Goal: Task Accomplishment & Management: Use online tool/utility

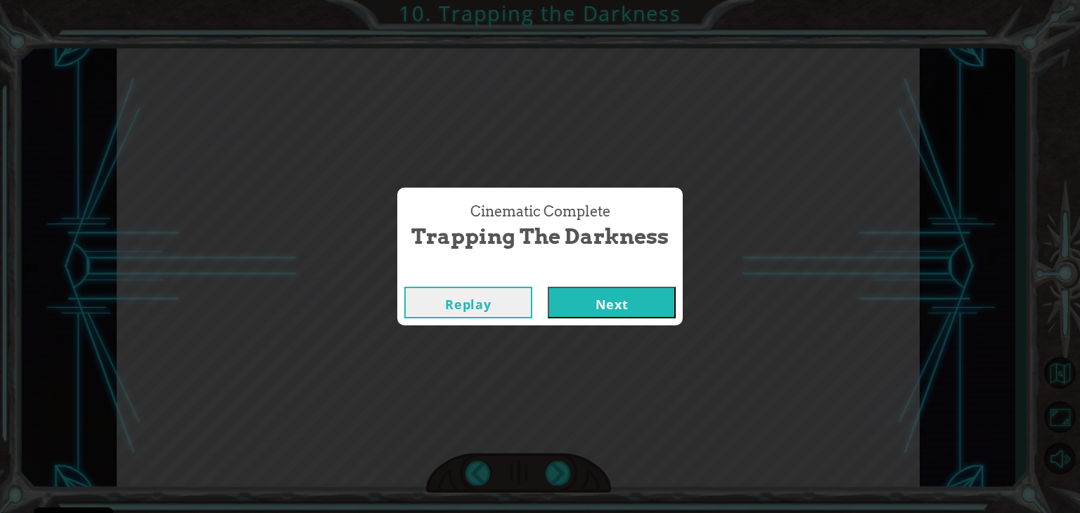
click at [548, 287] on button "Next" at bounding box center [612, 303] width 128 height 32
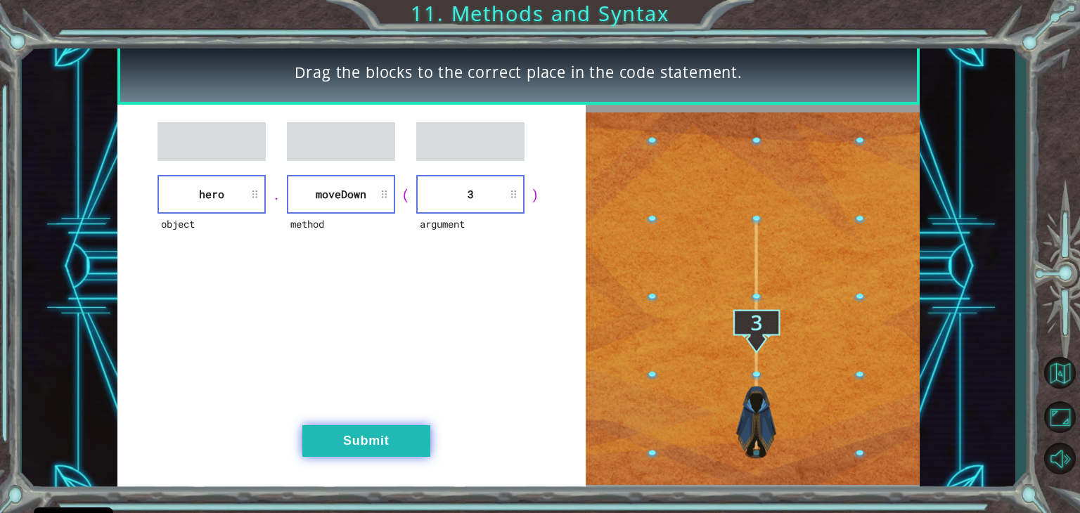
click at [371, 446] on button "Submit" at bounding box center [366, 441] width 128 height 32
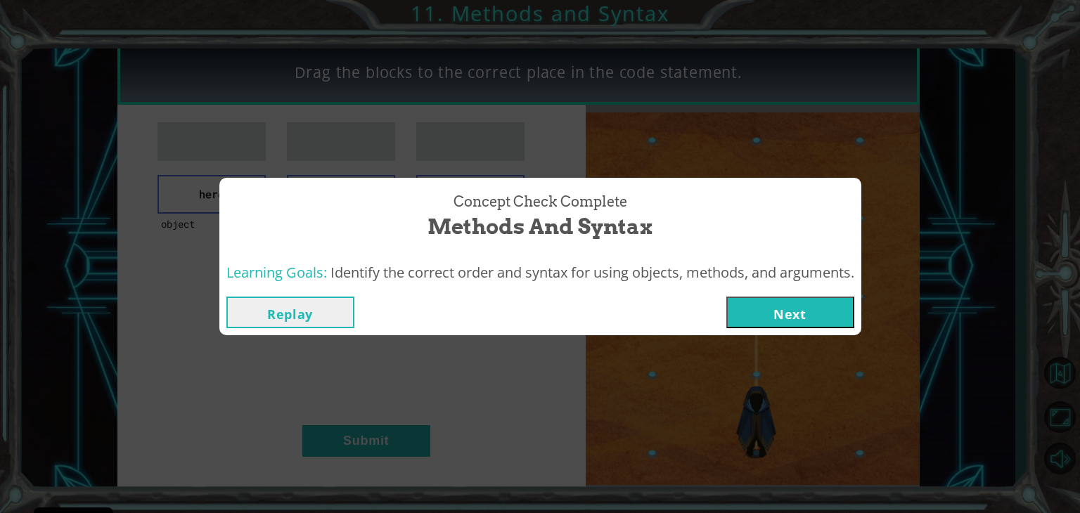
click at [787, 310] on button "Next" at bounding box center [790, 313] width 128 height 32
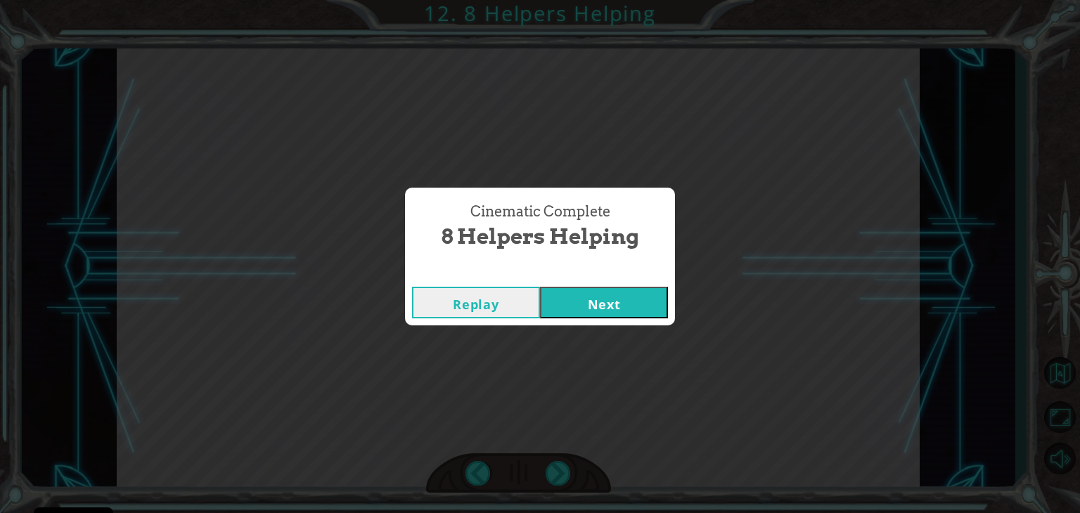
click at [649, 303] on button "Next" at bounding box center [604, 303] width 128 height 32
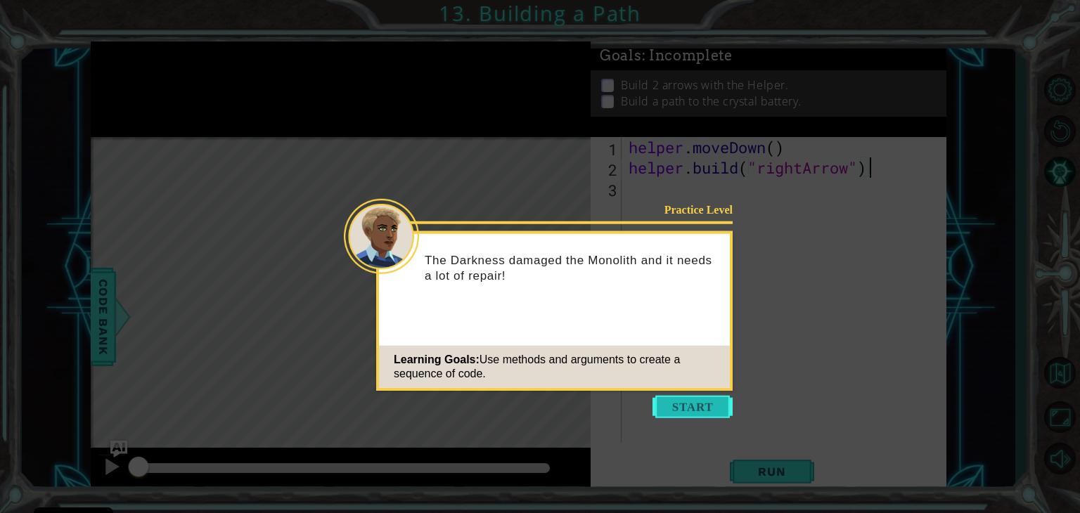
click at [715, 407] on button "Start" at bounding box center [693, 407] width 80 height 23
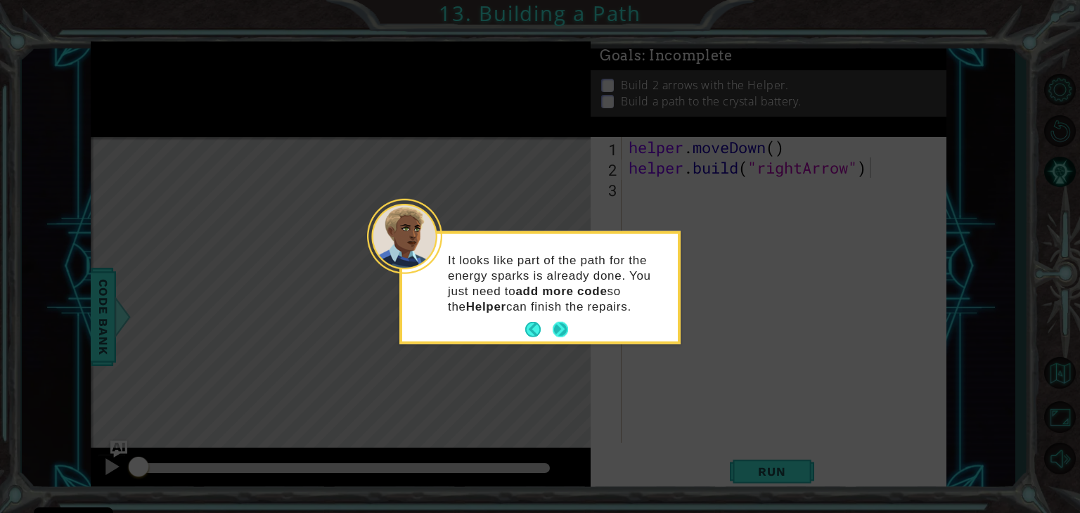
click at [560, 327] on button "Next" at bounding box center [560, 329] width 17 height 17
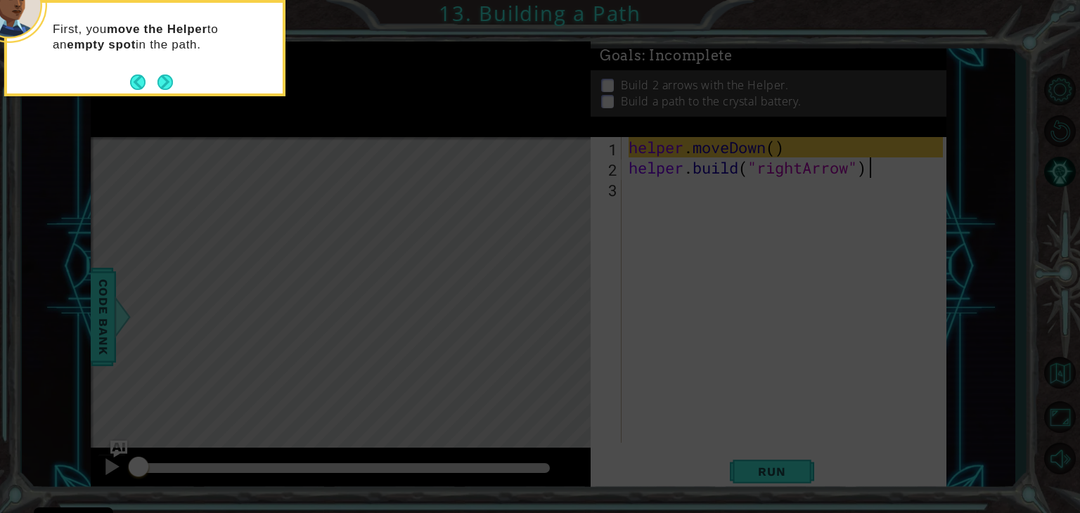
click at [772, 268] on icon at bounding box center [540, 77] width 1080 height 873
click at [557, 301] on icon at bounding box center [540, 77] width 1080 height 873
click at [165, 84] on button "Next" at bounding box center [165, 82] width 18 height 18
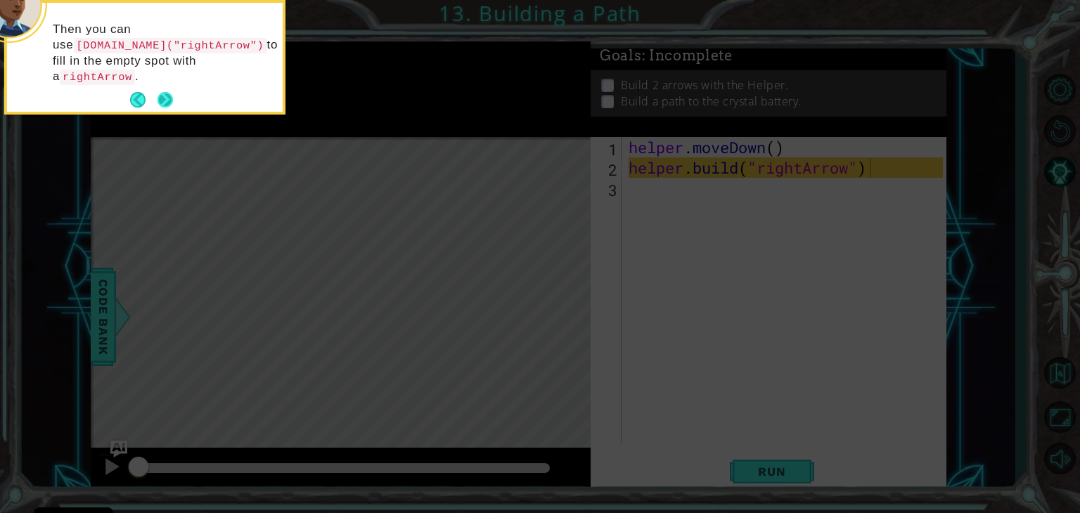
click at [168, 101] on button "Next" at bounding box center [165, 99] width 15 height 15
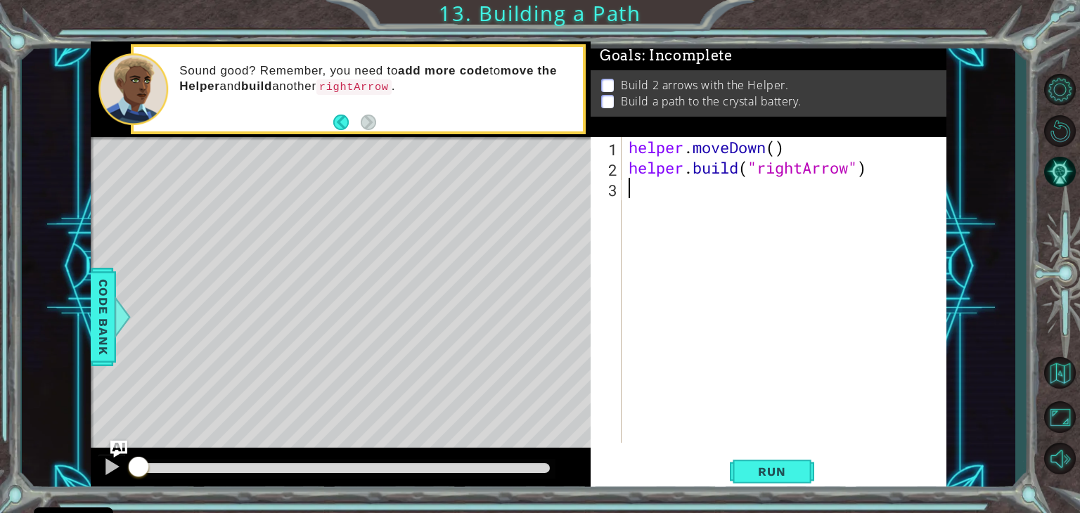
click at [731, 210] on div "helper . moveDown ( ) helper . build ( "rightArrow" )" at bounding box center [788, 310] width 324 height 347
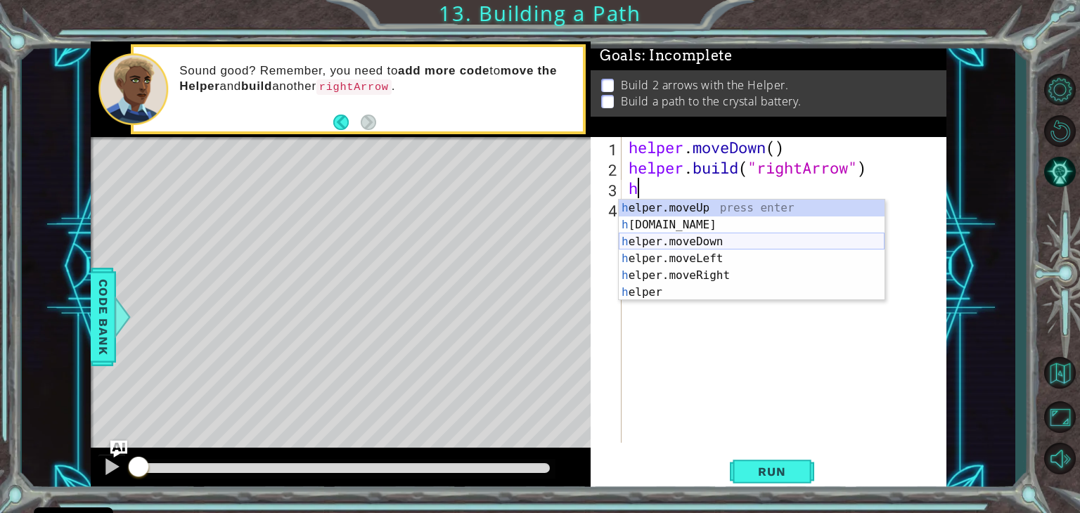
click at [705, 239] on div "h elper.moveUp press enter h [DOMAIN_NAME] press enter h elper.moveDown press e…" at bounding box center [752, 267] width 266 height 135
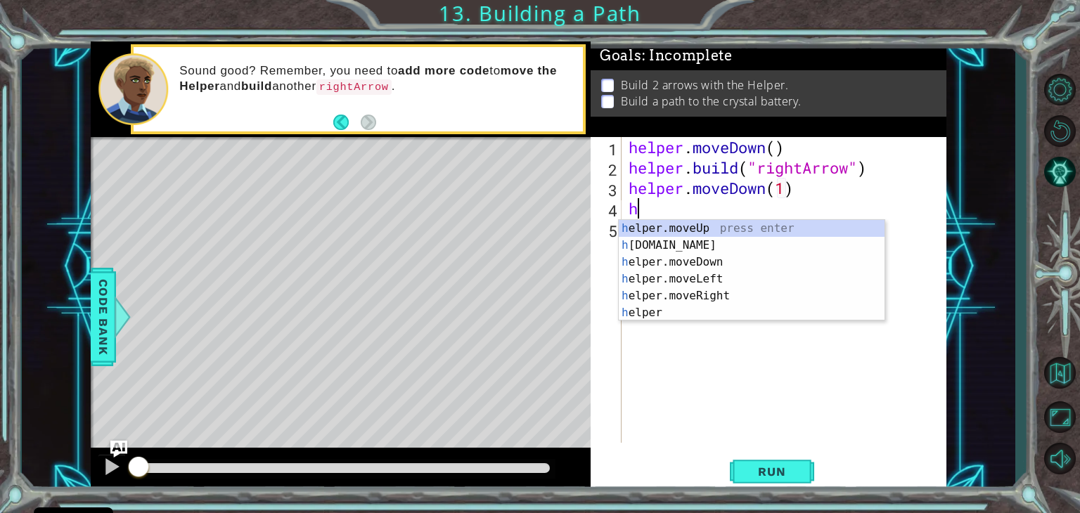
scroll to position [0, 7]
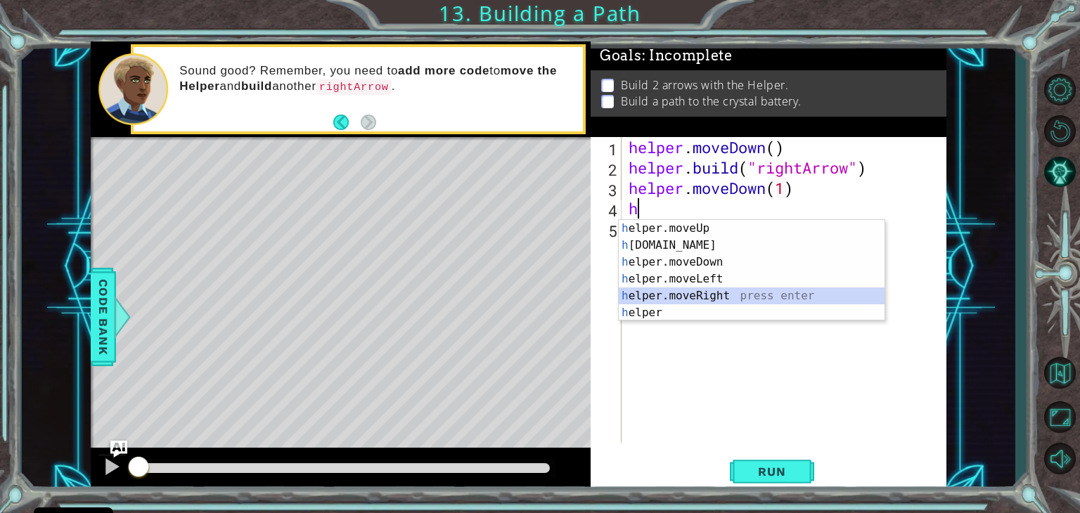
click at [741, 290] on div "h elper.moveUp press enter h [DOMAIN_NAME] press enter h elper.moveDown press e…" at bounding box center [752, 287] width 266 height 135
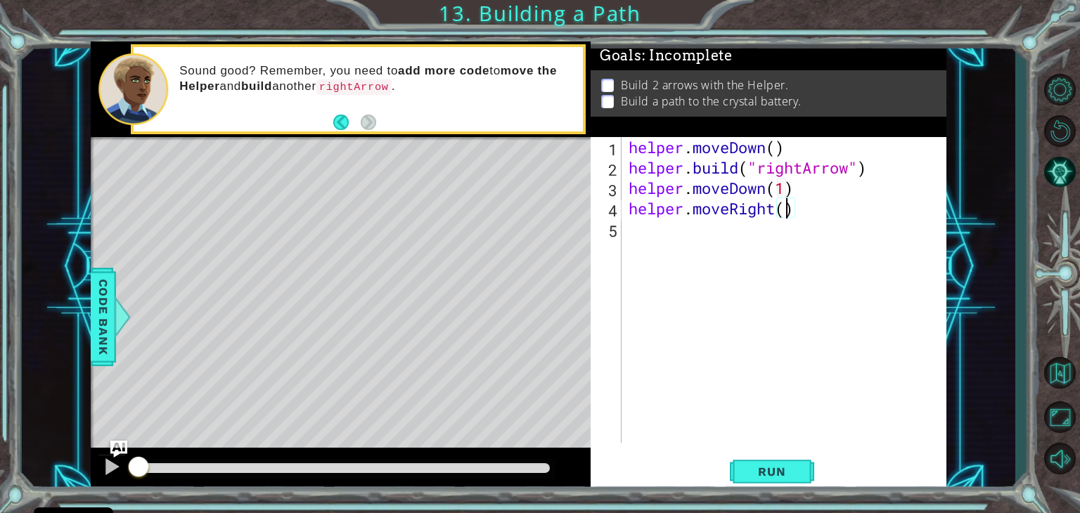
scroll to position [0, 6]
type textarea "helper.moveRight(4)"
click at [795, 210] on div "helper . moveDown ( ) helper . build ( "rightArrow" ) helper . moveDown ( 1 ) h…" at bounding box center [788, 310] width 324 height 347
type textarea "helper.moveRight(3)"
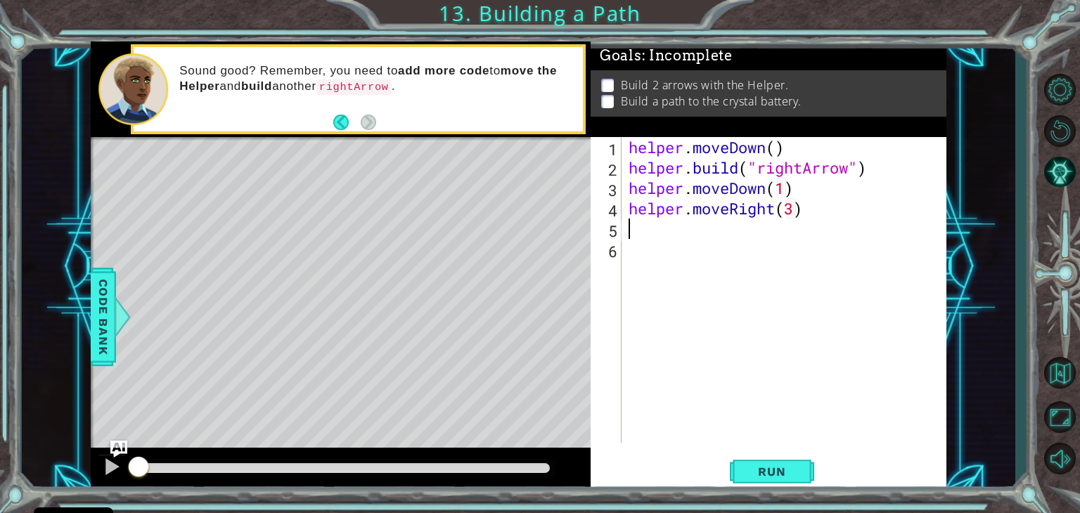
click at [800, 210] on div "helper . moveDown ( ) helper . build ( "rightArrow" ) helper . moveDown ( 1 ) h…" at bounding box center [788, 310] width 324 height 347
type textarea "helper.moveRight(3)"
click at [800, 210] on div "helper . moveDown ( ) helper . build ( "rightArrow" ) helper . moveDown ( 1 ) h…" at bounding box center [788, 310] width 324 height 347
click at [750, 227] on div "helper . moveDown ( ) helper . build ( "rightArrow" ) helper . moveDown ( 1 ) h…" at bounding box center [788, 310] width 324 height 347
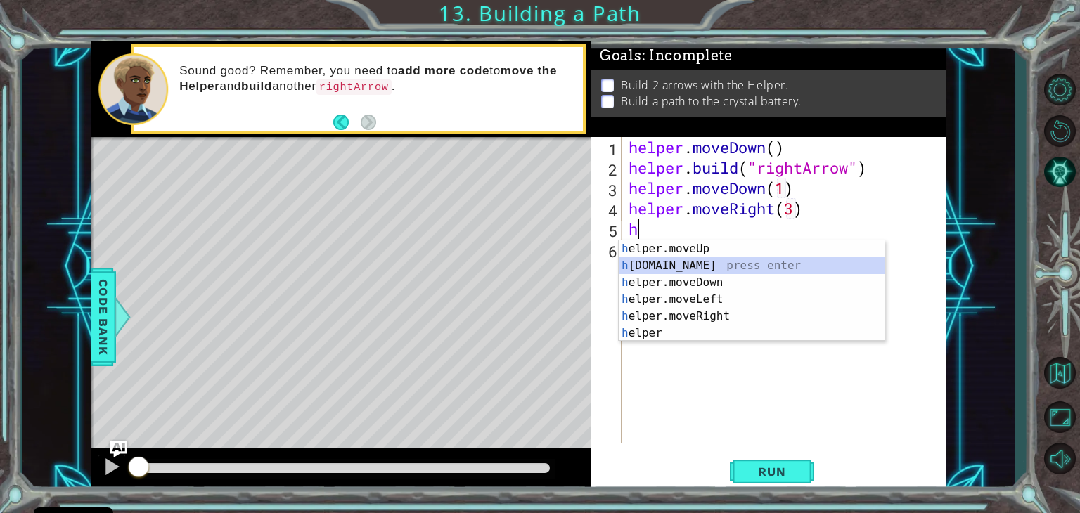
click at [661, 269] on div "h elper.moveUp press enter h [DOMAIN_NAME] press enter h elper.moveDown press e…" at bounding box center [752, 307] width 266 height 135
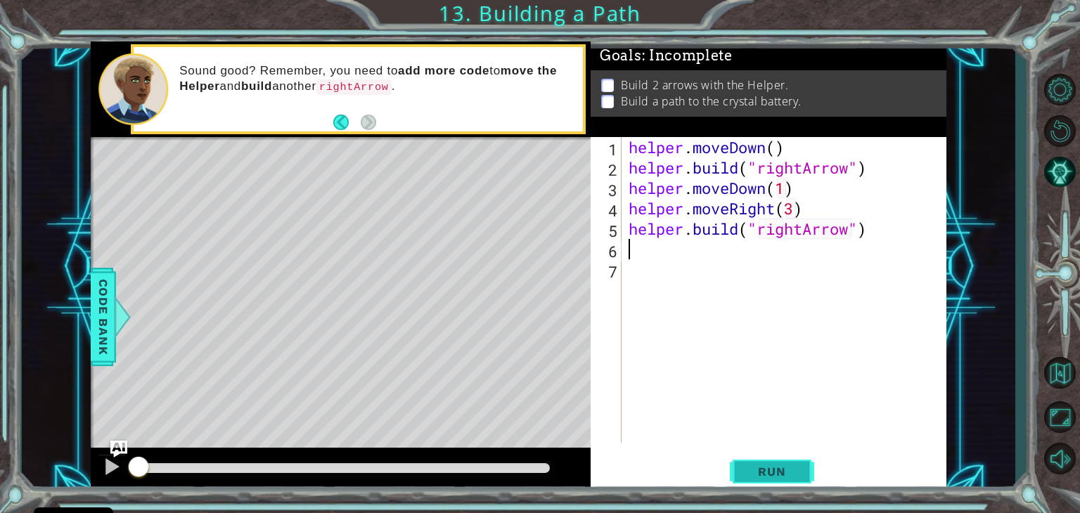
type textarea "[DOMAIN_NAME]("rightArrow")"
click at [752, 469] on span "Run" at bounding box center [772, 472] width 56 height 14
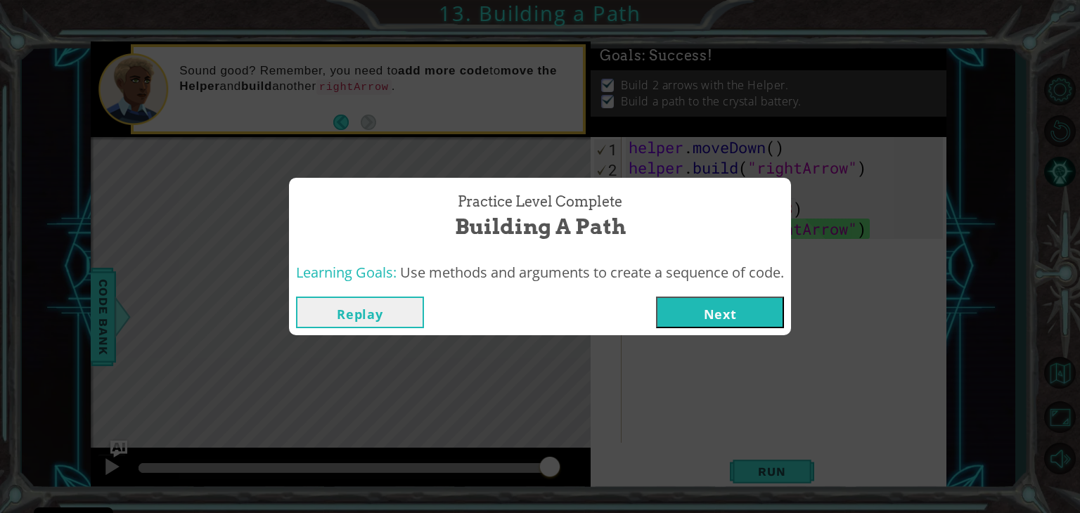
click at [733, 309] on button "Next" at bounding box center [720, 313] width 128 height 32
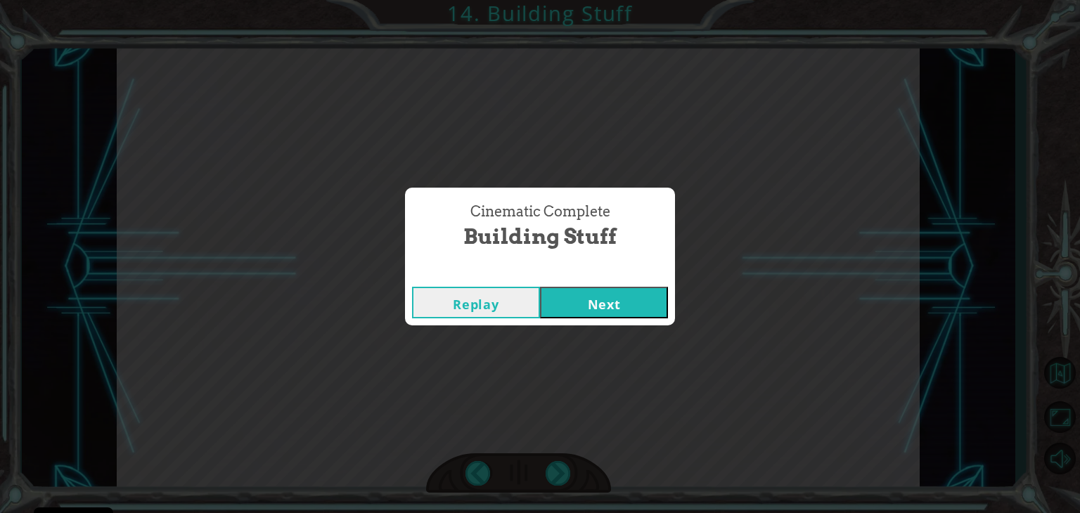
click at [582, 300] on button "Next" at bounding box center [604, 303] width 128 height 32
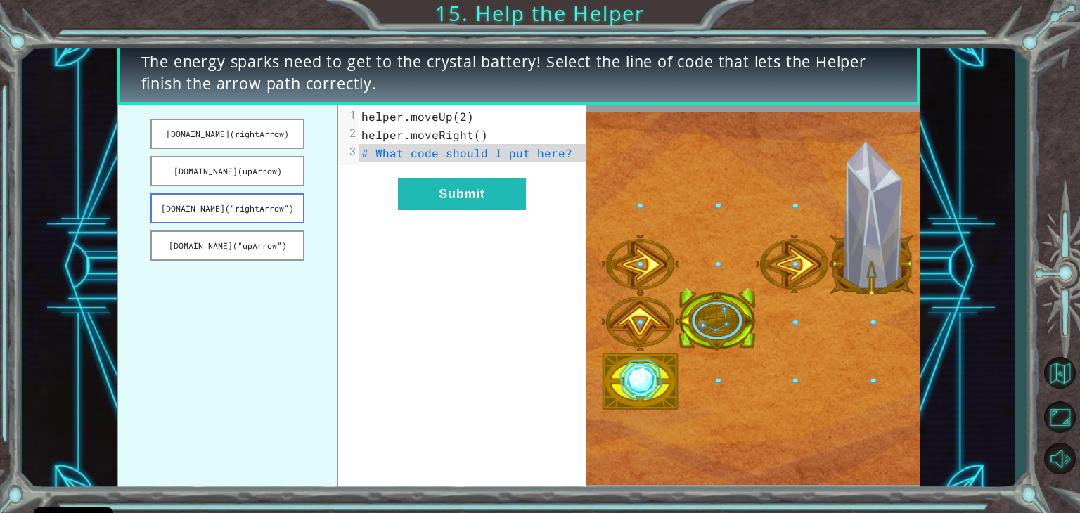
click at [265, 206] on button "[DOMAIN_NAME](“rightArrow”)" at bounding box center [227, 208] width 154 height 30
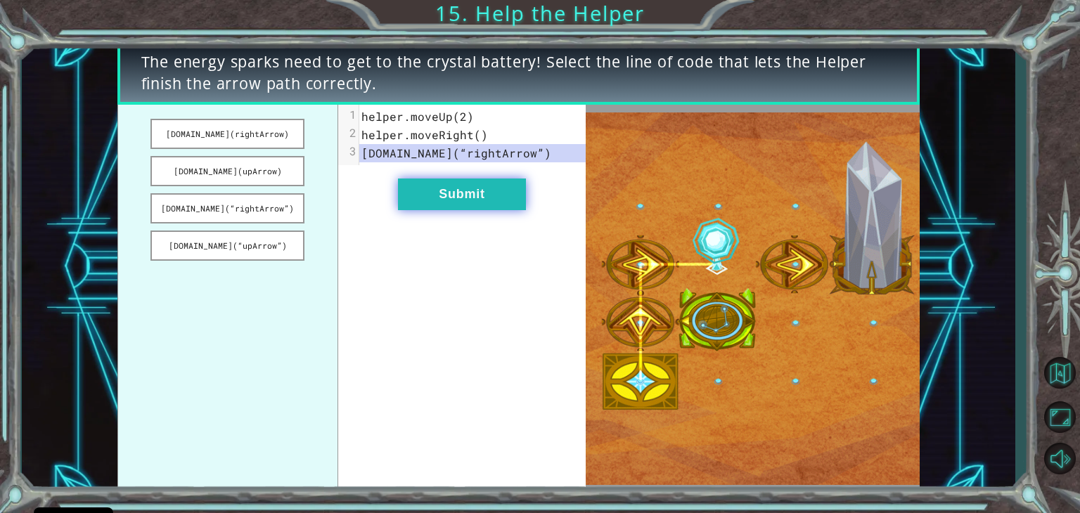
click at [515, 198] on button "Submit" at bounding box center [462, 195] width 128 height 32
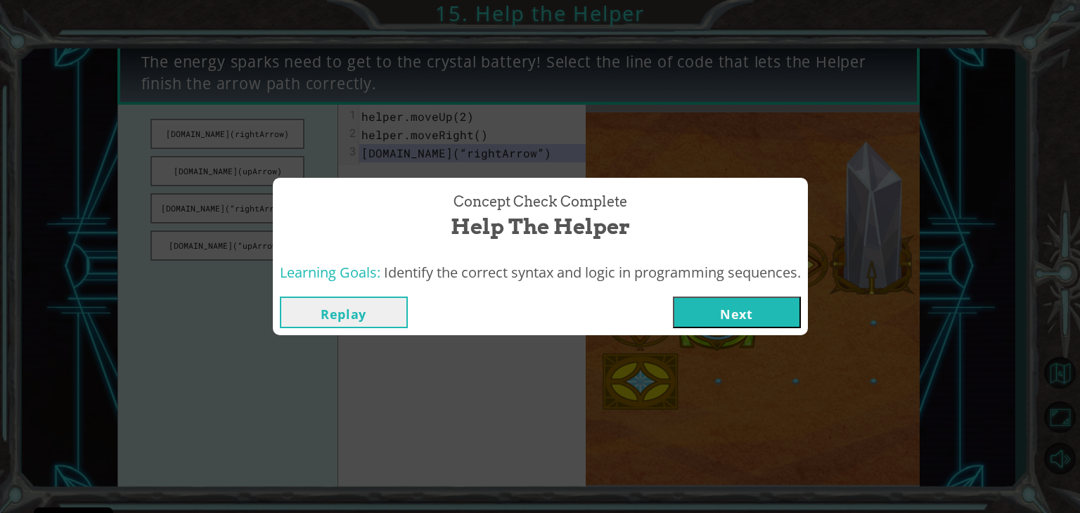
click at [702, 319] on button "Next" at bounding box center [737, 313] width 128 height 32
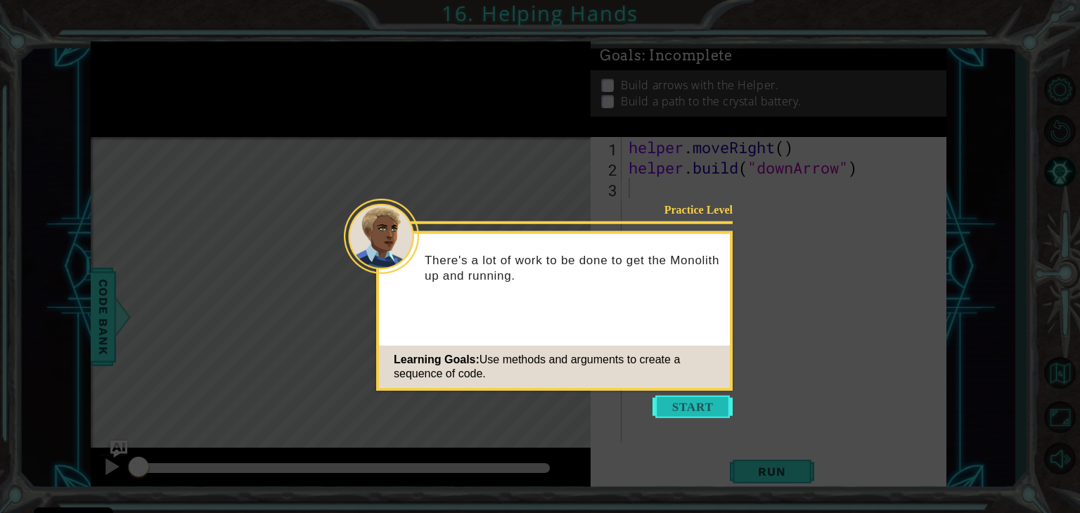
click at [702, 409] on button "Start" at bounding box center [693, 407] width 80 height 23
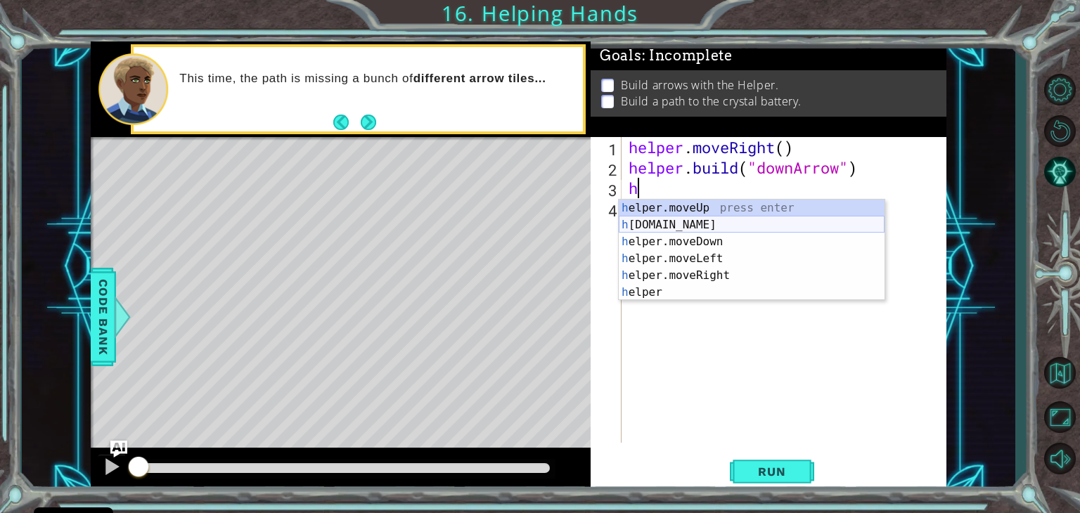
click at [726, 226] on div "h elper.moveUp press enter h [DOMAIN_NAME] press enter h elper.moveDown press e…" at bounding box center [752, 267] width 266 height 135
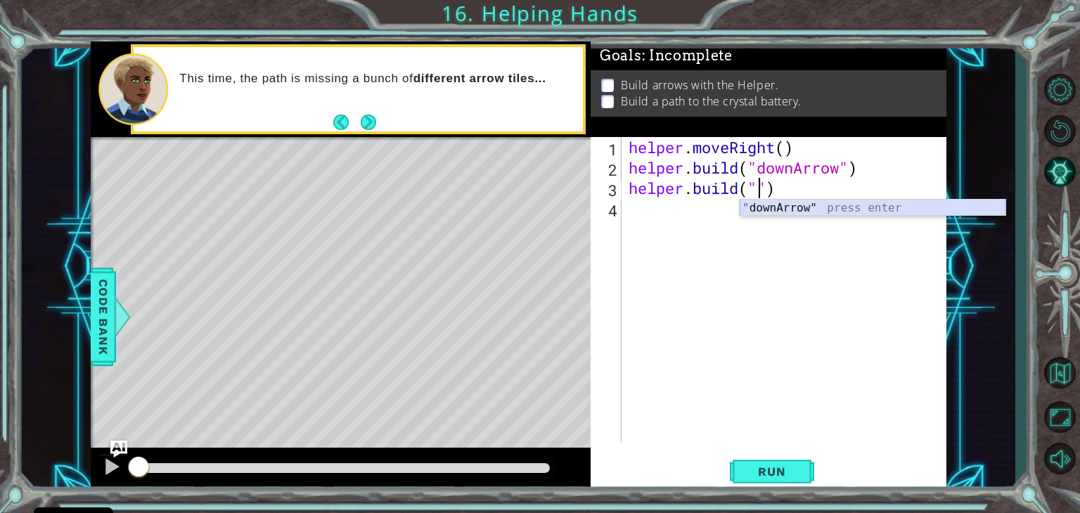
type textarea "[DOMAIN_NAME]("downArrow")"
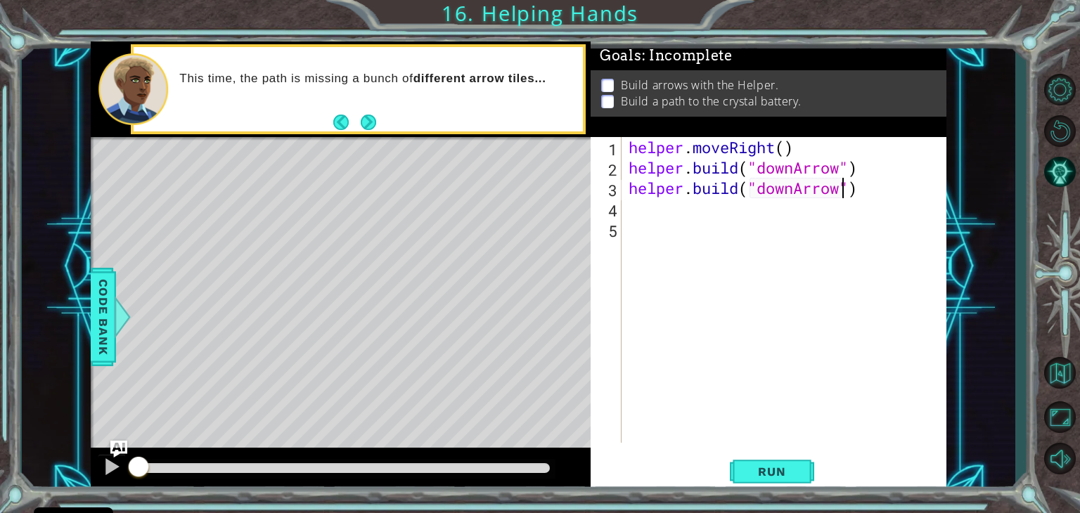
click at [842, 191] on div "helper . moveRight ( ) helper . build ( "downArrow" ) helper . build ( "downArr…" at bounding box center [788, 310] width 324 height 347
click at [815, 191] on div "helper . moveRight ( ) helper . build ( "downArrow" ) helper . build ( "rightar…" at bounding box center [788, 310] width 324 height 347
type textarea "[DOMAIN_NAME]("rightArrow")"
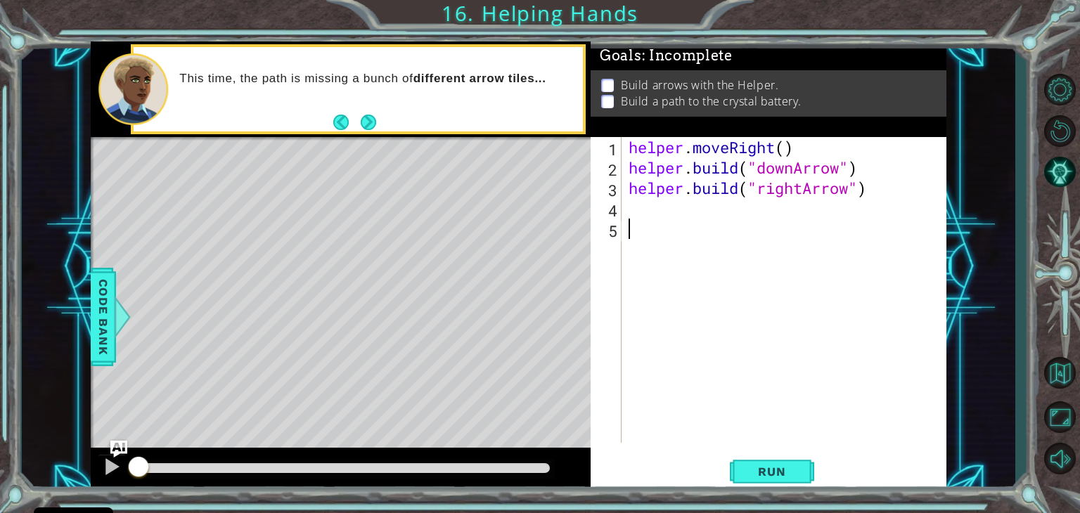
click at [743, 231] on div "helper . moveRight ( ) helper . build ( "downArrow" ) helper . build ( "rightAr…" at bounding box center [788, 310] width 324 height 347
click at [747, 204] on div "helper . moveRight ( ) helper . build ( "downArrow" ) helper . build ( "rightAr…" at bounding box center [788, 310] width 324 height 347
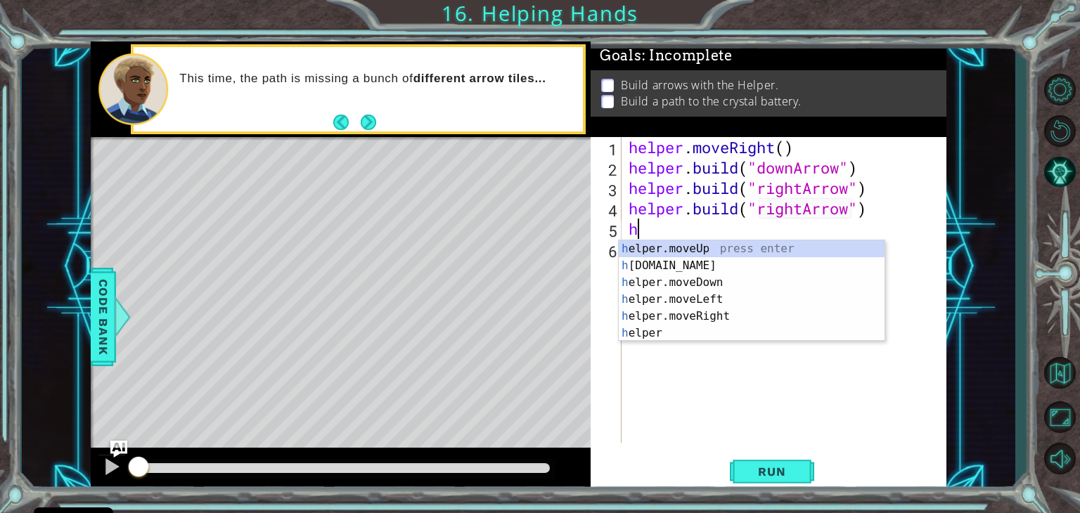
scroll to position [0, 11]
click at [688, 262] on div "h elper.moveUp press enter h [DOMAIN_NAME] press enter h elper.moveDown press e…" at bounding box center [752, 307] width 266 height 135
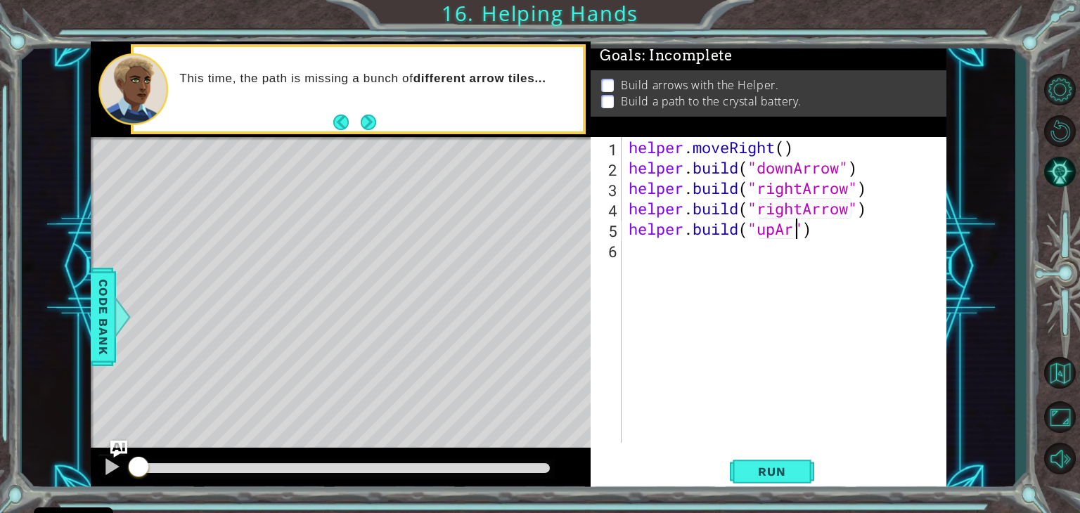
scroll to position [0, 8]
type textarea "[DOMAIN_NAME]("upArrow")"
click at [792, 472] on span "Run" at bounding box center [772, 472] width 56 height 14
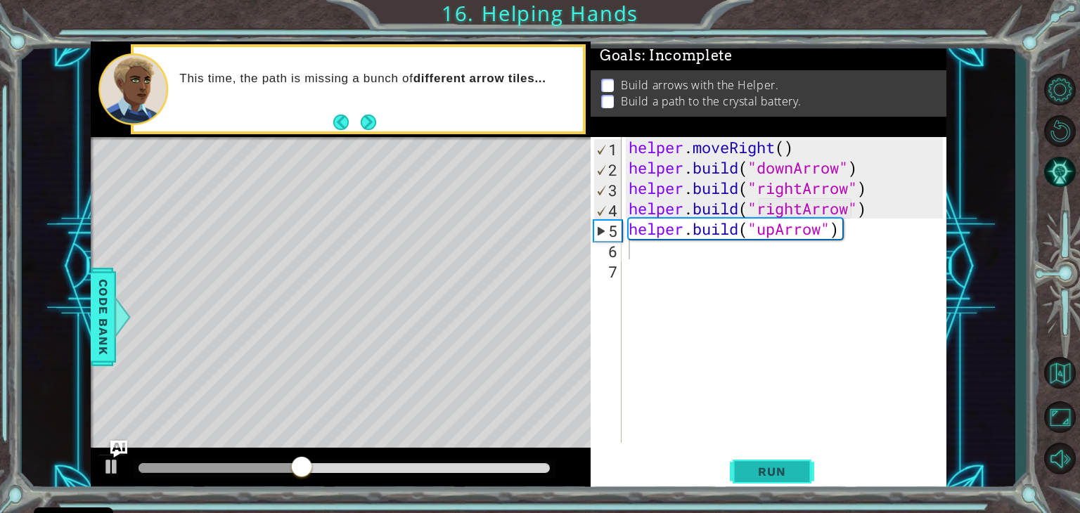
click at [756, 475] on span "Run" at bounding box center [772, 472] width 56 height 14
click at [882, 187] on div "helper . moveRight ( ) helper . build ( "downArrow" ) helper . build ( "rightAr…" at bounding box center [788, 310] width 324 height 347
click at [868, 174] on div "helper . moveRight ( ) helper . build ( "downArrow" ) helper . build ( "rightAr…" at bounding box center [788, 310] width 324 height 347
type textarea "[DOMAIN_NAME]("downArrow")"
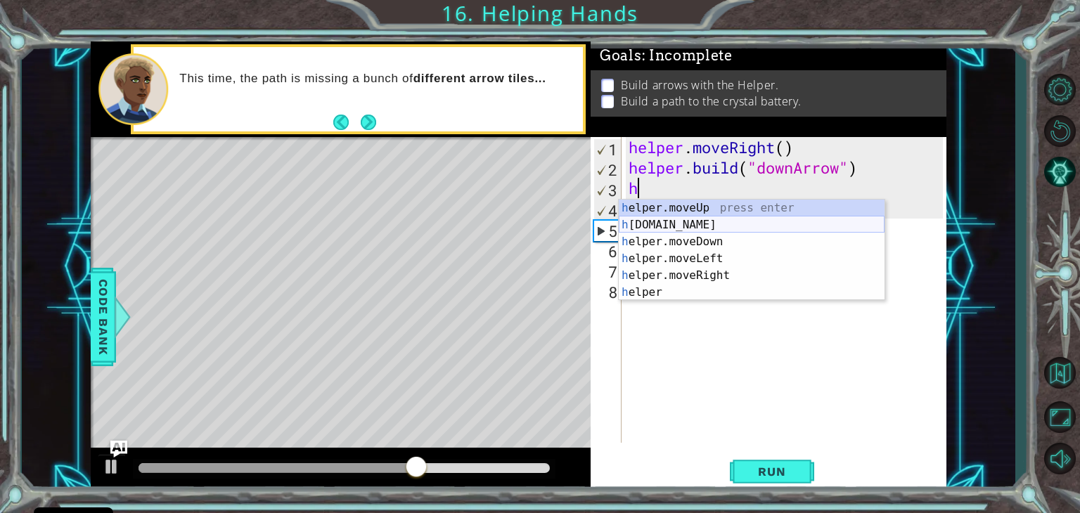
click at [716, 224] on div "h elper.moveUp press enter h [DOMAIN_NAME] press enter h elper.moveDown press e…" at bounding box center [752, 267] width 266 height 135
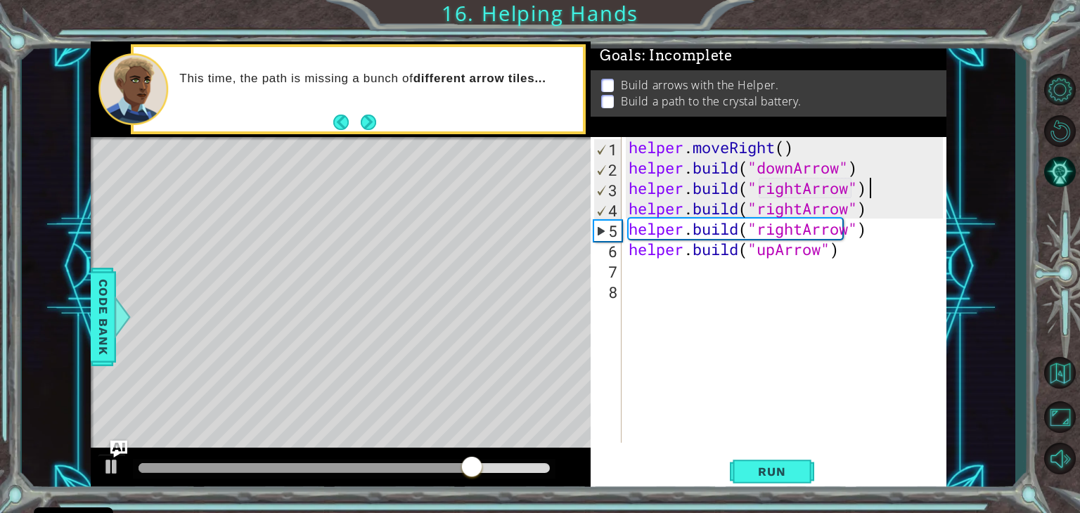
click at [883, 192] on div "helper . moveRight ( ) helper . build ( "downArrow" ) helper . build ( "rightAr…" at bounding box center [788, 310] width 324 height 347
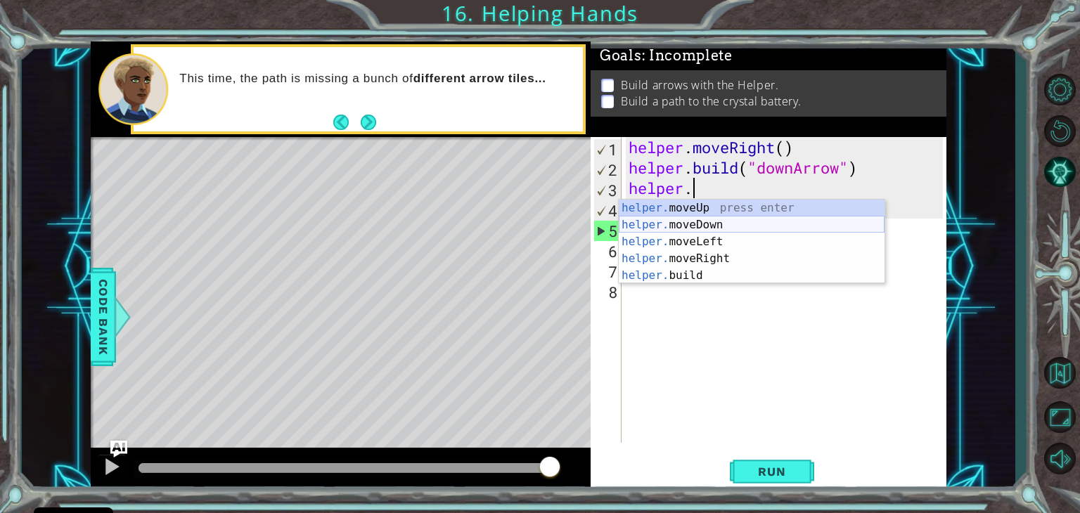
click at [738, 226] on div "helper. moveUp press enter helper. moveDown press enter helper. moveLeft press …" at bounding box center [752, 259] width 266 height 118
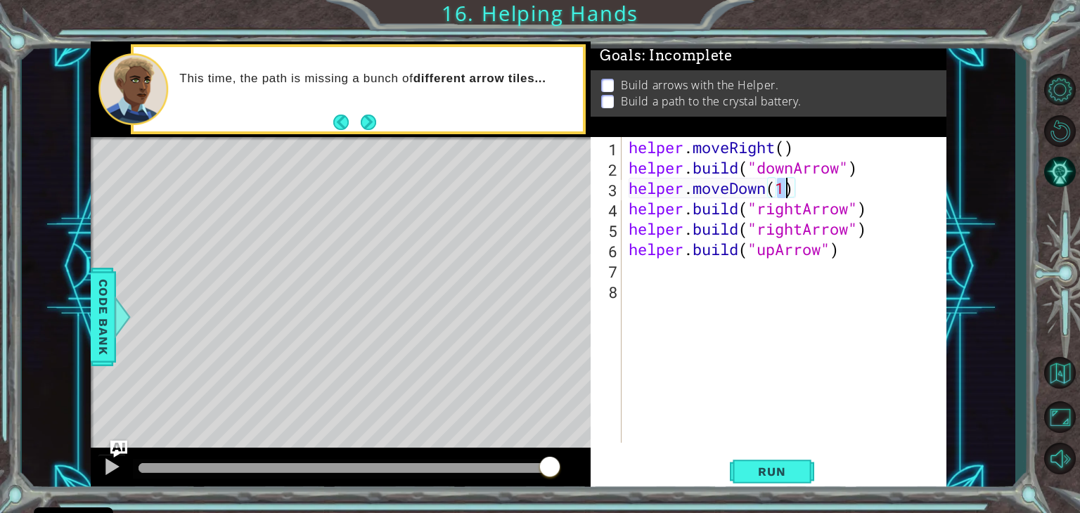
type textarea "[DOMAIN_NAME]("rightArrow")"
click at [889, 217] on div "helper . moveRight ( ) helper . build ( "downArrow" ) helper . moveDown ( 1 ) h…" at bounding box center [788, 310] width 324 height 347
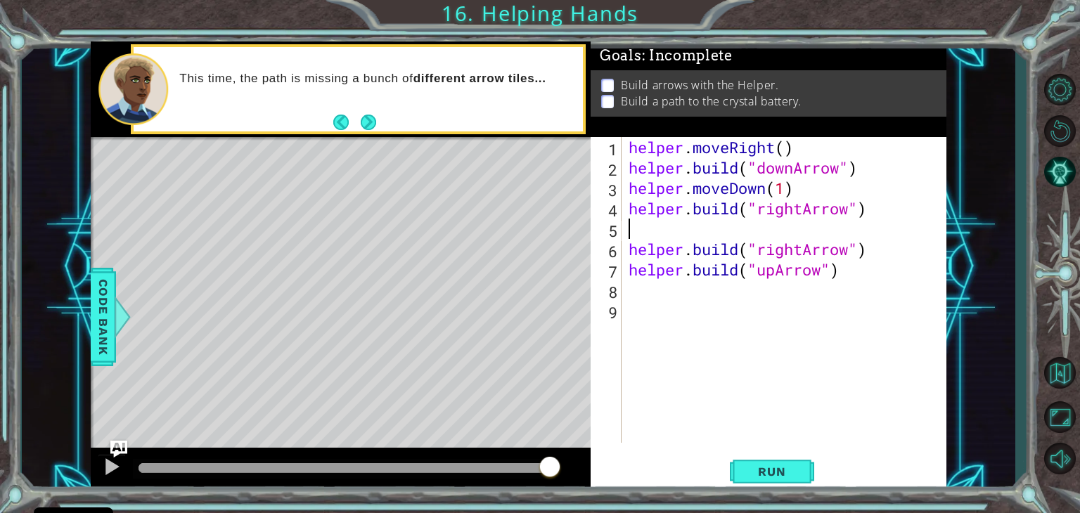
type textarea "y"
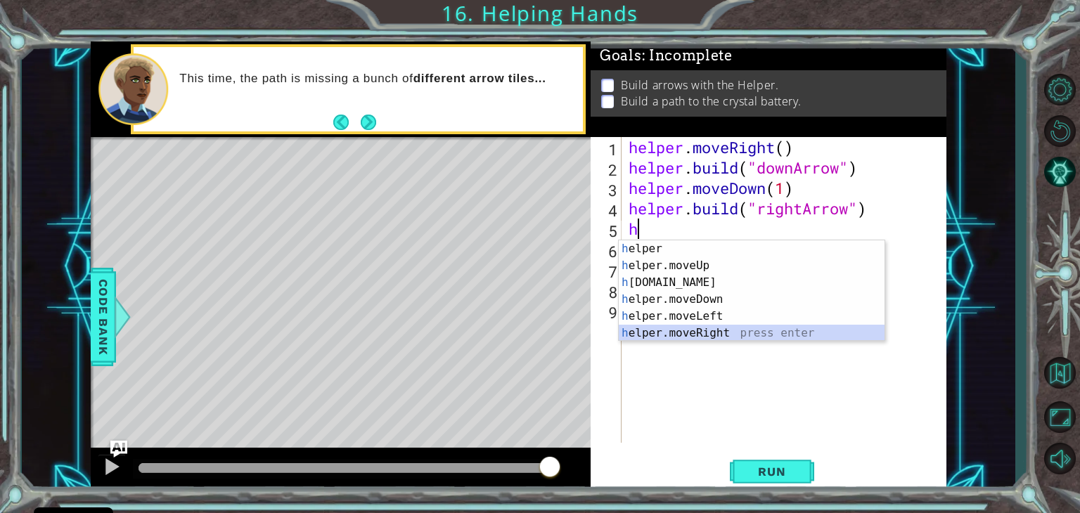
click at [697, 326] on div "h elper press enter h elper.moveUp press enter h [DOMAIN_NAME] press enter h el…" at bounding box center [752, 307] width 266 height 135
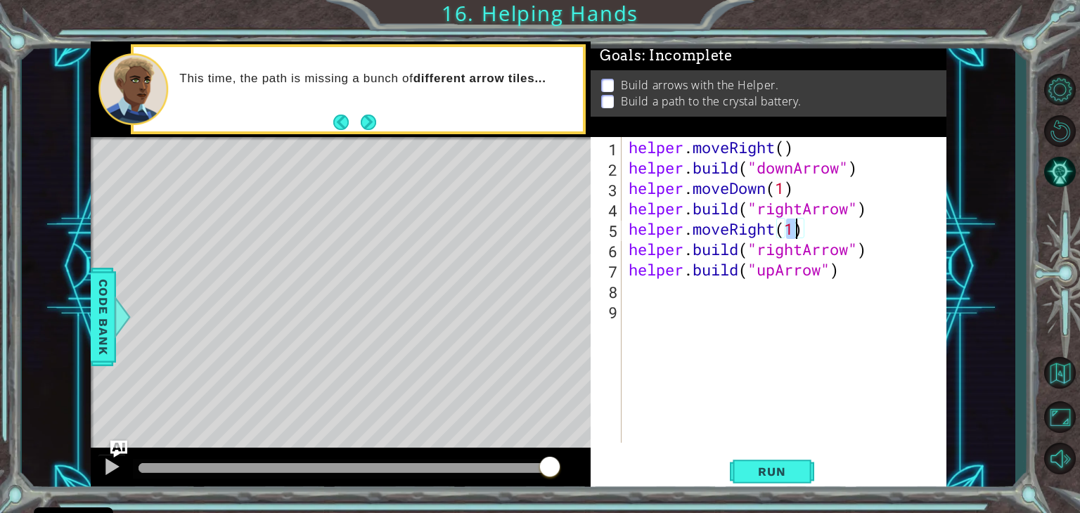
type textarea "[DOMAIN_NAME]("rightArrow")"
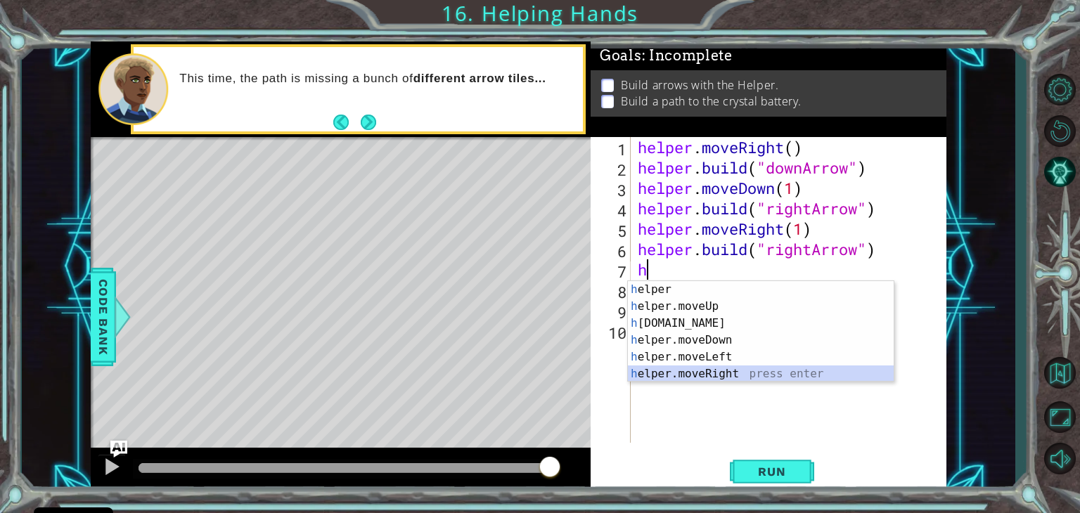
click at [743, 374] on div "h elper press enter h elper.moveUp press enter h [DOMAIN_NAME] press enter h el…" at bounding box center [761, 348] width 266 height 135
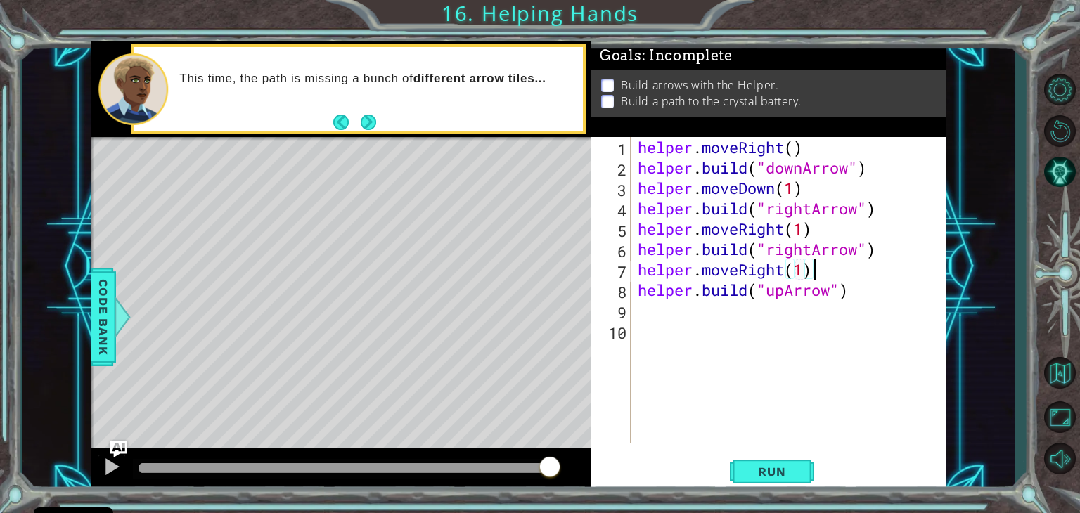
click at [861, 291] on div "helper . moveRight ( ) helper . build ( "downArrow" ) helper . moveDown ( 1 ) h…" at bounding box center [793, 310] width 316 height 347
type textarea "[DOMAIN_NAME]("upArrow")"
click at [743, 476] on button "Run" at bounding box center [772, 472] width 84 height 36
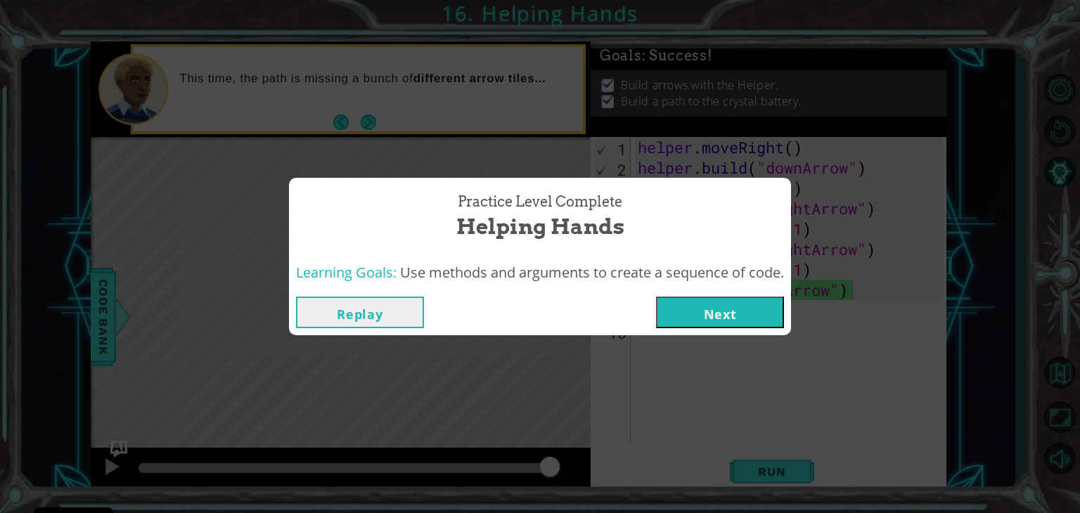
click at [707, 305] on button "Next" at bounding box center [720, 313] width 128 height 32
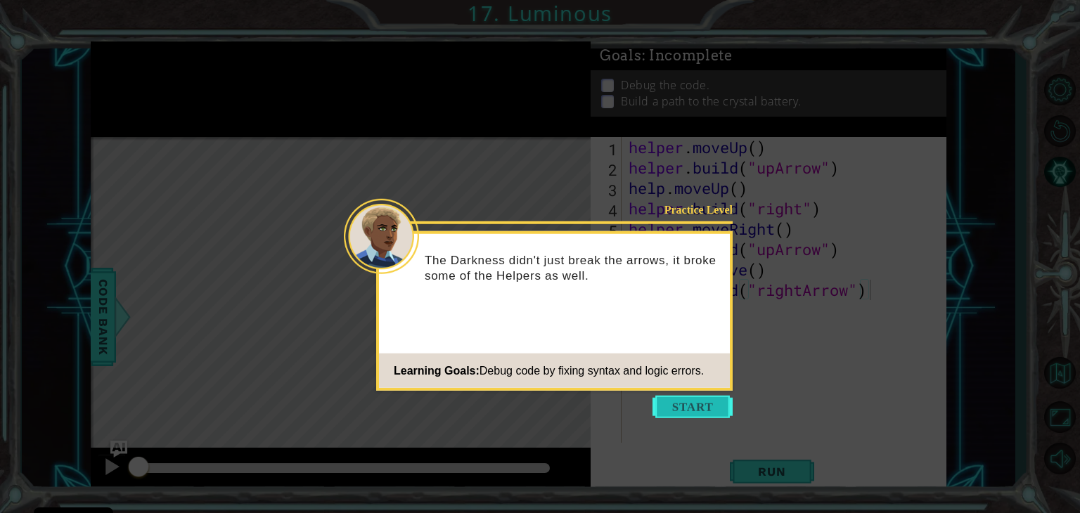
click at [698, 411] on button "Start" at bounding box center [693, 407] width 80 height 23
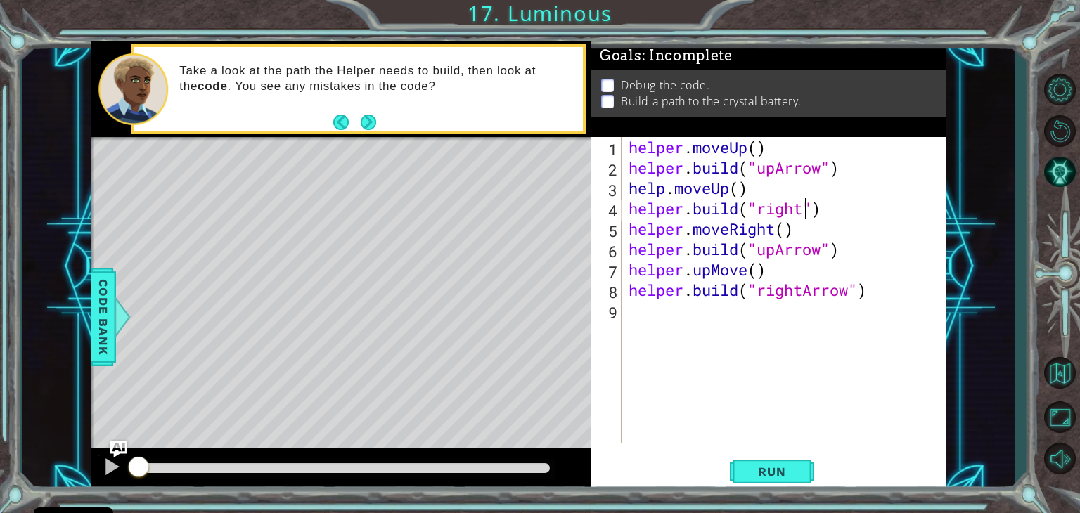
click at [806, 211] on div "helper . moveUp ( ) helper . build ( "upArrow" ) help . moveUp ( ) helper . bui…" at bounding box center [788, 310] width 324 height 347
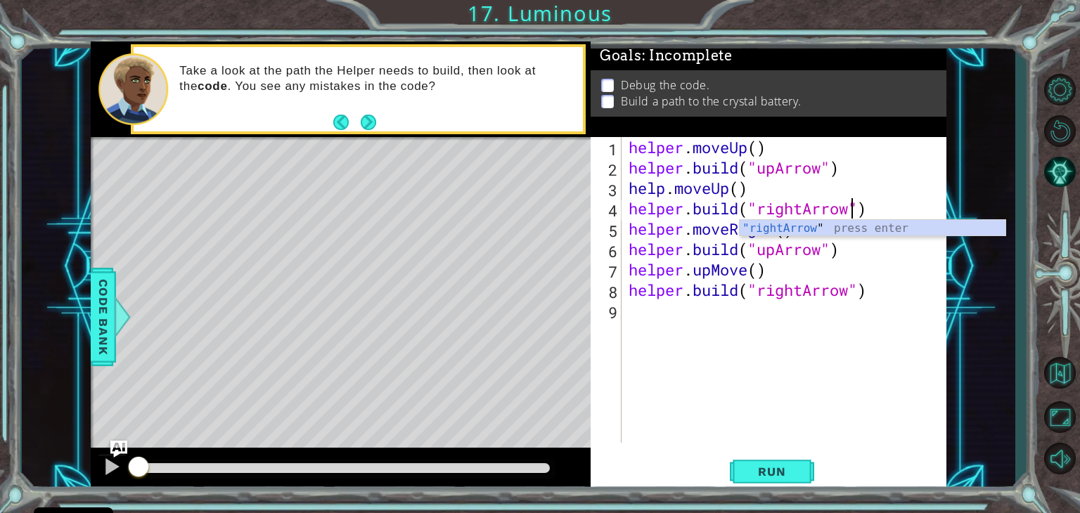
scroll to position [0, 10]
click at [831, 226] on div ""rightArrow " press enter" at bounding box center [873, 245] width 266 height 51
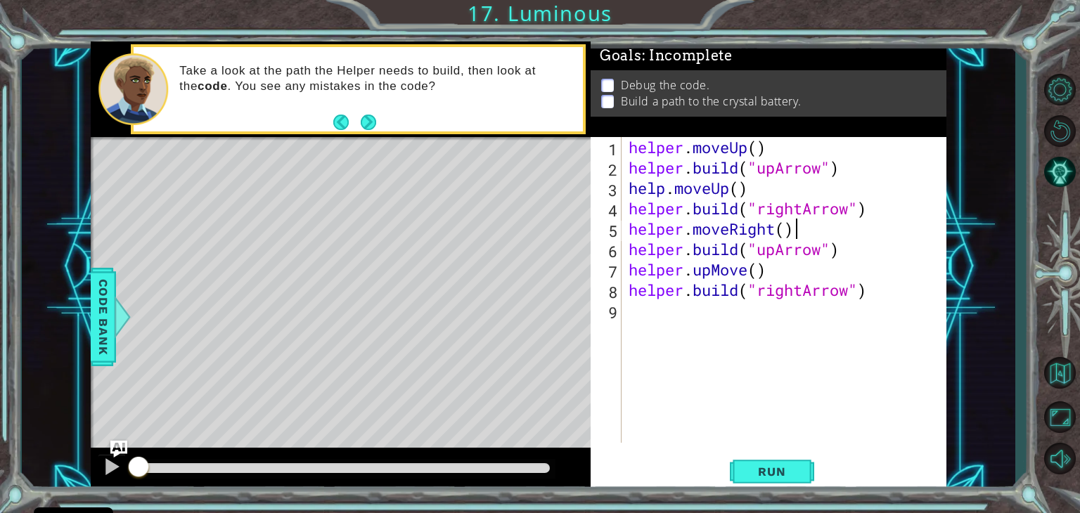
click at [808, 228] on div "helper . moveUp ( ) helper . build ( "upArrow" ) help . moveUp ( ) helper . bui…" at bounding box center [788, 310] width 324 height 347
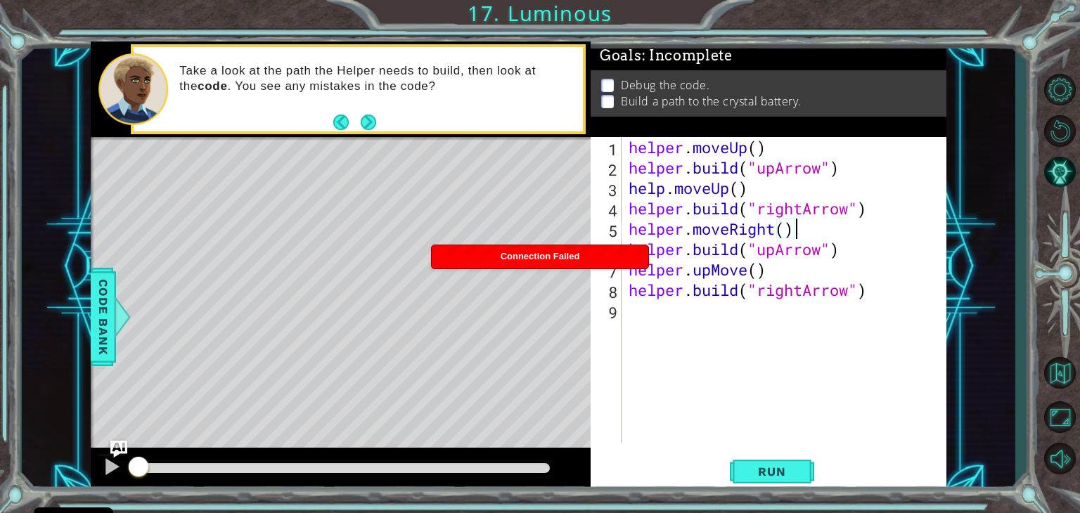
click at [778, 250] on div "helper . moveUp ( ) helper . build ( "upArrow" ) help . moveUp ( ) helper . bui…" at bounding box center [788, 310] width 324 height 347
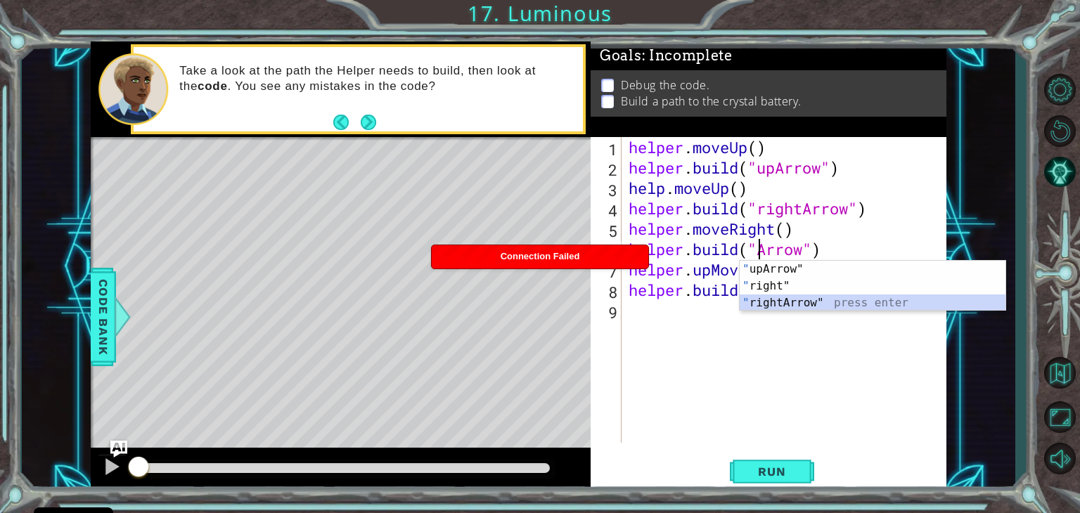
click at [788, 303] on div "" upArrow" press enter " right" press enter " rightArrow" press enter" at bounding box center [873, 303] width 266 height 84
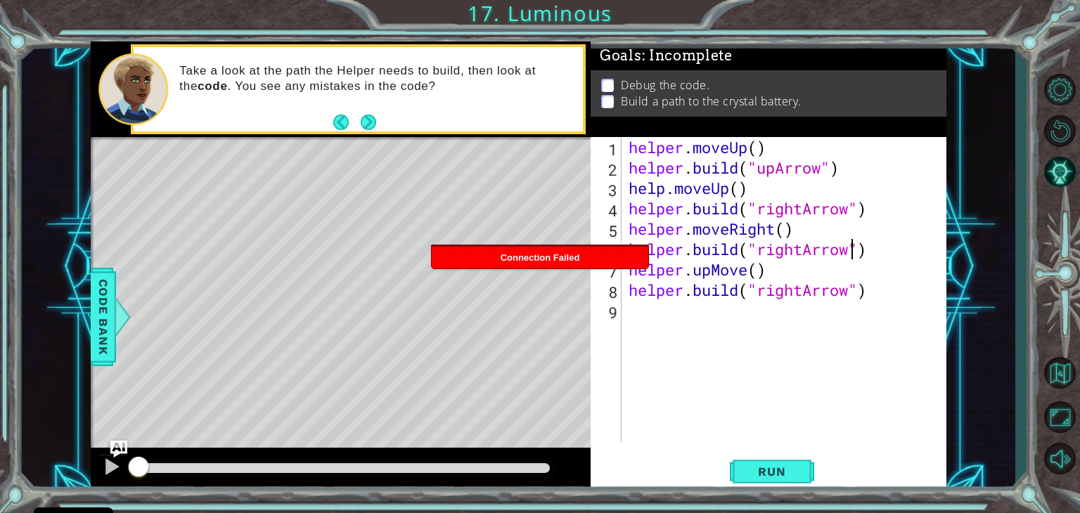
click at [792, 278] on div "helper . moveUp ( ) helper . build ( "upArrow" ) help . moveUp ( ) helper . bui…" at bounding box center [788, 310] width 324 height 347
click at [513, 251] on span "Connection Failed" at bounding box center [540, 256] width 79 height 11
click at [771, 272] on div "helper . moveUp ( ) helper . build ( "upArrow" ) help . moveUp ( ) helper . bui…" at bounding box center [788, 310] width 324 height 347
click at [531, 259] on span "Connection Failed" at bounding box center [540, 256] width 79 height 11
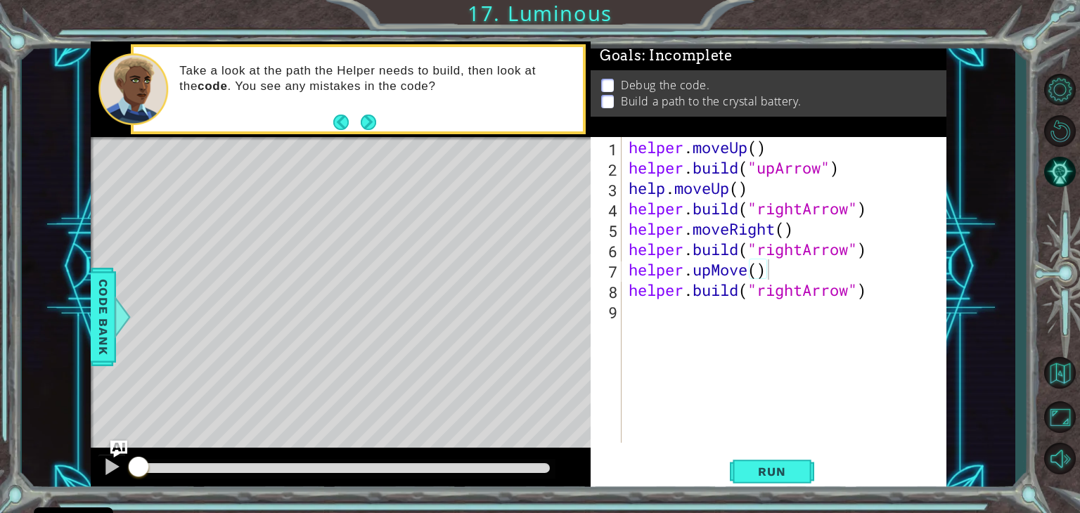
click at [776, 273] on div "helper . moveUp ( ) helper . build ( "upArrow" ) help . moveUp ( ) helper . bui…" at bounding box center [788, 310] width 324 height 347
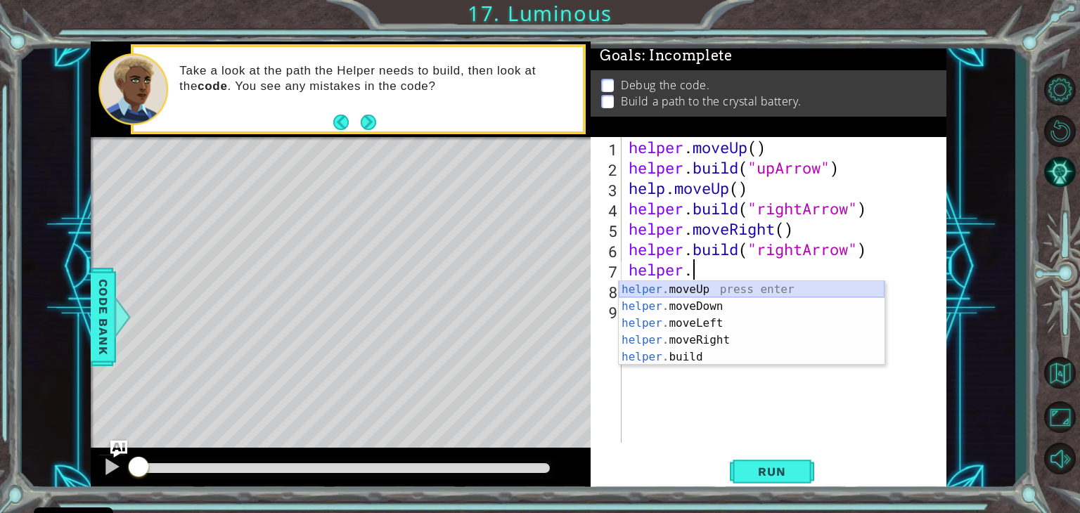
click at [766, 293] on div "helper. moveUp press enter helper. moveDown press enter helper. moveLeft press …" at bounding box center [752, 340] width 266 height 118
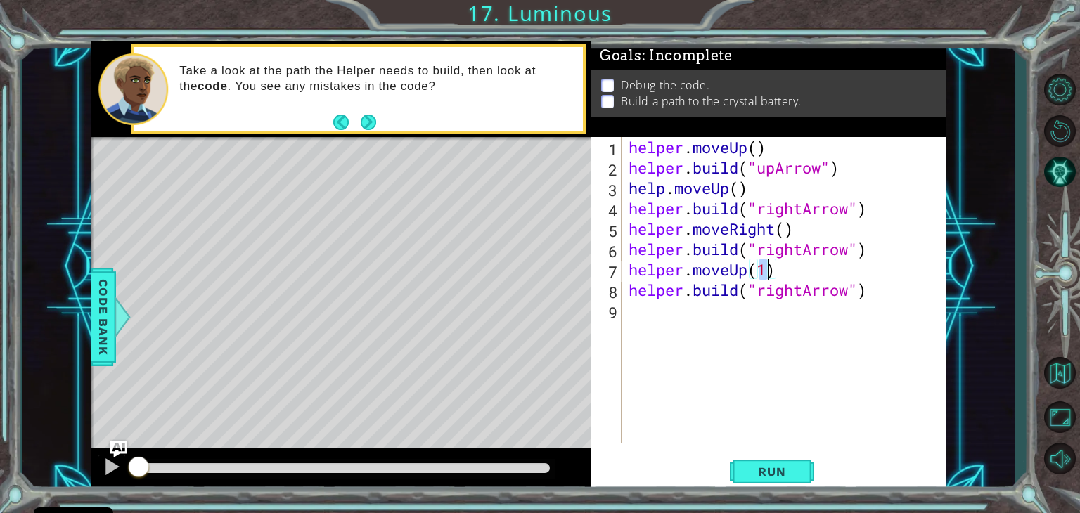
type textarea "[DOMAIN_NAME]("rightArrow")"
click at [753, 274] on div "helper . moveUp ( ) helper . build ( "upArrow" ) help . moveUp ( ) helper . bui…" at bounding box center [788, 310] width 324 height 347
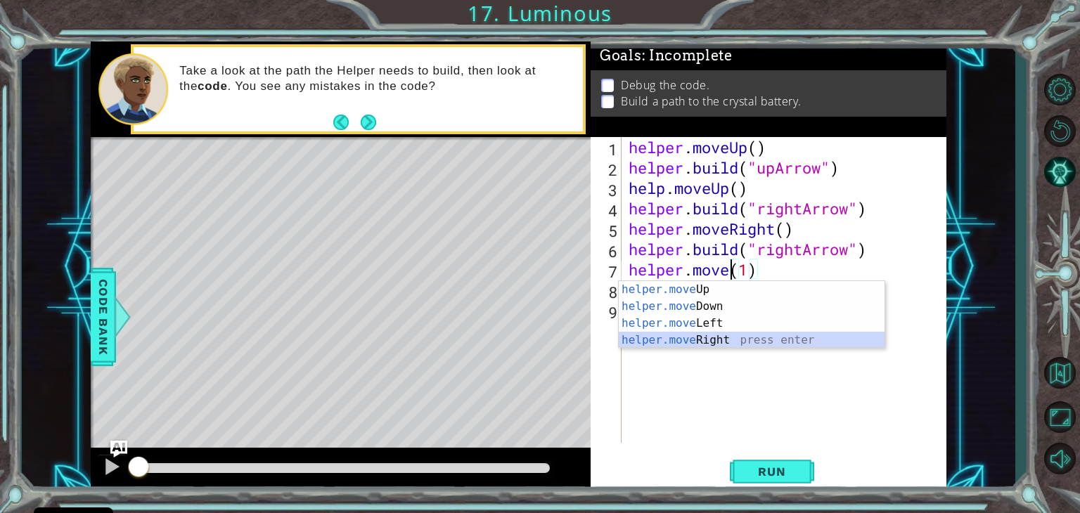
click at [678, 345] on div "helper.move Up press enter helper.move Down press enter helper.move Left press …" at bounding box center [752, 331] width 266 height 101
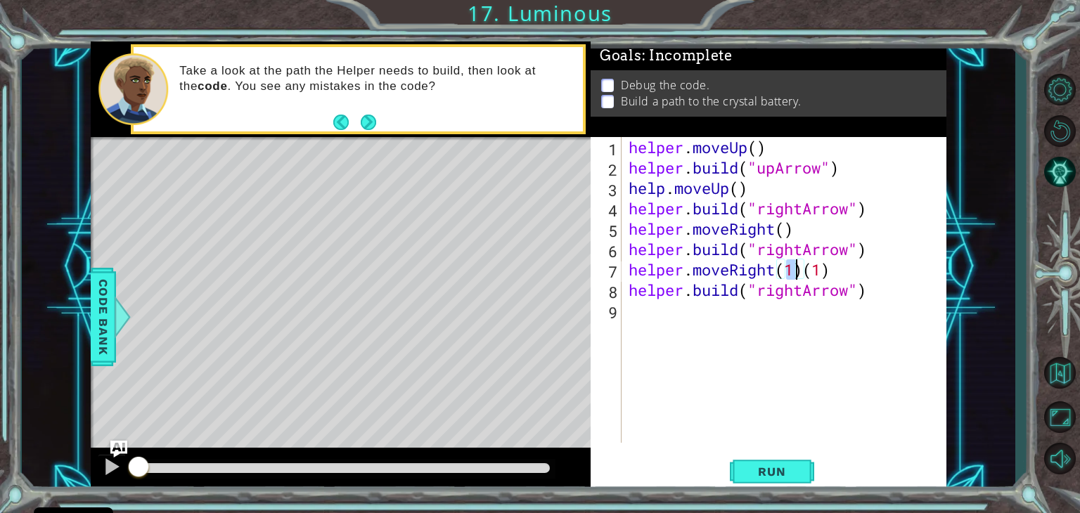
click at [803, 292] on div "helper . moveUp ( ) helper . build ( "upArrow" ) help . moveUp ( ) helper . bui…" at bounding box center [788, 310] width 324 height 347
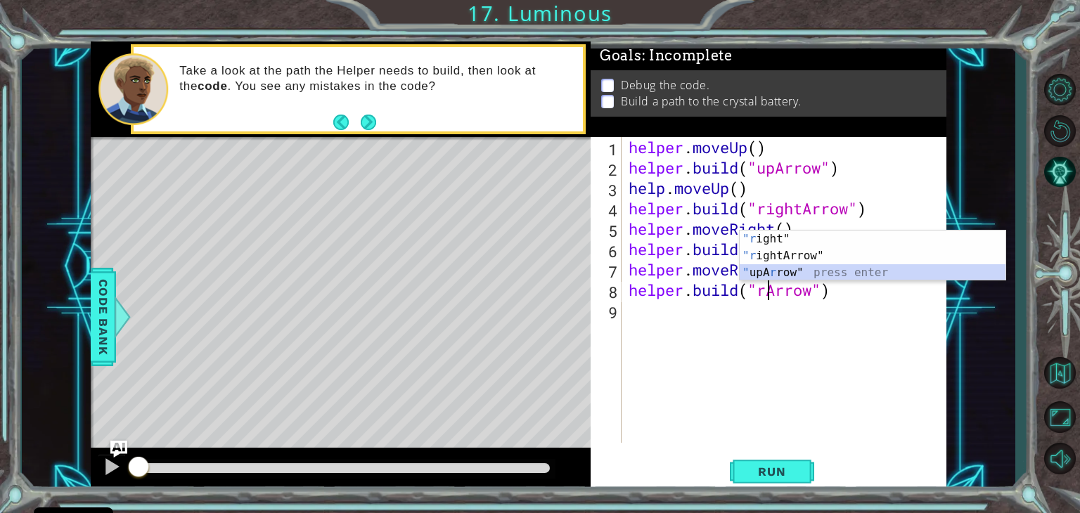
click at [799, 270] on div ""r ight" press enter "r ightArrow" press enter " upA r row" press enter" at bounding box center [873, 273] width 266 height 84
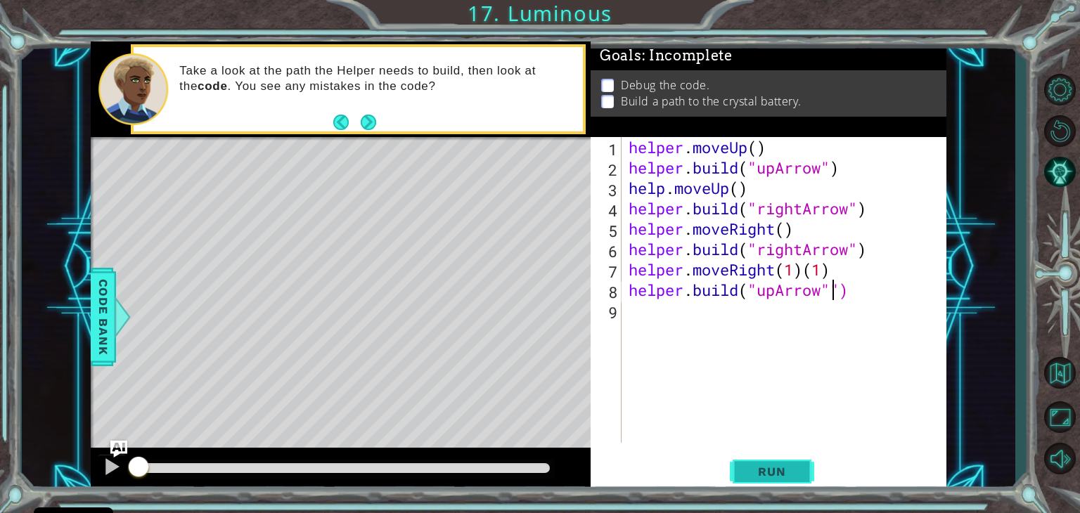
click at [760, 470] on span "Run" at bounding box center [772, 472] width 56 height 14
click at [789, 475] on span "Run" at bounding box center [772, 472] width 56 height 14
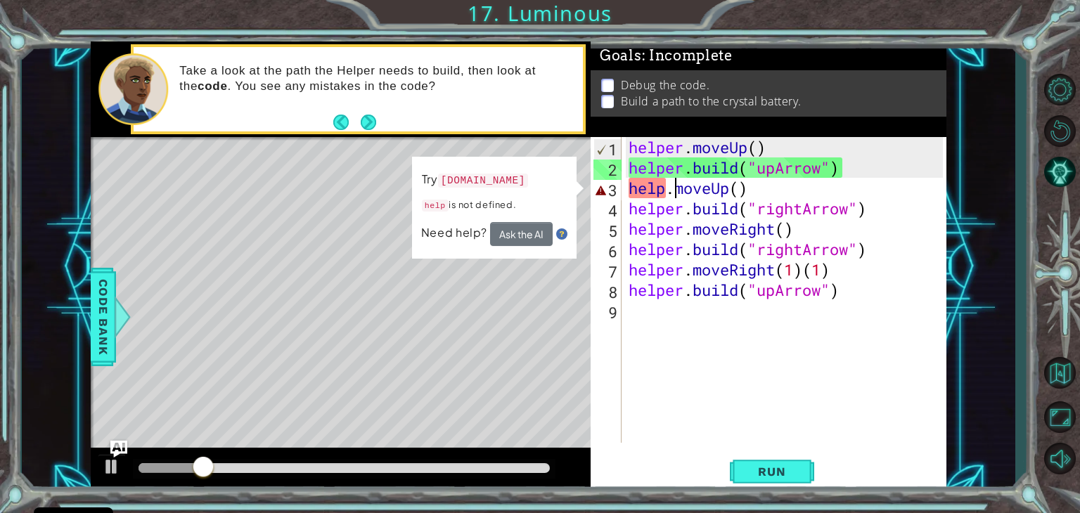
click at [672, 191] on div "helper . moveUp ( ) helper . build ( "upArrow" ) help . moveUp ( ) helper . bui…" at bounding box center [788, 310] width 324 height 347
click at [667, 189] on div "helper . moveUp ( ) helper . build ( "upArrow" ) help . moveUp ( ) helper . bui…" at bounding box center [788, 310] width 324 height 347
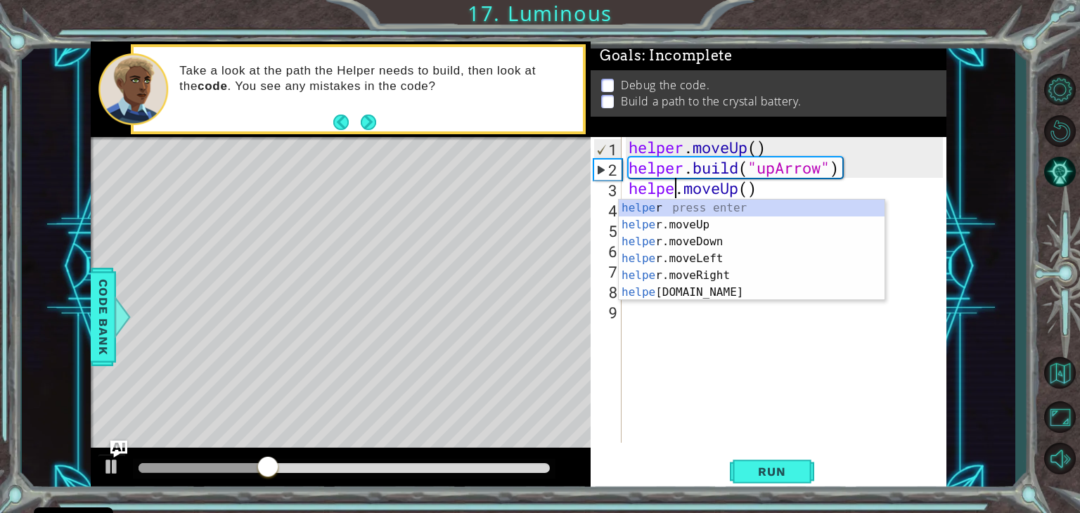
scroll to position [0, 2]
click at [714, 168] on div "helper . moveUp ( ) helper . build ( "upArrow" ) helper . moveUp ( ) helper . b…" at bounding box center [788, 310] width 324 height 347
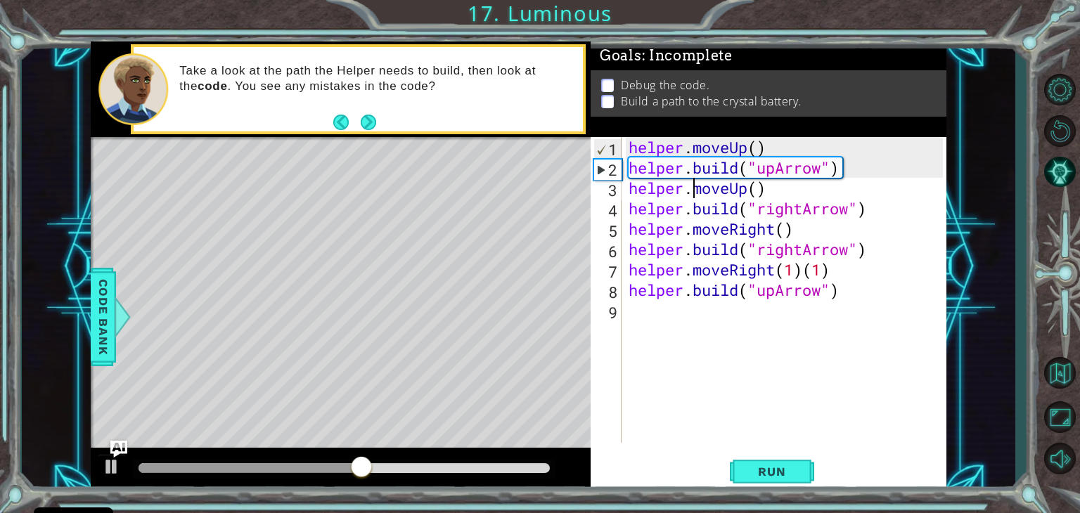
click at [693, 192] on div "helper . moveUp ( ) helper . build ( "upArrow" ) helper . moveUp ( ) helper . b…" at bounding box center [788, 310] width 324 height 347
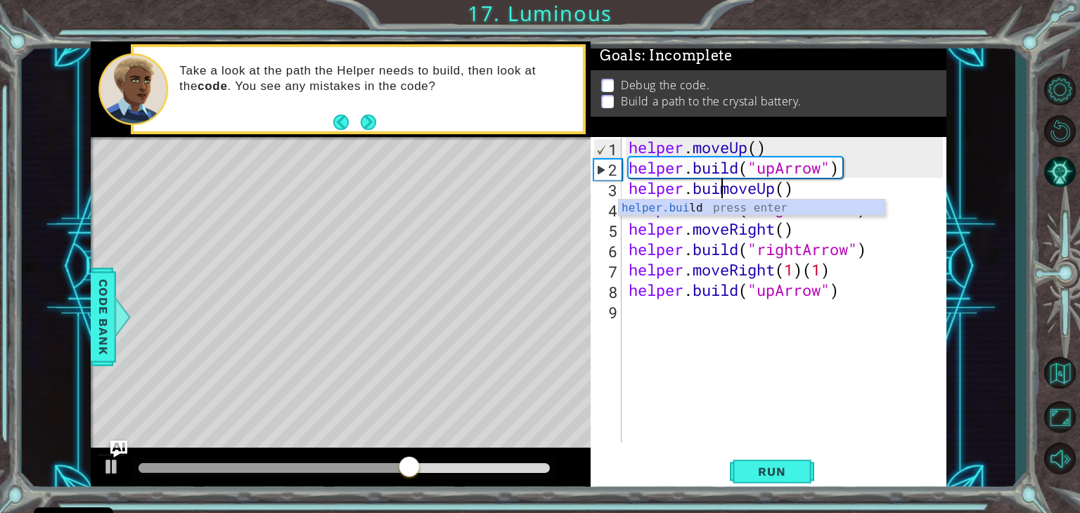
scroll to position [0, 5]
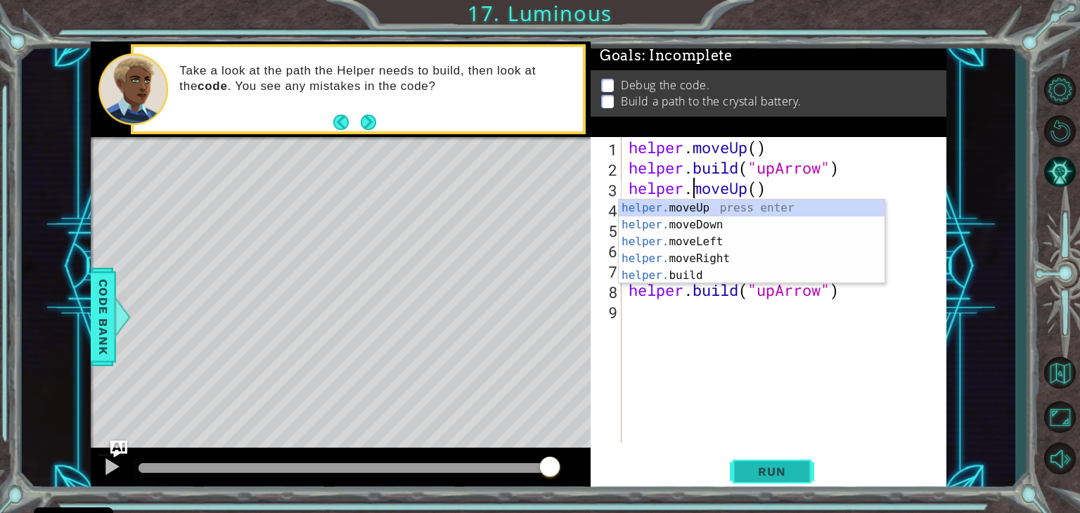
click at [761, 462] on button "Run" at bounding box center [772, 472] width 84 height 36
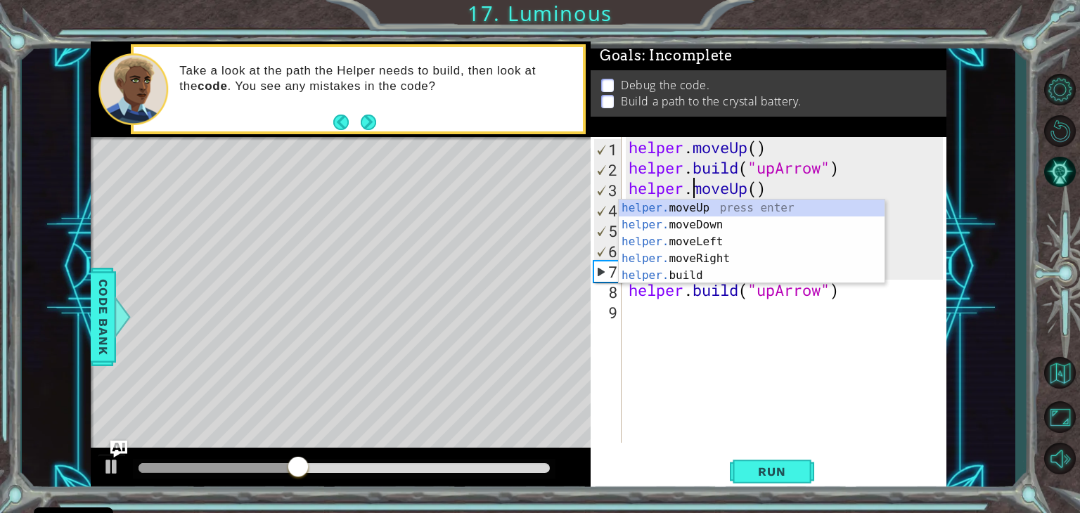
scroll to position [0, 3]
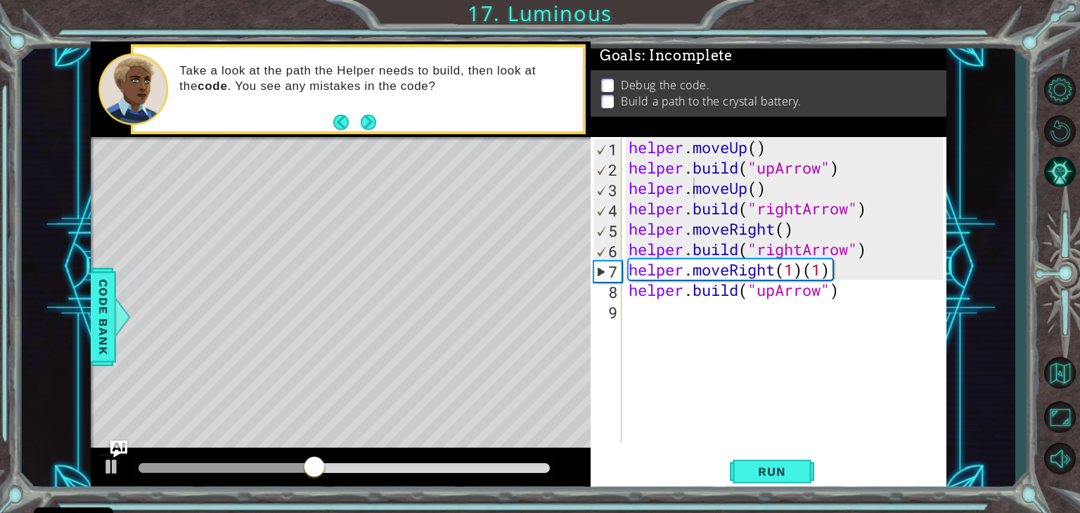
click at [904, 446] on div "helper.moveUp() 1 2 3 4 5 6 7 8 9 helper . moveUp ( ) helper . build ( "upArrow…" at bounding box center [769, 314] width 356 height 355
click at [828, 271] on div "helper . moveUp ( ) helper . build ( "upArrow" ) helper . moveUp ( ) helper . b…" at bounding box center [788, 310] width 324 height 347
click at [835, 275] on div "helper . moveUp ( ) helper . build ( "upArrow" ) helper . moveUp ( ) helper . b…" at bounding box center [788, 310] width 324 height 347
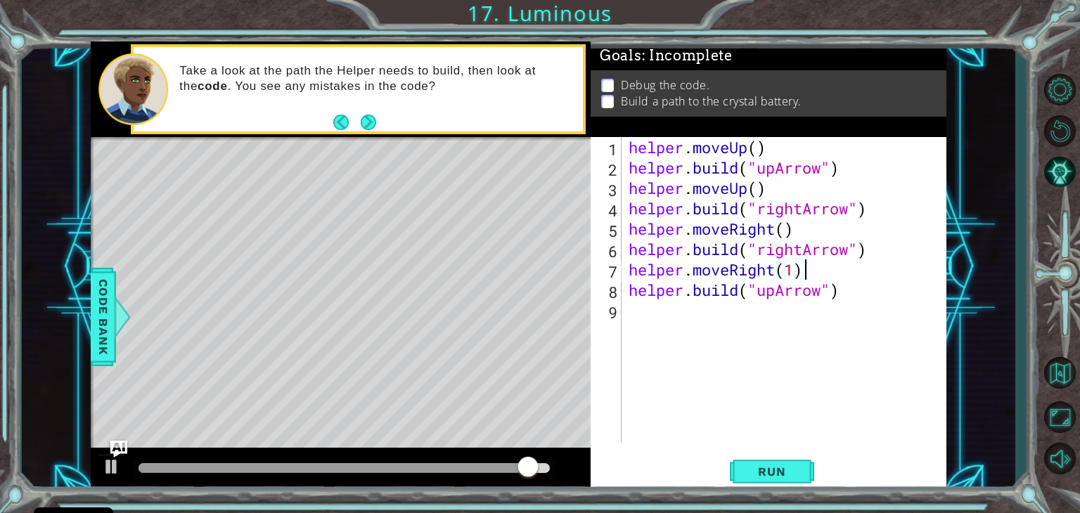
scroll to position [0, 7]
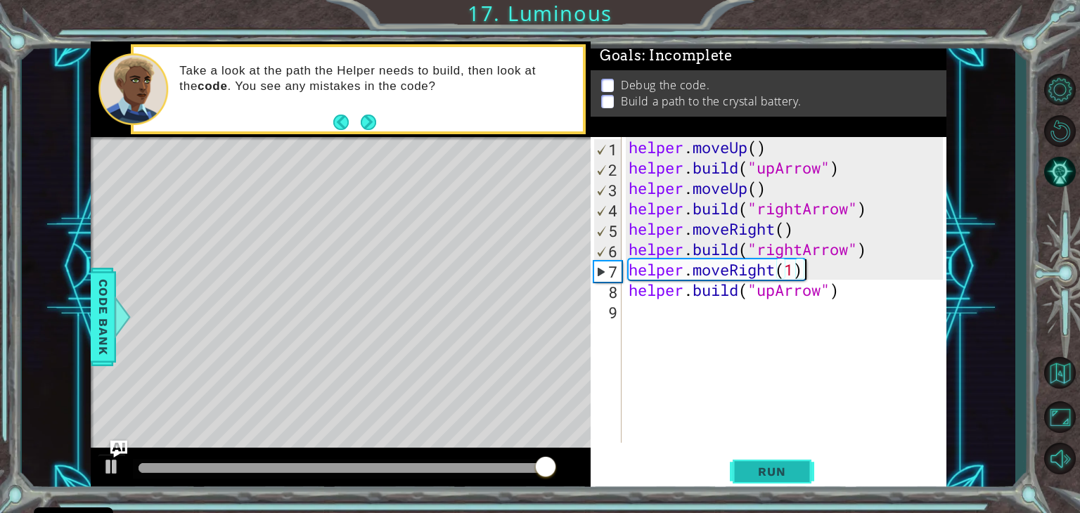
type textarea "helper.moveRight(1)"
click at [804, 469] on button "Run" at bounding box center [772, 472] width 84 height 36
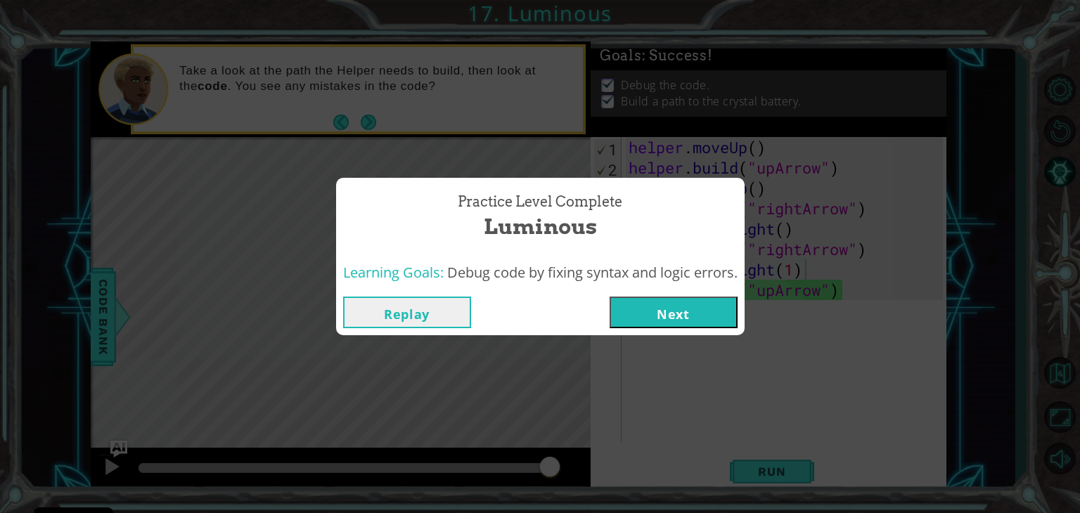
click at [660, 309] on button "Next" at bounding box center [674, 313] width 128 height 32
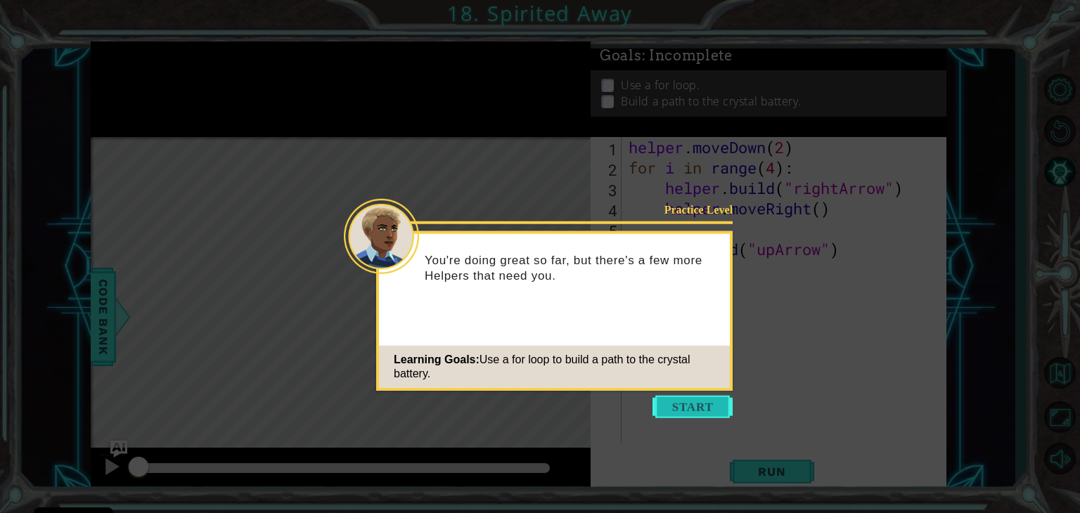
click at [694, 403] on button "Start" at bounding box center [693, 407] width 80 height 23
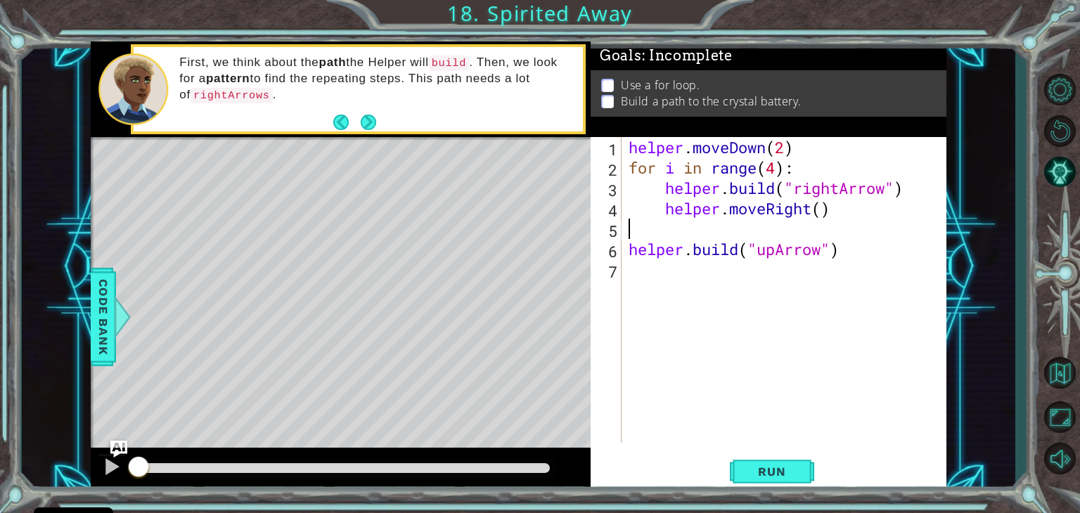
click at [720, 235] on div "helper . moveDown ( 2 ) for i in range ( 4 ) : helper . build ( "rightArrow" ) …" at bounding box center [788, 310] width 324 height 347
click at [361, 123] on button "Next" at bounding box center [368, 121] width 15 height 15
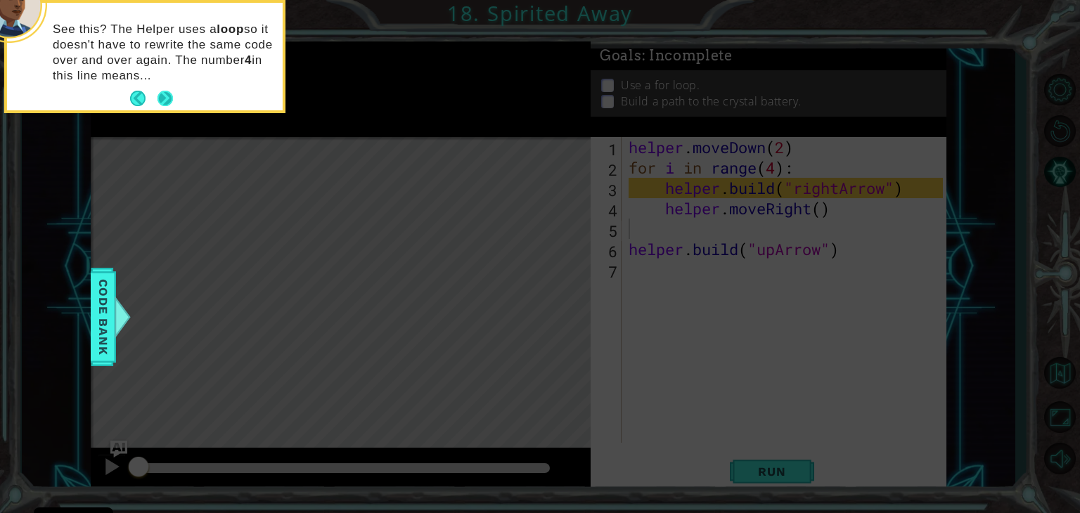
click at [168, 101] on button "Next" at bounding box center [165, 98] width 15 height 15
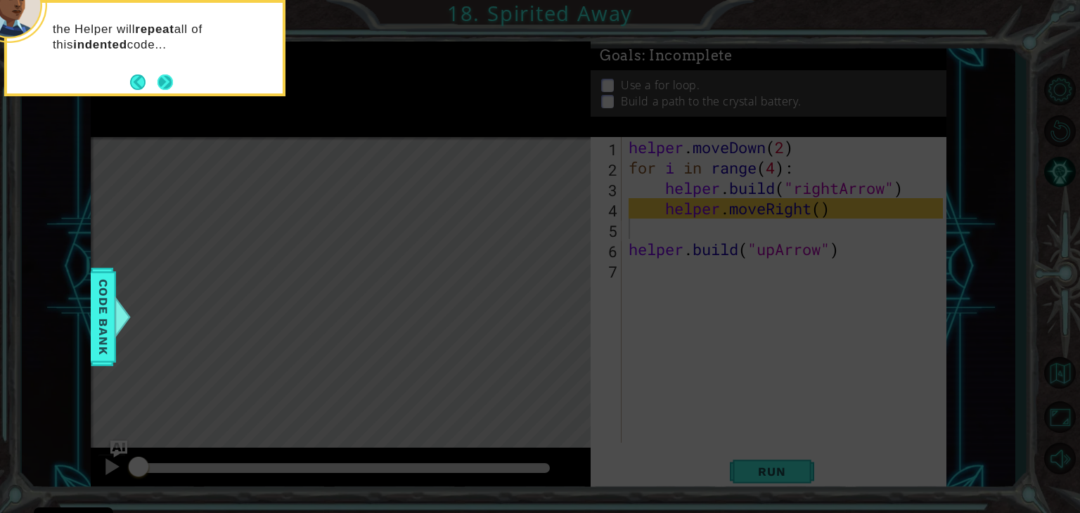
click at [167, 86] on button "Next" at bounding box center [165, 82] width 15 height 15
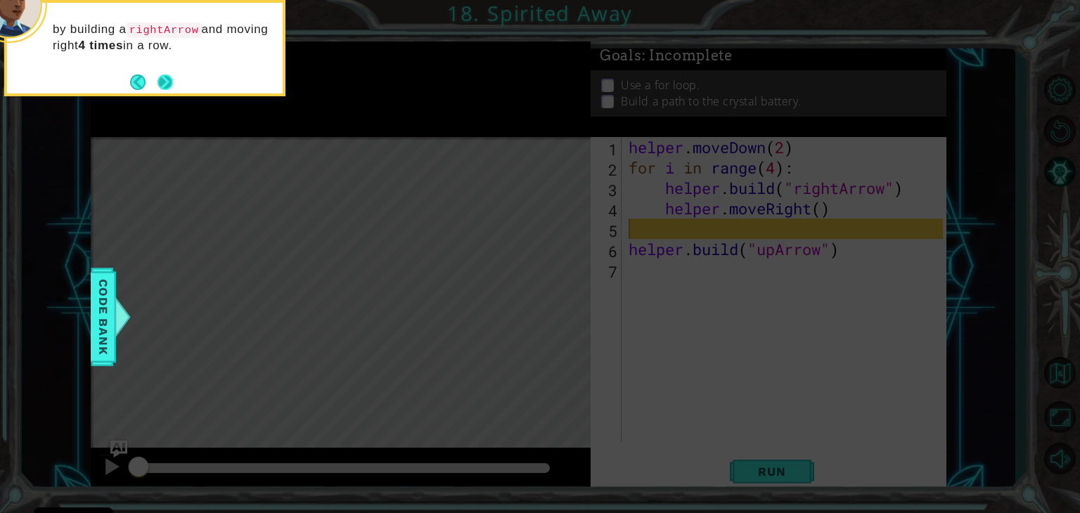
click at [166, 82] on button "Next" at bounding box center [165, 82] width 15 height 15
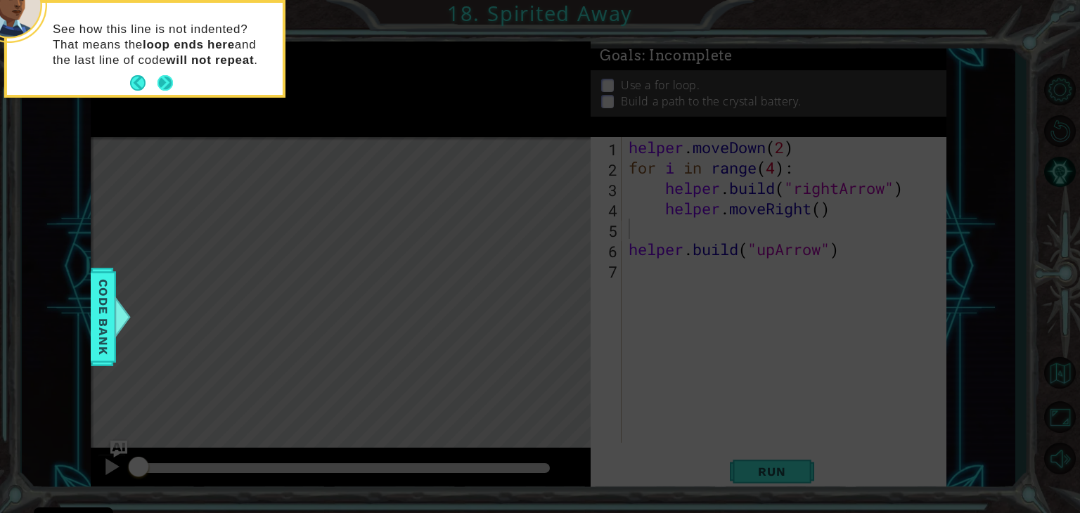
click at [161, 82] on button "Next" at bounding box center [165, 82] width 15 height 15
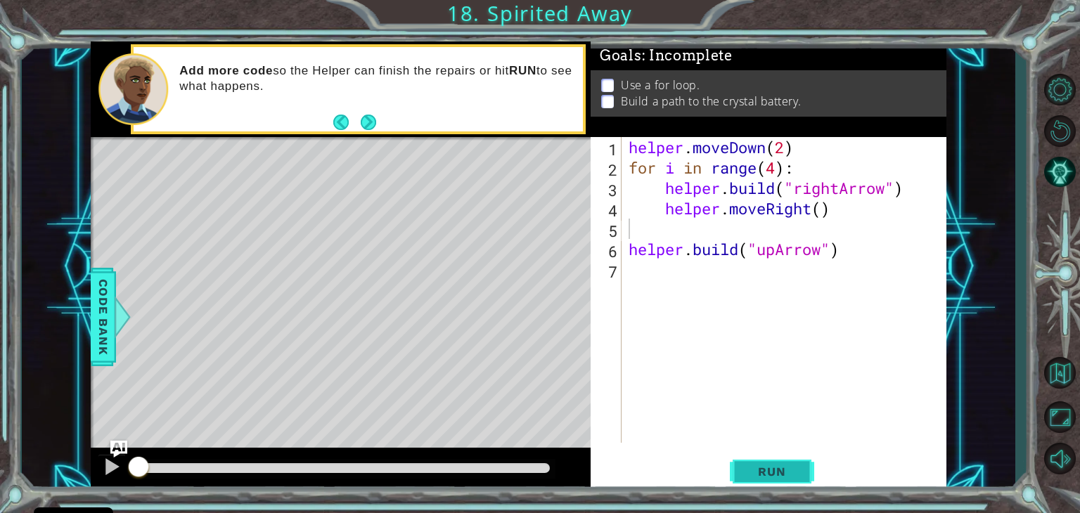
click at [759, 482] on button "Run" at bounding box center [772, 472] width 84 height 36
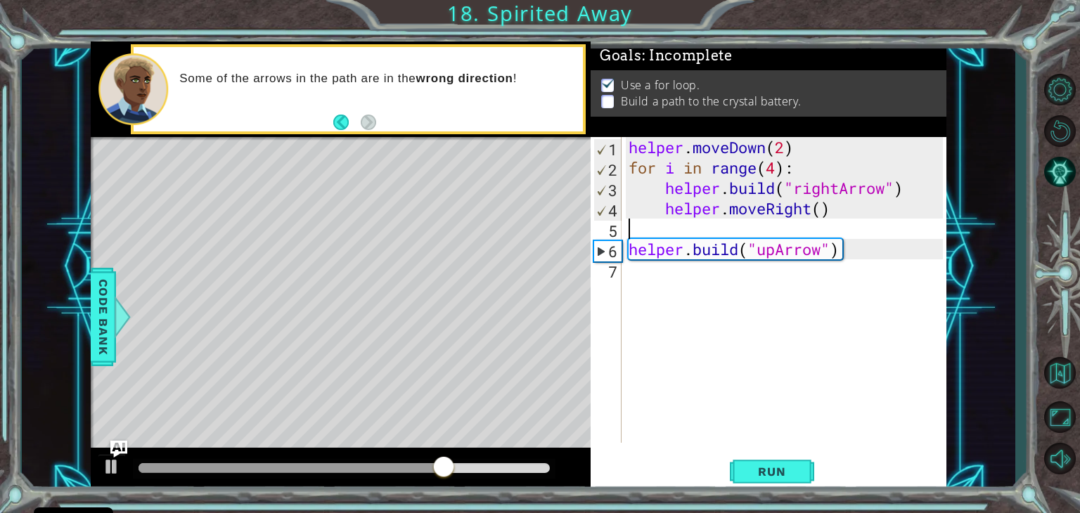
click at [666, 285] on div "helper . moveDown ( 2 ) for i in range ( 4 ) : helper . build ( "rightArrow" ) …" at bounding box center [788, 310] width 324 height 347
click at [648, 230] on div "helper . moveDown ( 2 ) for i in range ( 4 ) : helper . build ( "rightArrow" ) …" at bounding box center [788, 310] width 324 height 347
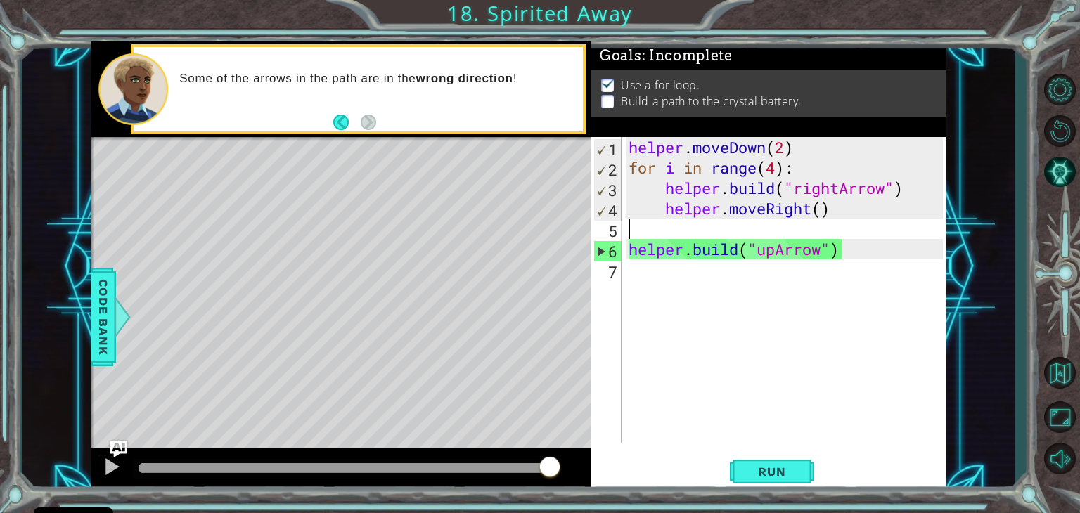
click at [653, 234] on div "helper . moveDown ( 2 ) for i in range ( 4 ) : helper . build ( "rightArrow" ) …" at bounding box center [788, 310] width 324 height 347
click at [851, 215] on div "helper . moveDown ( 2 ) for i in range ( 4 ) : helper . build ( "rightArrow" ) …" at bounding box center [788, 310] width 324 height 347
click at [866, 251] on div "helper . moveDown ( 2 ) for i in range ( 4 ) : helper . build ( "rightArrow" ) …" at bounding box center [788, 310] width 324 height 347
type textarea "[DOMAIN_NAME]("upArrow")"
click at [735, 226] on div "helper . moveDown ( 2 ) for i in range ( 4 ) : helper . build ( "rightArrow" ) …" at bounding box center [788, 310] width 324 height 347
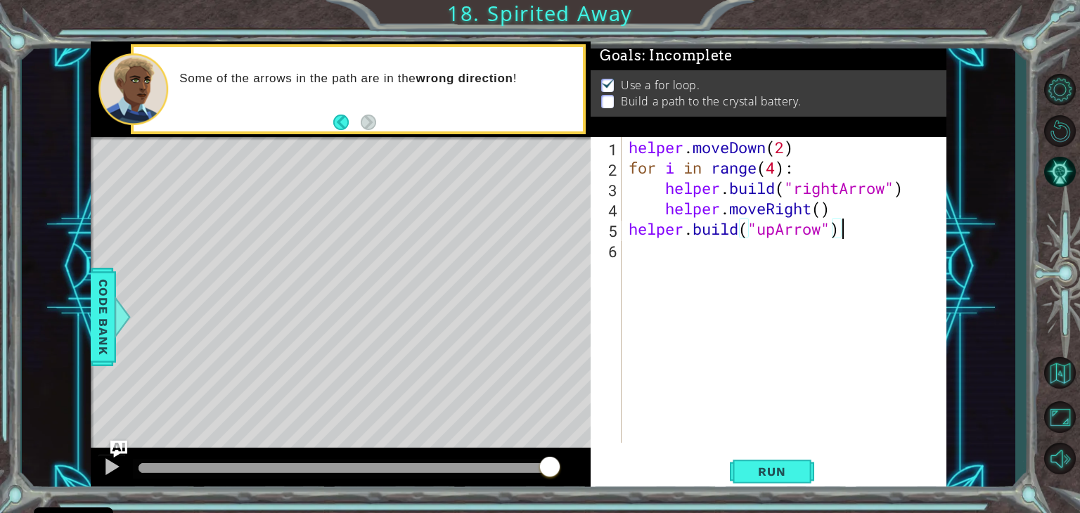
click at [856, 236] on div "helper . moveDown ( 2 ) for i in range ( 4 ) : helper . build ( "rightArrow" ) …" at bounding box center [788, 310] width 324 height 347
type textarea "[DOMAIN_NAME]("upArrow")"
click at [771, 482] on button "Run" at bounding box center [772, 472] width 84 height 36
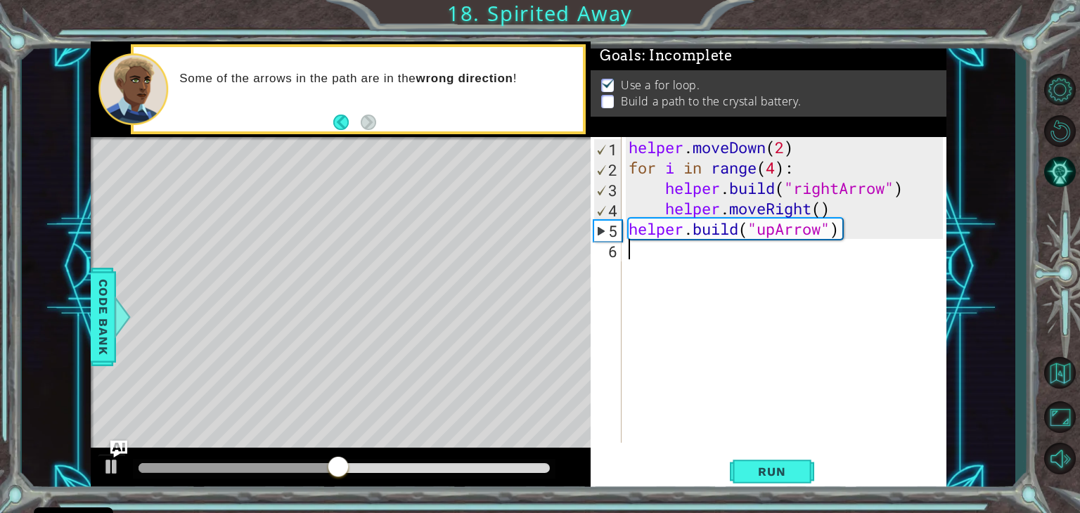
click at [767, 248] on div "helper . moveDown ( 2 ) for i in range ( 4 ) : helper . build ( "rightArrow" ) …" at bounding box center [788, 310] width 324 height 347
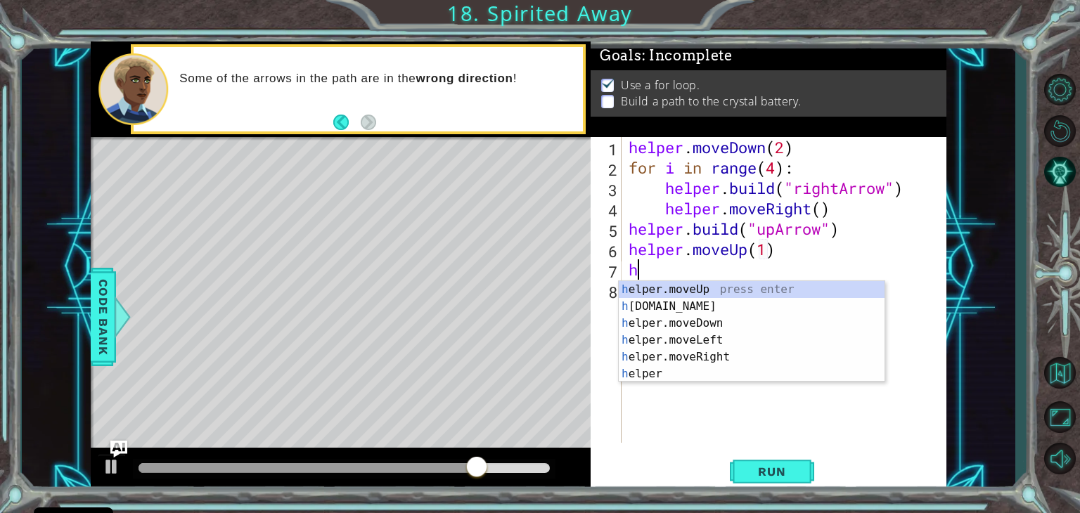
scroll to position [0, 6]
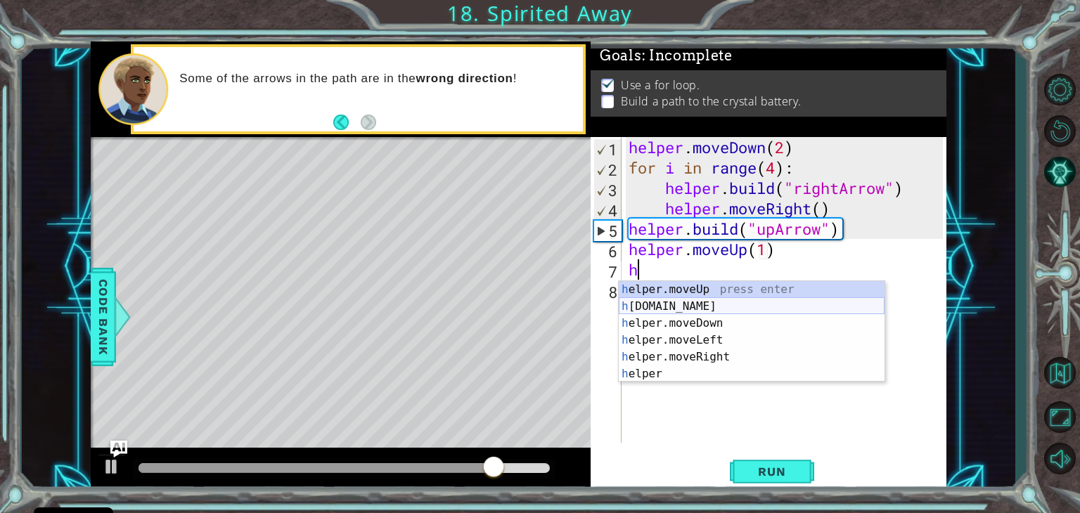
click at [752, 309] on div "h elper.moveUp press enter h [DOMAIN_NAME] press enter h elper.moveDown press e…" at bounding box center [752, 348] width 266 height 135
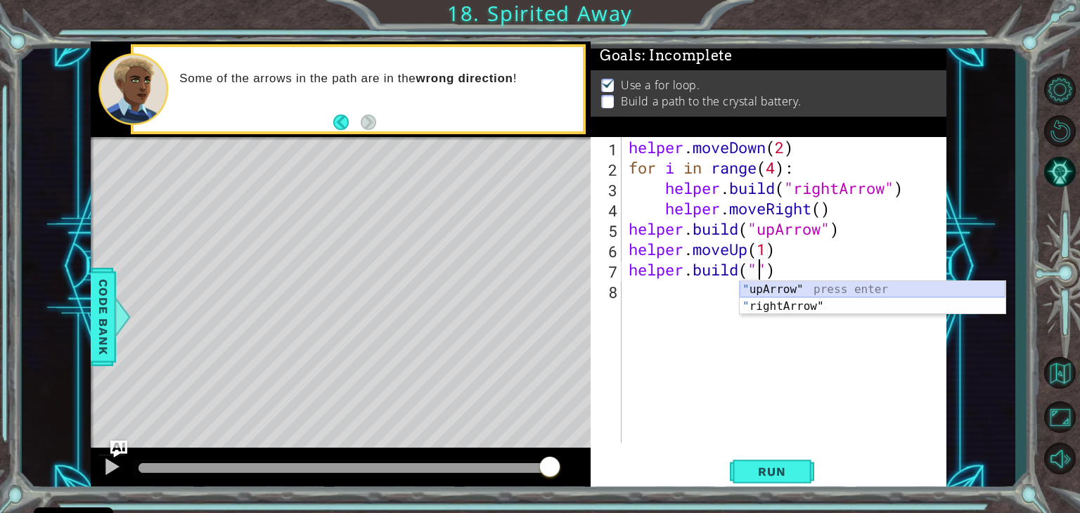
click at [842, 287] on div "" upArrow" press enter " rightArrow" press enter" at bounding box center [873, 315] width 266 height 68
type textarea "[DOMAIN_NAME]("upArrow")"
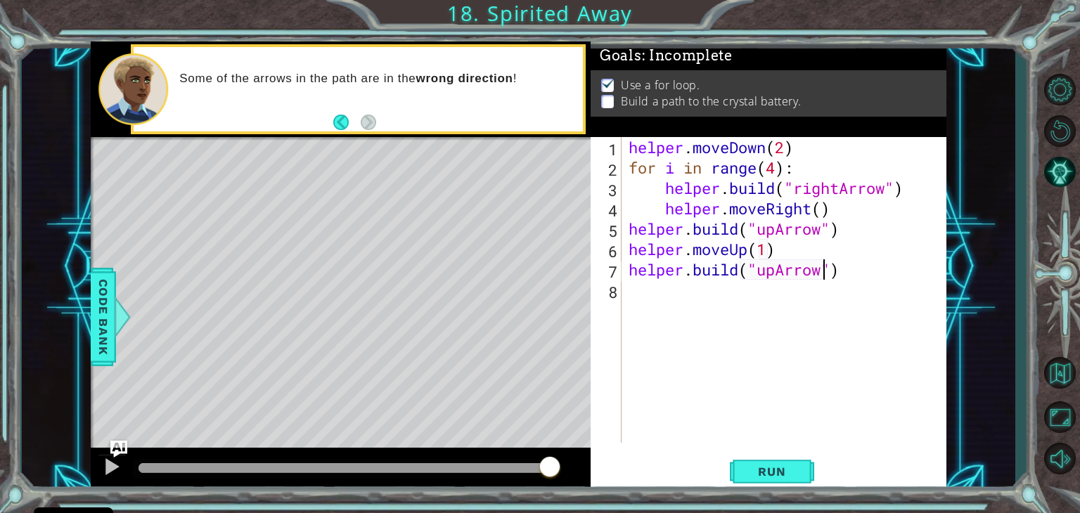
scroll to position [0, 0]
click at [769, 474] on span "Run" at bounding box center [772, 472] width 56 height 14
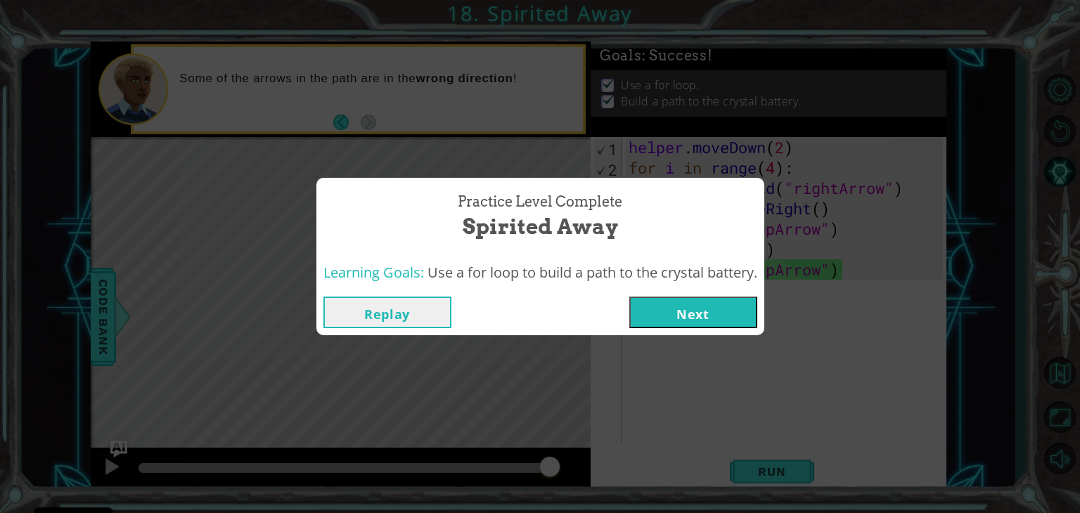
click at [650, 314] on button "Next" at bounding box center [693, 313] width 128 height 32
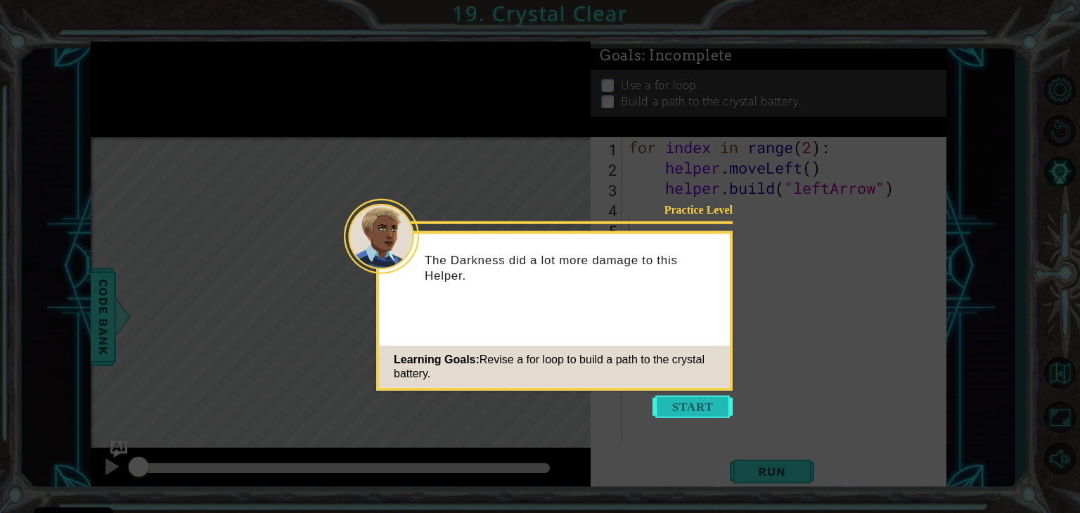
click at [673, 406] on button "Start" at bounding box center [693, 407] width 80 height 23
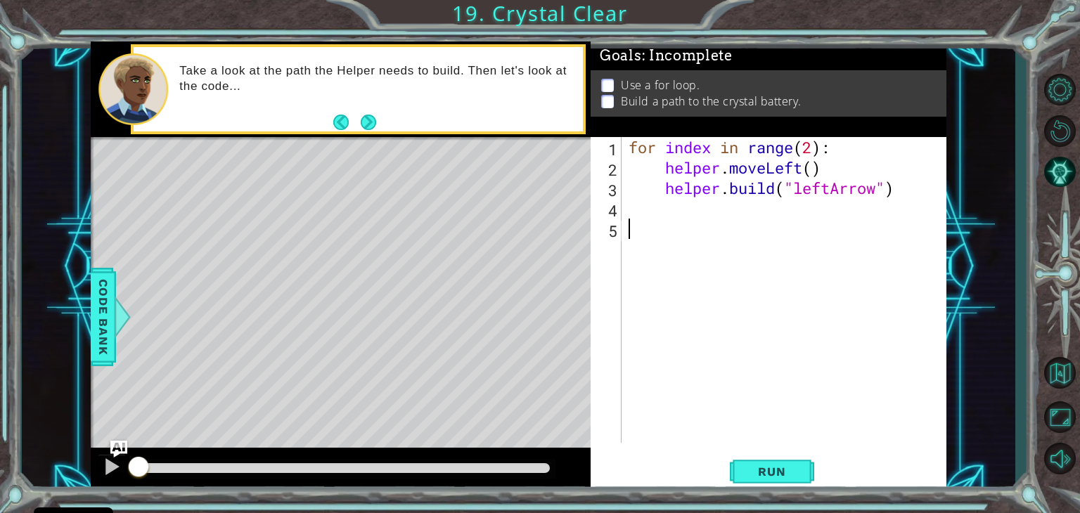
click at [814, 146] on div "for index in range ( 2 ) : helper . moveLeft ( ) helper . build ( "leftArrow" )" at bounding box center [788, 310] width 324 height 347
type textarea "for index in range(4):"
click at [762, 475] on span "Run" at bounding box center [772, 472] width 56 height 14
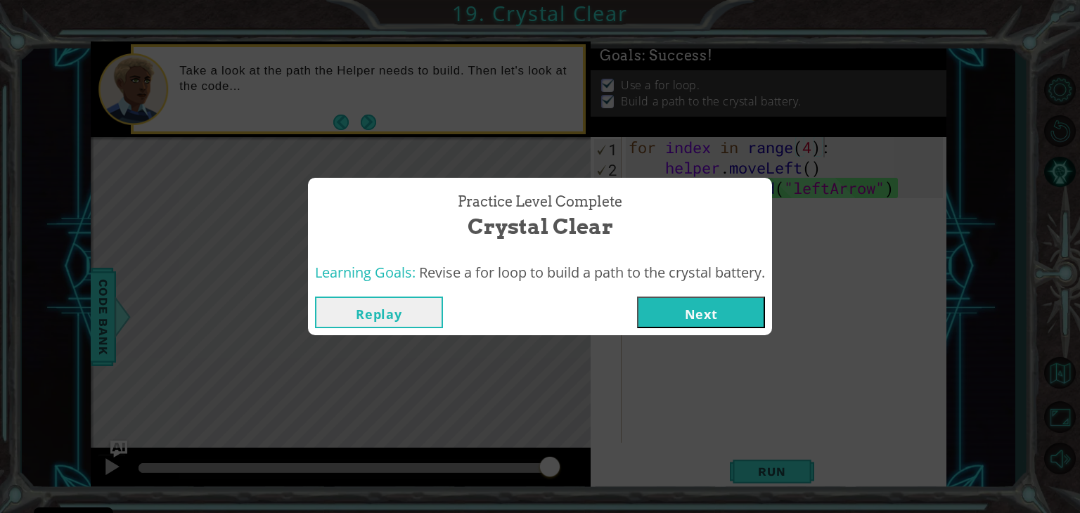
click at [726, 321] on button "Next" at bounding box center [701, 313] width 128 height 32
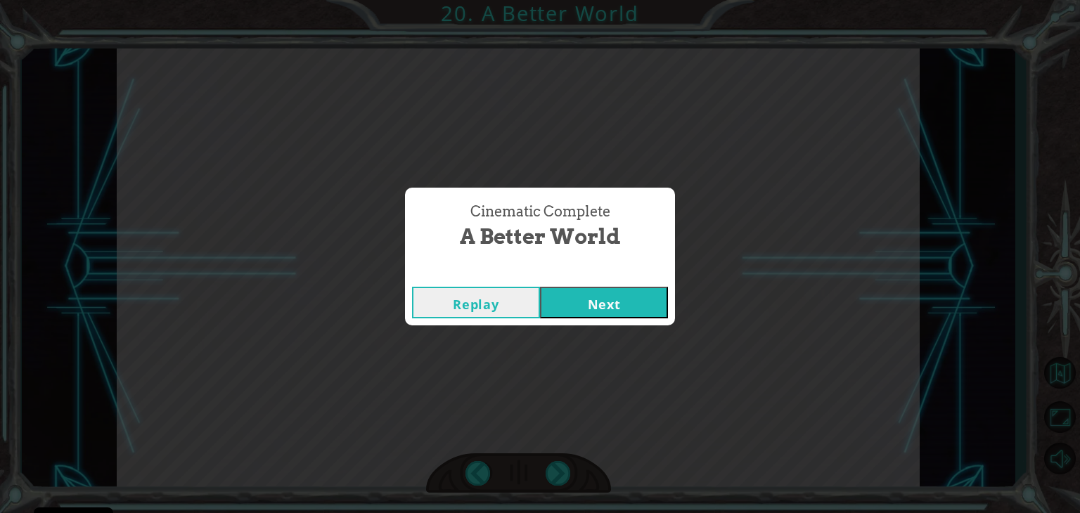
click at [540, 287] on button "Next" at bounding box center [604, 303] width 128 height 32
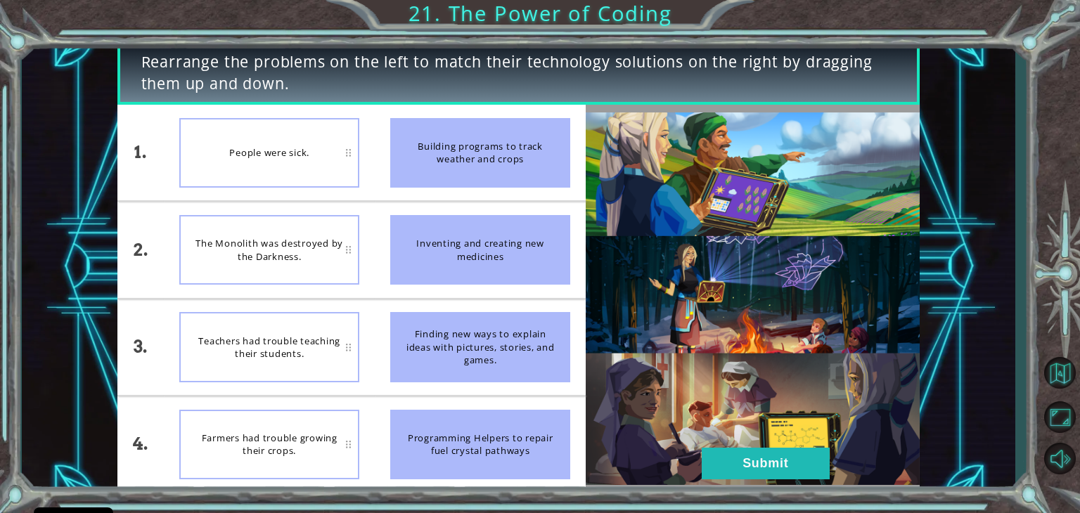
click at [141, 59] on span "Rearrange the problems on the left to match their technology solutions on the r…" at bounding box center [518, 72] width 754 height 43
click at [484, 155] on div "Building programs to track weather and crops" at bounding box center [480, 153] width 180 height 70
drag, startPoint x: 485, startPoint y: 157, endPoint x: 293, endPoint y: 450, distance: 350.5
click at [293, 450] on div "1. 2. 3. 4. People were sick. The Monolith was destroyed by the Darkness. Teach…" at bounding box center [351, 299] width 469 height 388
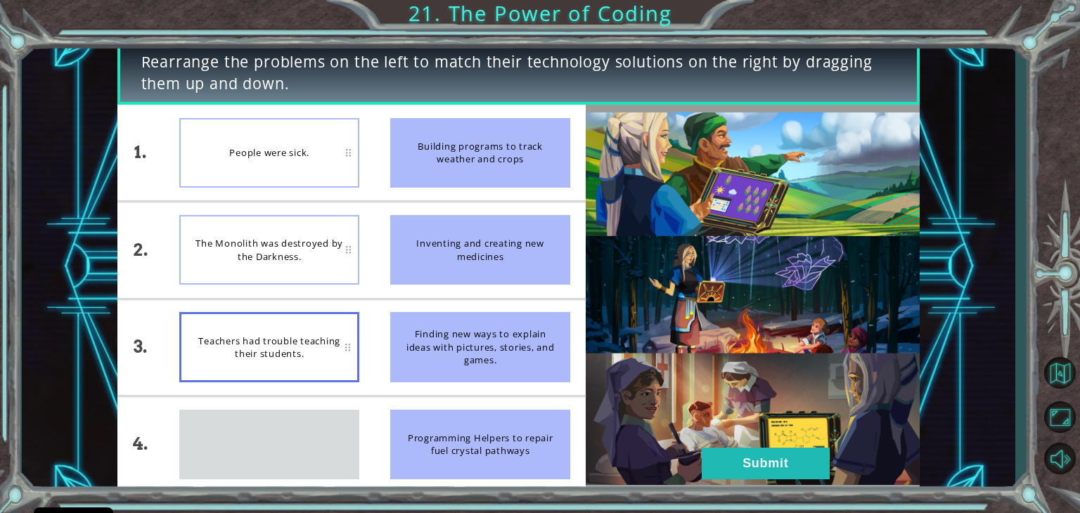
click at [506, 155] on div "Building programs to track weather and crops" at bounding box center [480, 153] width 180 height 70
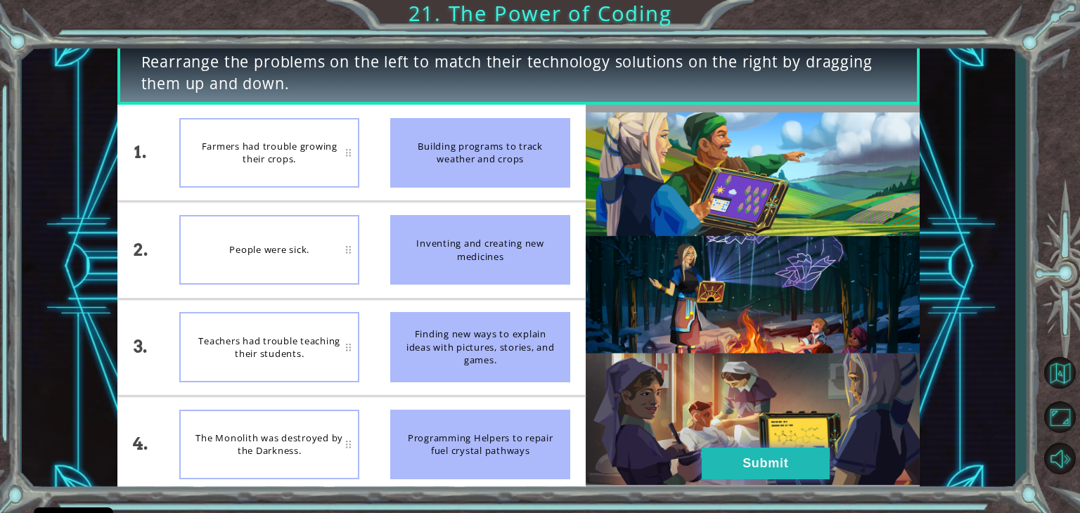
click at [785, 459] on button "Submit" at bounding box center [766, 464] width 128 height 32
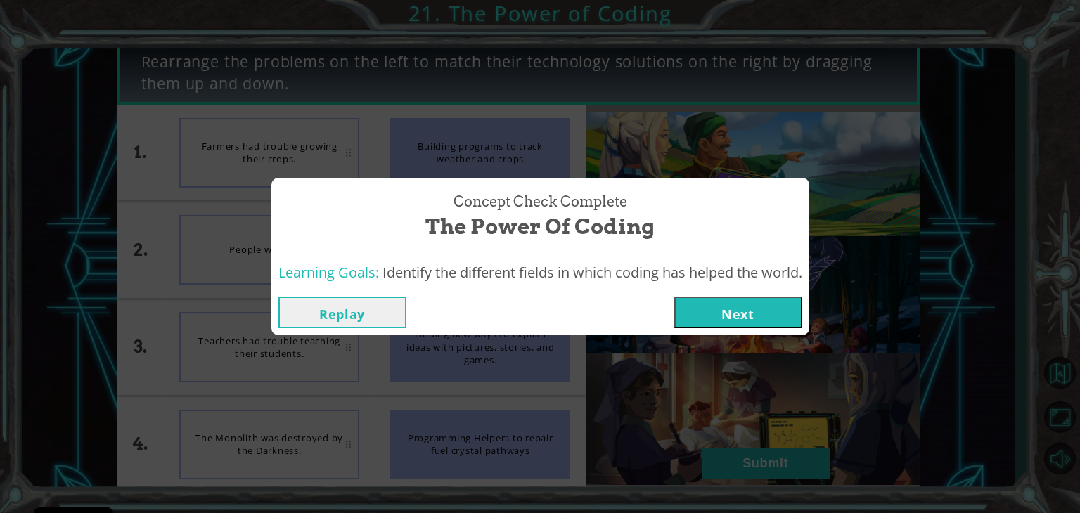
click at [712, 301] on button "Next" at bounding box center [738, 313] width 128 height 32
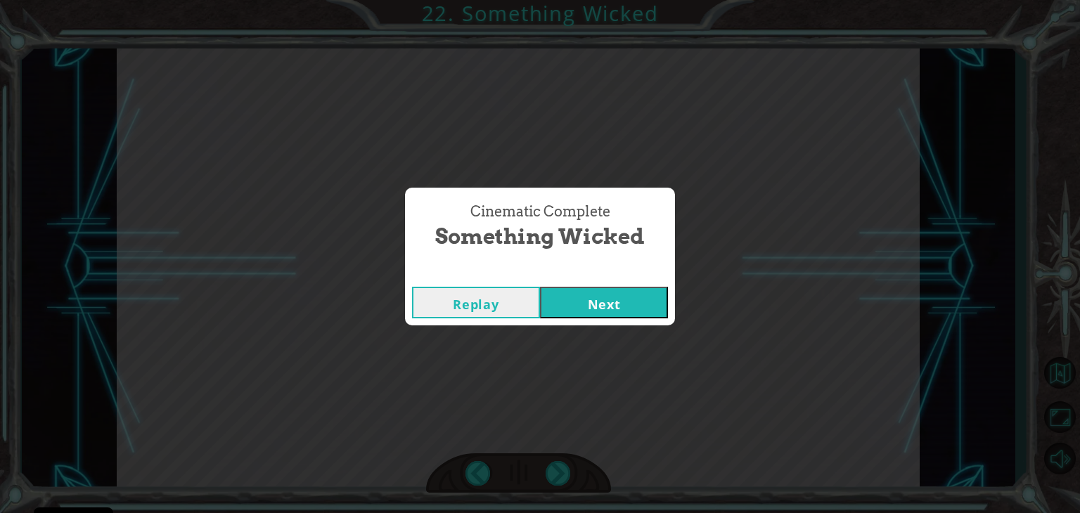
click at [579, 299] on button "Next" at bounding box center [604, 303] width 128 height 32
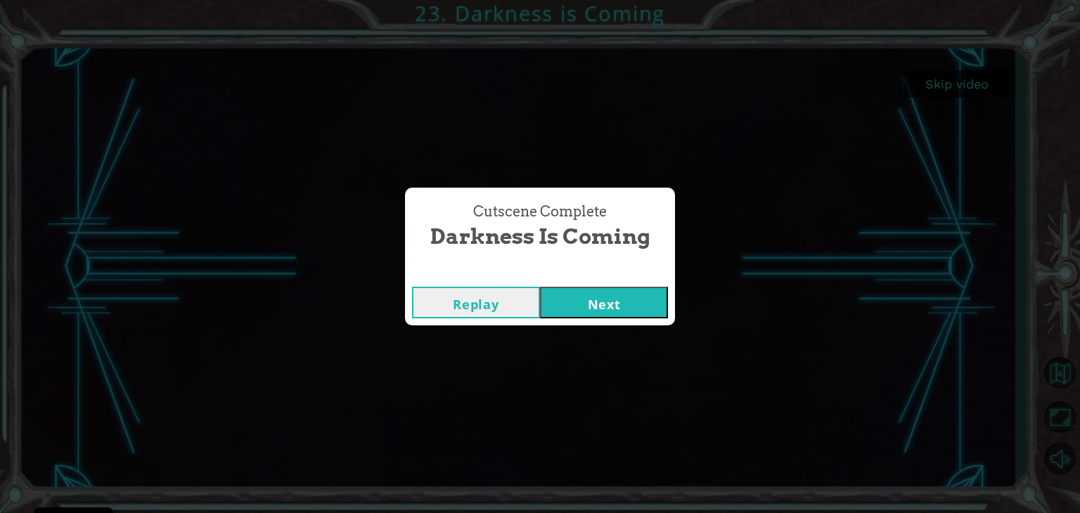
click at [605, 301] on button "Next" at bounding box center [604, 303] width 128 height 32
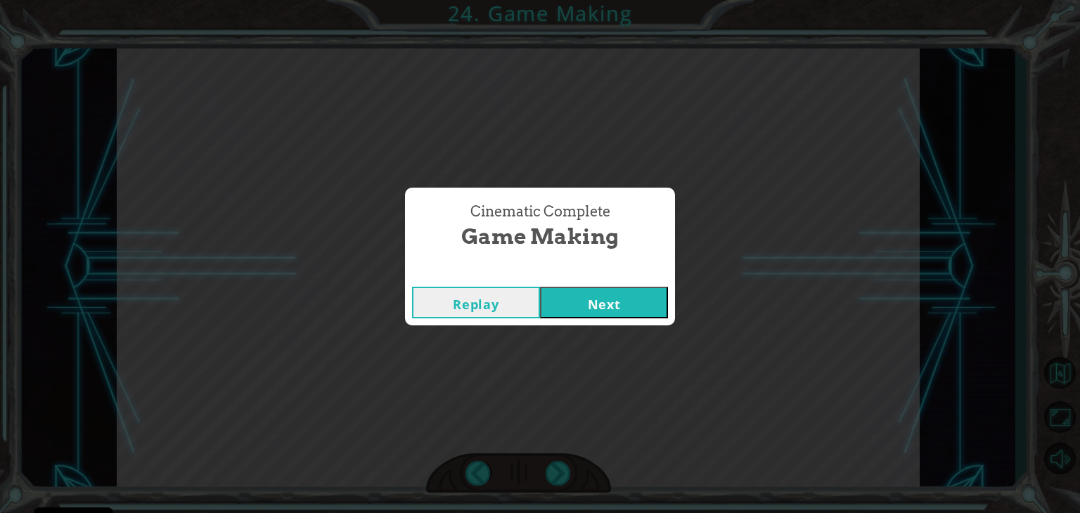
click at [608, 302] on button "Next" at bounding box center [604, 303] width 128 height 32
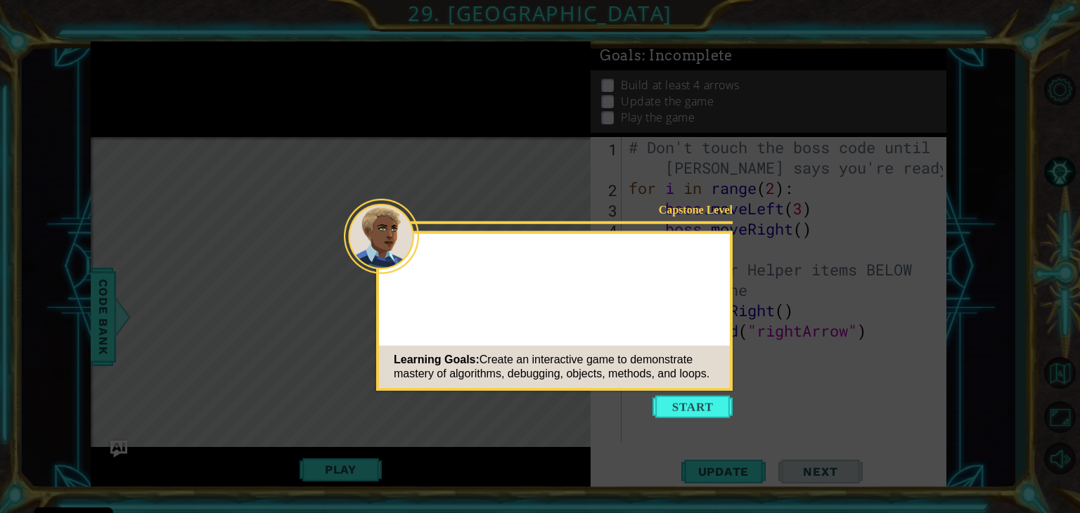
click at [679, 411] on button "Start" at bounding box center [693, 407] width 80 height 23
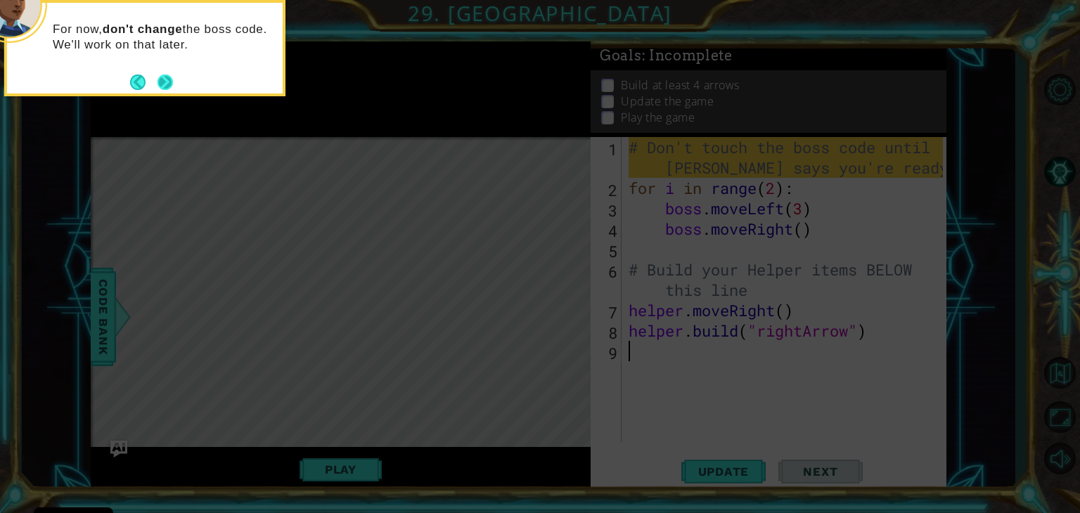
click at [165, 80] on button "Next" at bounding box center [165, 82] width 15 height 15
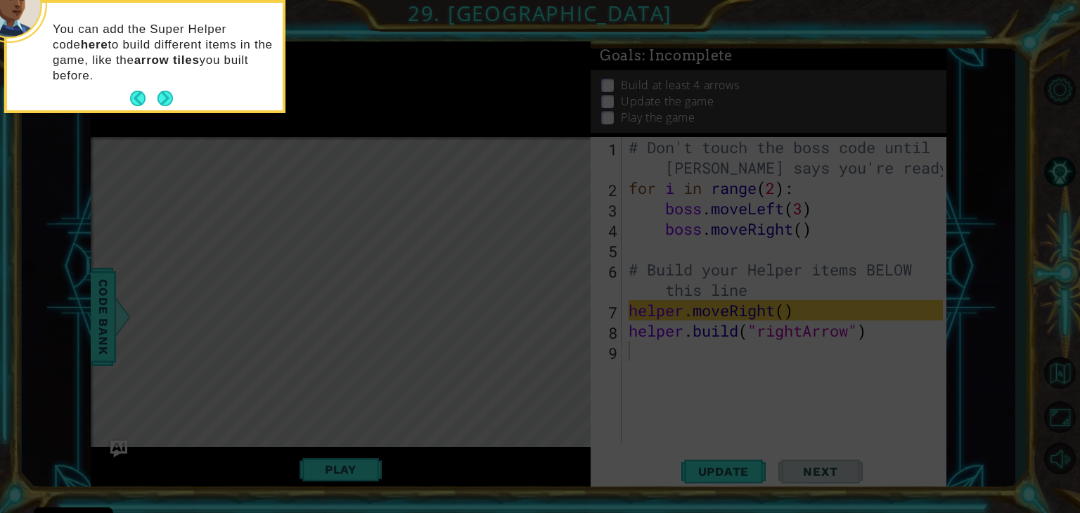
click at [179, 101] on div "You can add the Super Helper code here to build different items in the game, li…" at bounding box center [145, 59] width 276 height 102
click at [167, 101] on button "Next" at bounding box center [165, 98] width 15 height 15
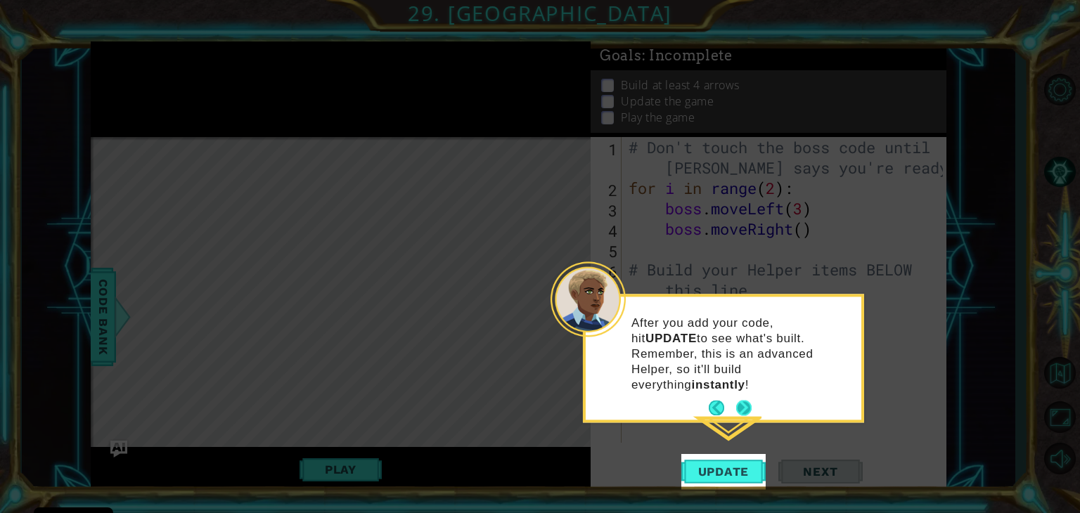
click at [744, 400] on button "Next" at bounding box center [743, 407] width 15 height 15
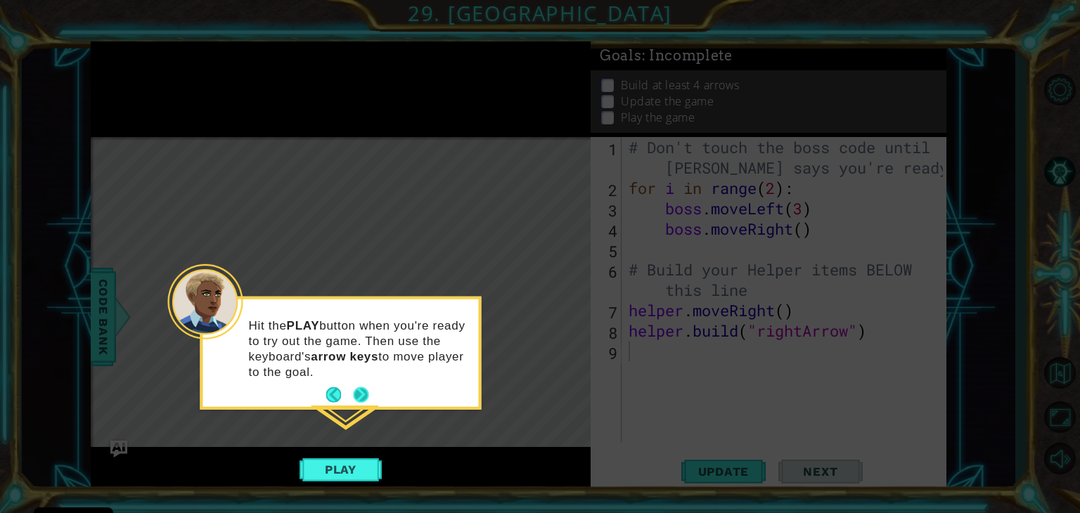
click at [358, 389] on button "Next" at bounding box center [360, 394] width 15 height 15
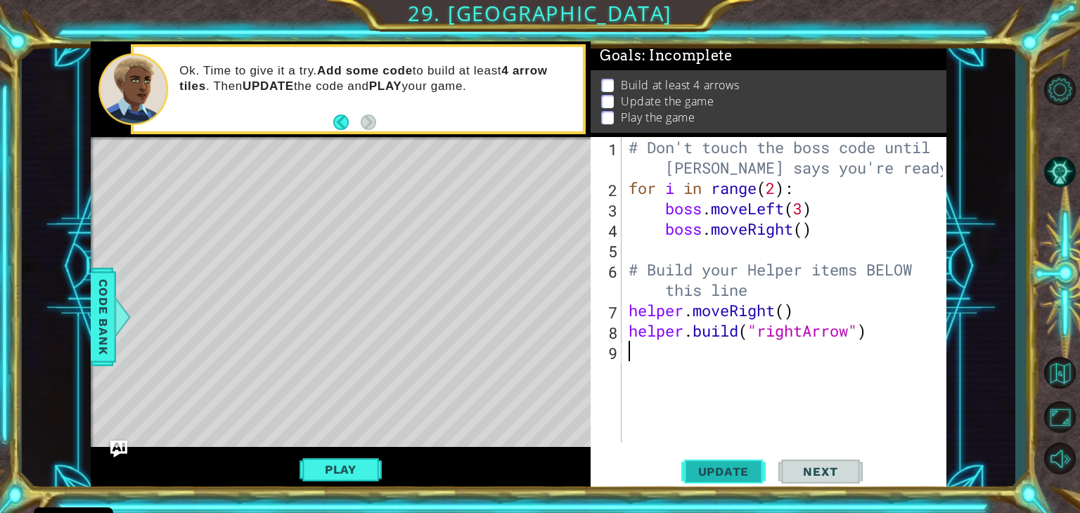
click at [735, 473] on span "Update" at bounding box center [723, 472] width 79 height 14
click at [740, 375] on div "# Don't touch the boss code until [PERSON_NAME] says you're ready! for i in ran…" at bounding box center [788, 320] width 324 height 367
type textarea "h"
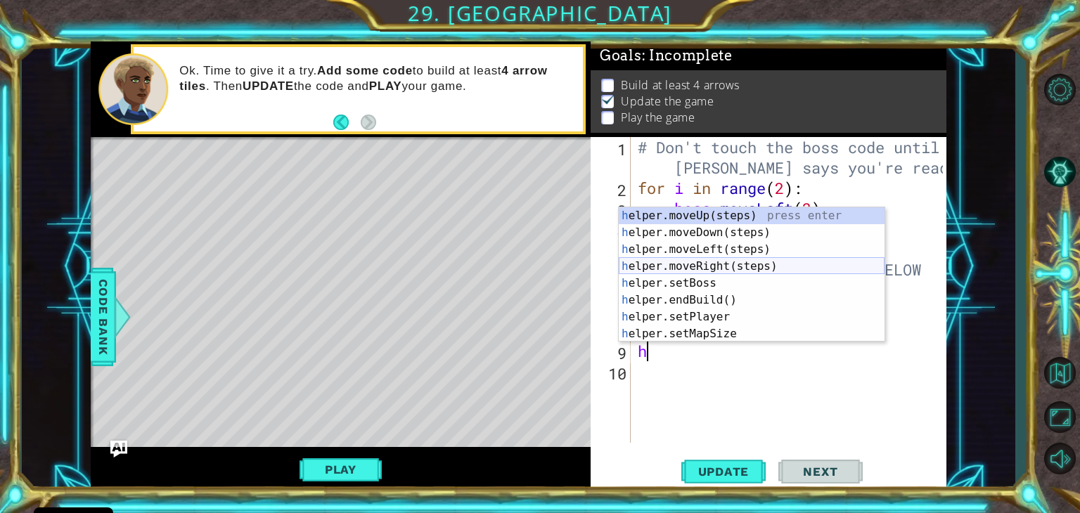
click at [692, 262] on div "h elper.moveUp(steps) press enter h elper.moveDown(steps) press enter h elper.m…" at bounding box center [752, 291] width 266 height 169
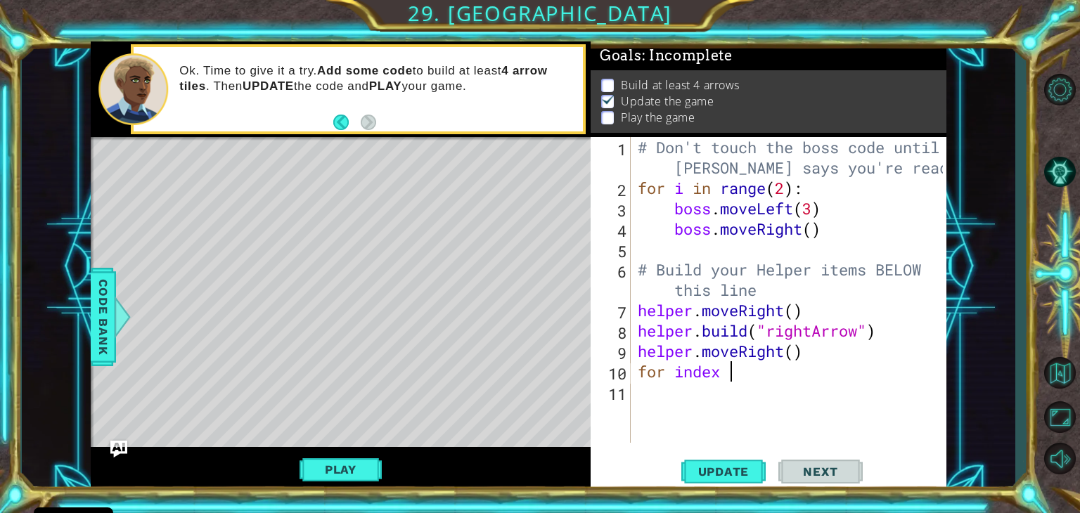
scroll to position [0, 4]
click at [842, 353] on div "helper.addTextD i rectio n s press enter" at bounding box center [854, 371] width 266 height 51
click at [788, 376] on div "# Don't touch the boss code until [PERSON_NAME] says you're ready! for i in ran…" at bounding box center [793, 320] width 316 height 367
click at [792, 372] on div "# Don't touch the boss code until [PERSON_NAME] says you're ready! for i in ran…" at bounding box center [793, 320] width 316 height 367
click at [793, 374] on div "# Don't touch the boss code until [PERSON_NAME] says you're ready! for i in ran…" at bounding box center [793, 320] width 316 height 367
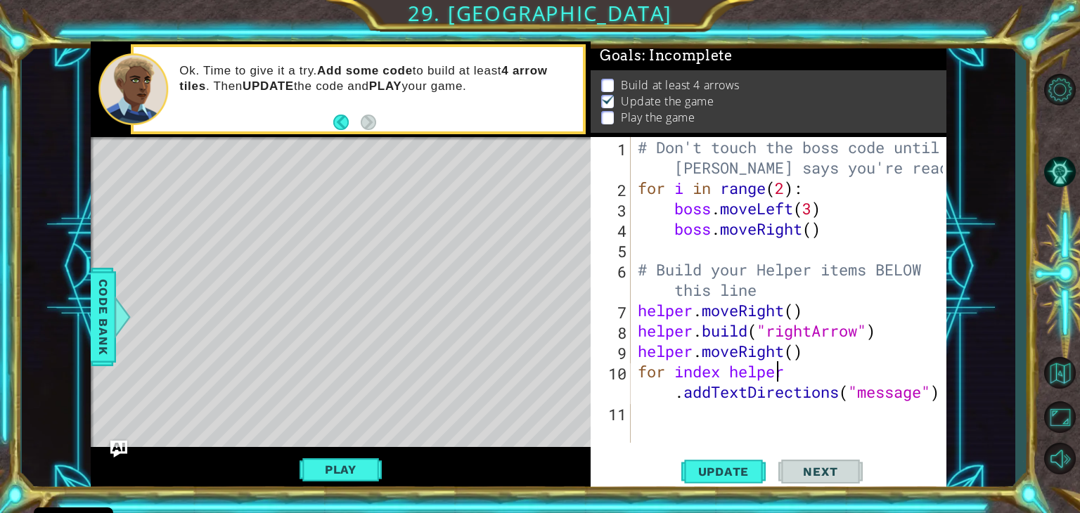
click at [793, 373] on div "# Don't touch the boss code until [PERSON_NAME] says you're ready! for i in ran…" at bounding box center [793, 320] width 316 height 367
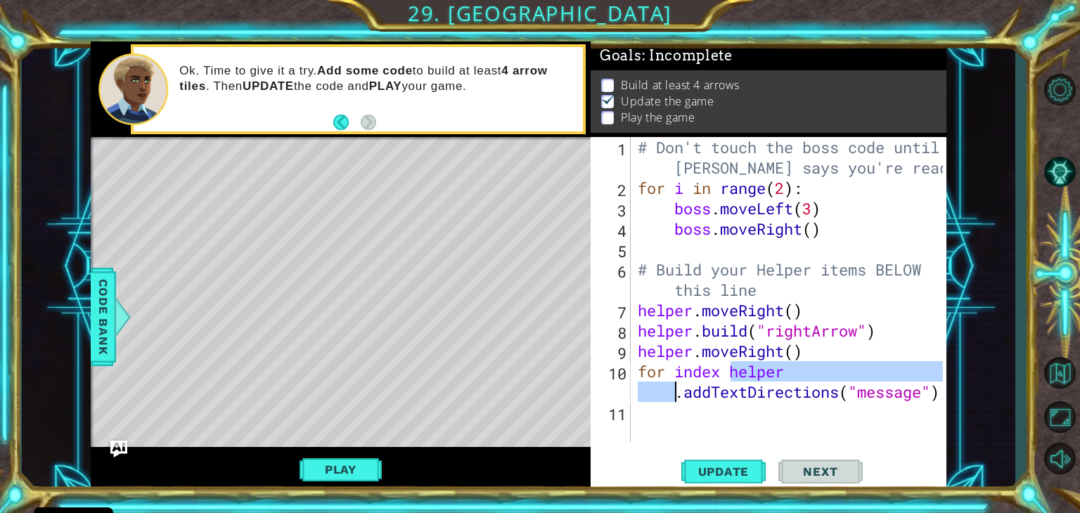
click at [793, 373] on div "# Don't touch the boss code until [PERSON_NAME] says you're ready! for i in ran…" at bounding box center [793, 320] width 316 height 367
type textarea "for index helper.addTextDirections("message")"
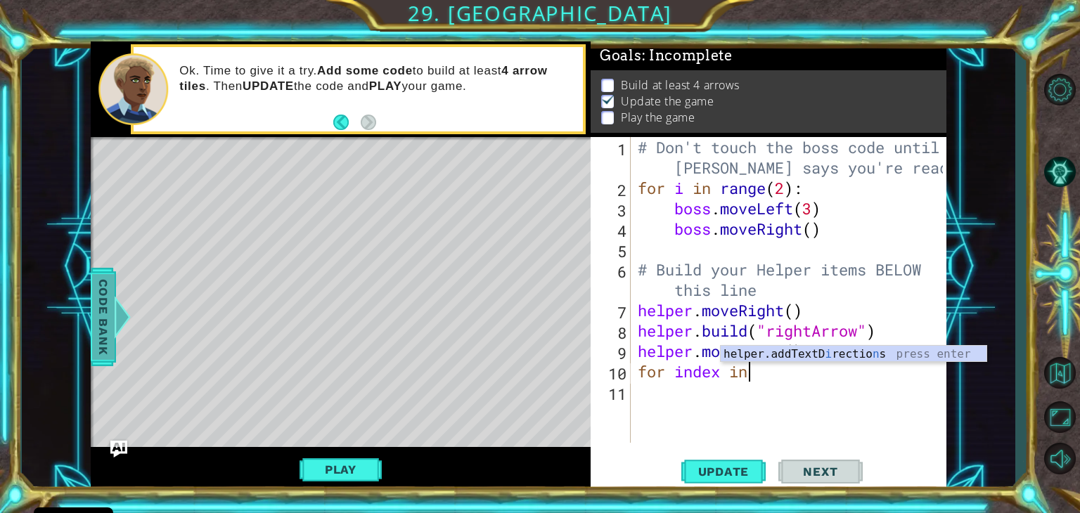
click at [99, 343] on span "Code Bank" at bounding box center [103, 317] width 23 height 86
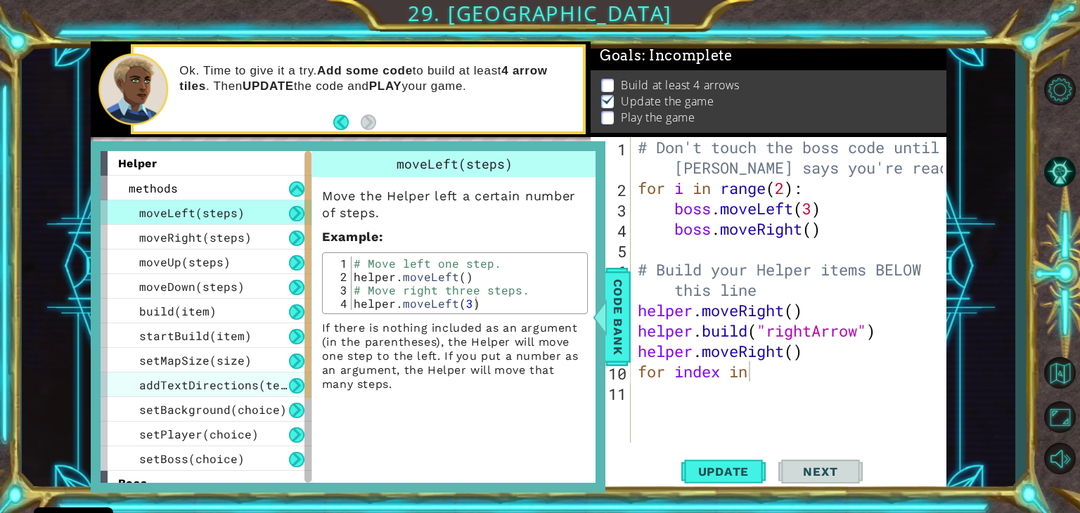
scroll to position [0, 0]
click at [771, 372] on div "# Don't touch the boss code until [PERSON_NAME] says you're ready! for i in ran…" at bounding box center [793, 320] width 316 height 367
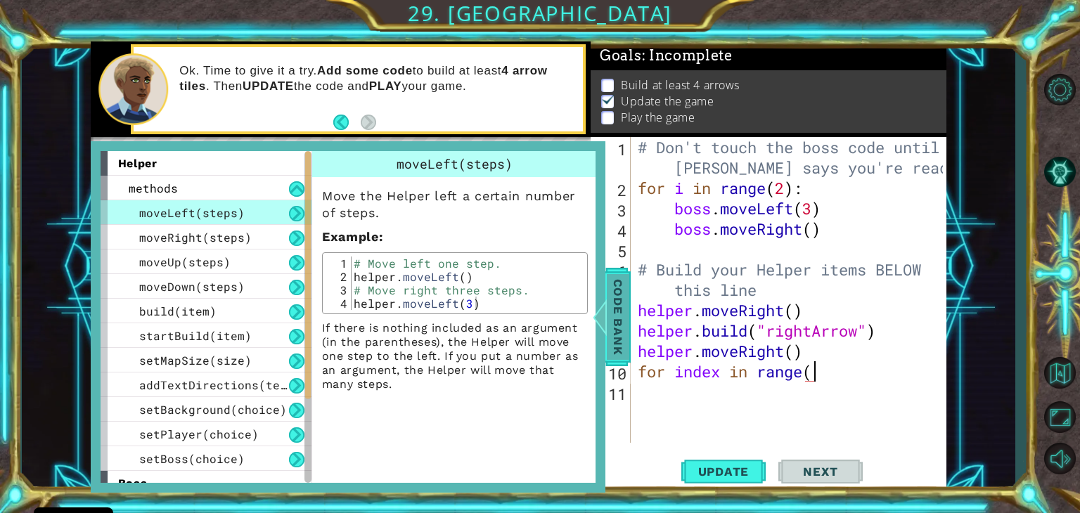
click at [617, 321] on span "Code Bank" at bounding box center [618, 317] width 23 height 86
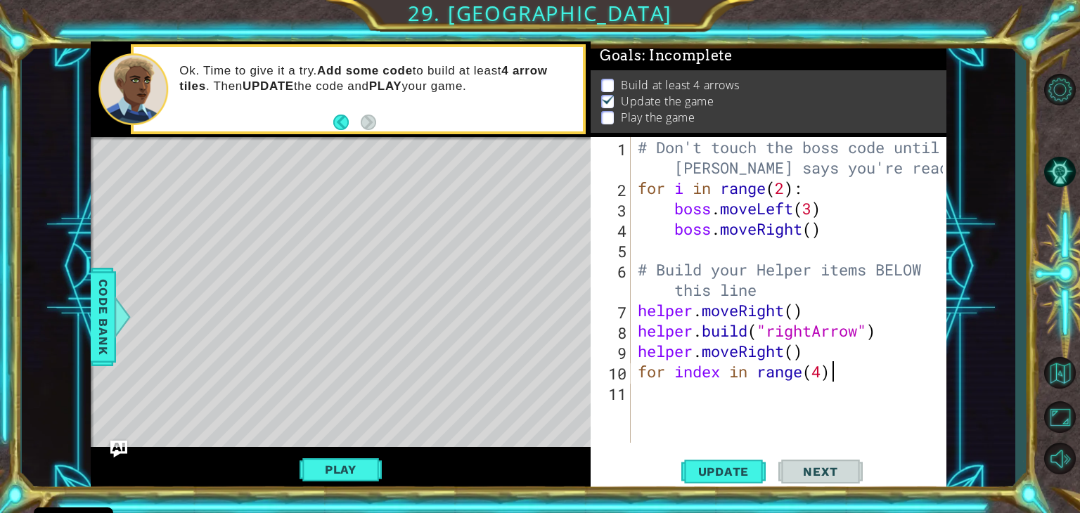
scroll to position [0, 8]
type textarea "for index in range(4):"
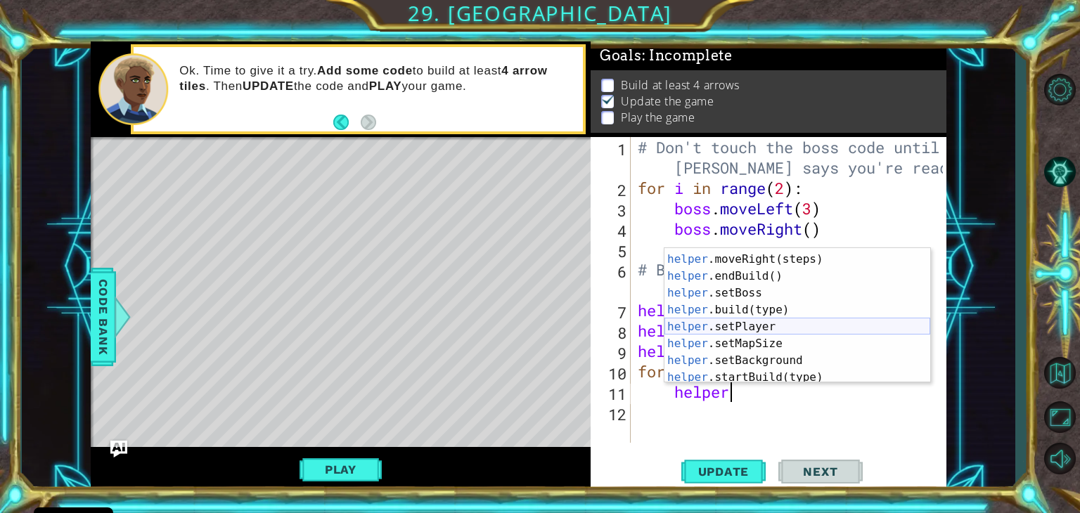
scroll to position [64, 0]
click at [779, 311] on div "helper .moveLeft(steps) press enter helper .moveRight(steps) press enter helper…" at bounding box center [797, 319] width 266 height 169
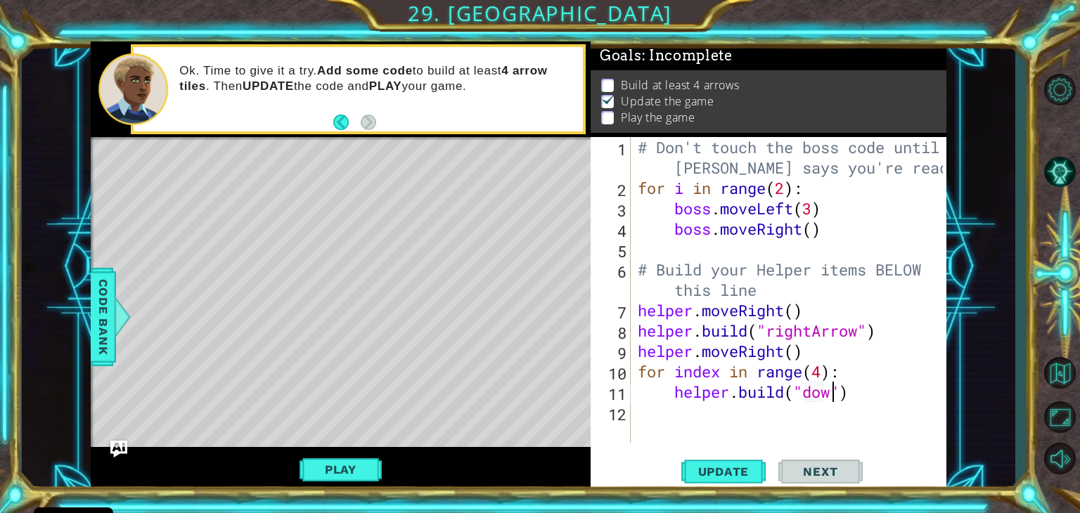
scroll to position [0, 8]
type textarea "[DOMAIN_NAME]("downArrow")"
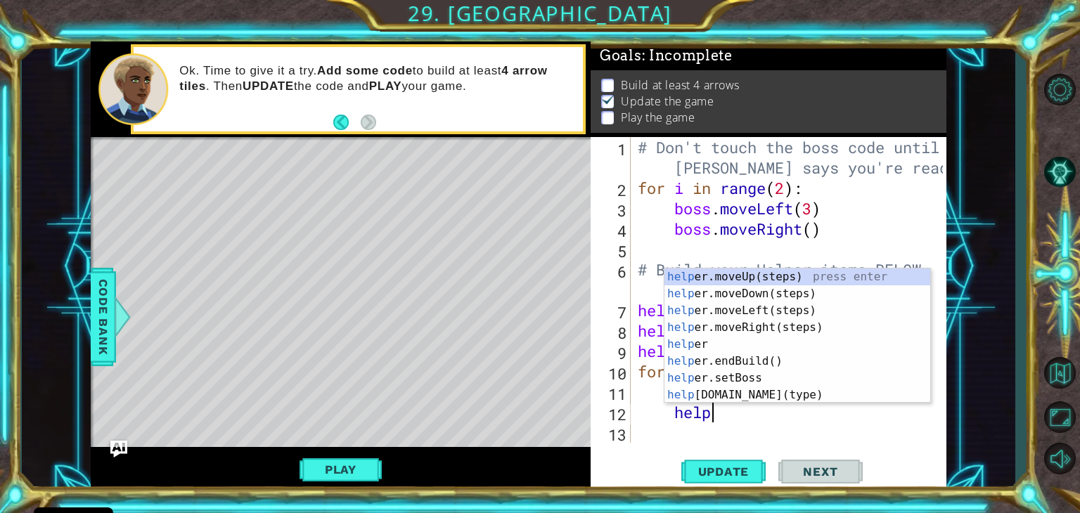
type textarea "helper"
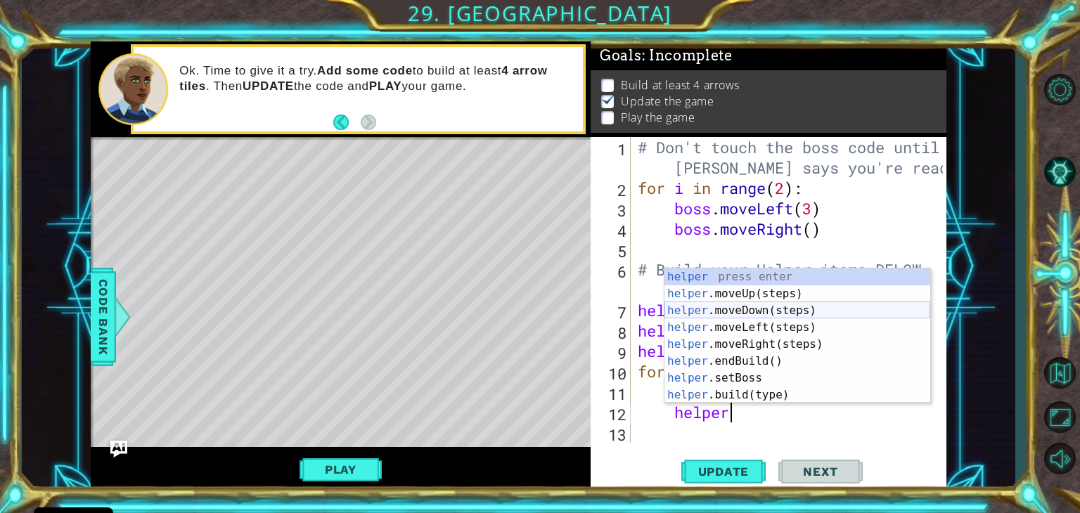
click at [712, 311] on div "helper press enter helper .moveUp(steps) press enter helper .moveDown(steps) pr…" at bounding box center [797, 353] width 266 height 169
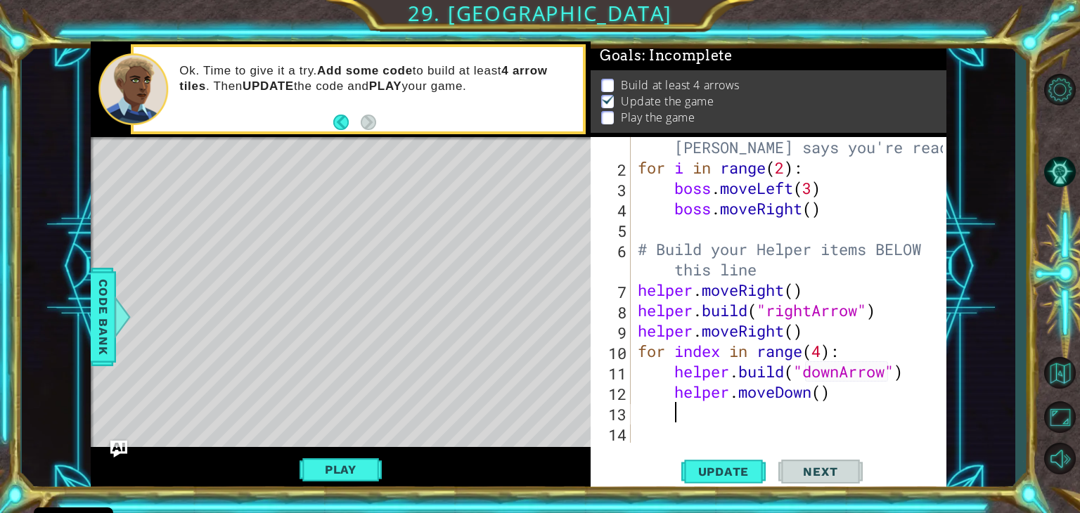
scroll to position [20, 0]
click at [638, 410] on div "# Don't touch the boss code until [PERSON_NAME] says you're ready! for i in ran…" at bounding box center [792, 300] width 315 height 367
type textarea "for index in range(4):"
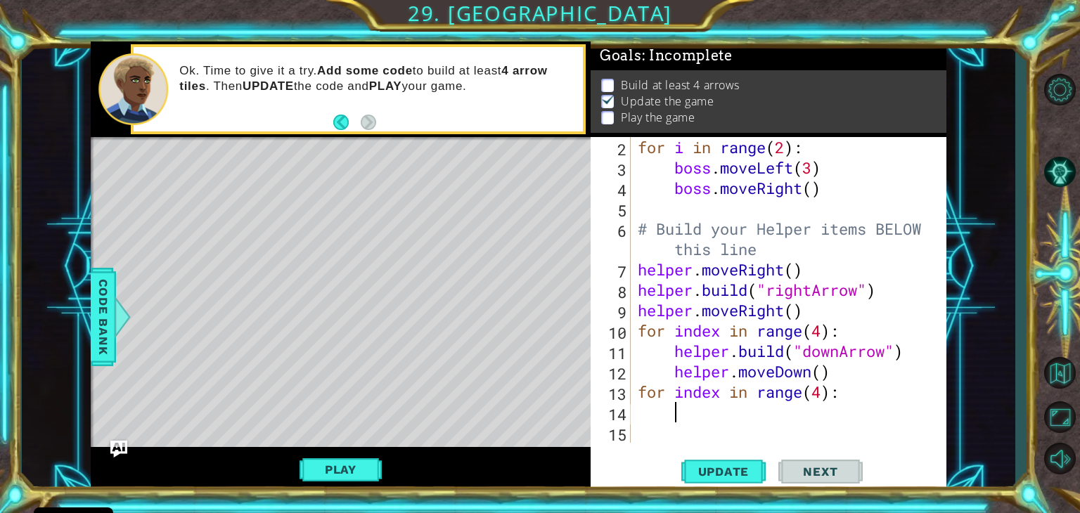
type textarea "h"
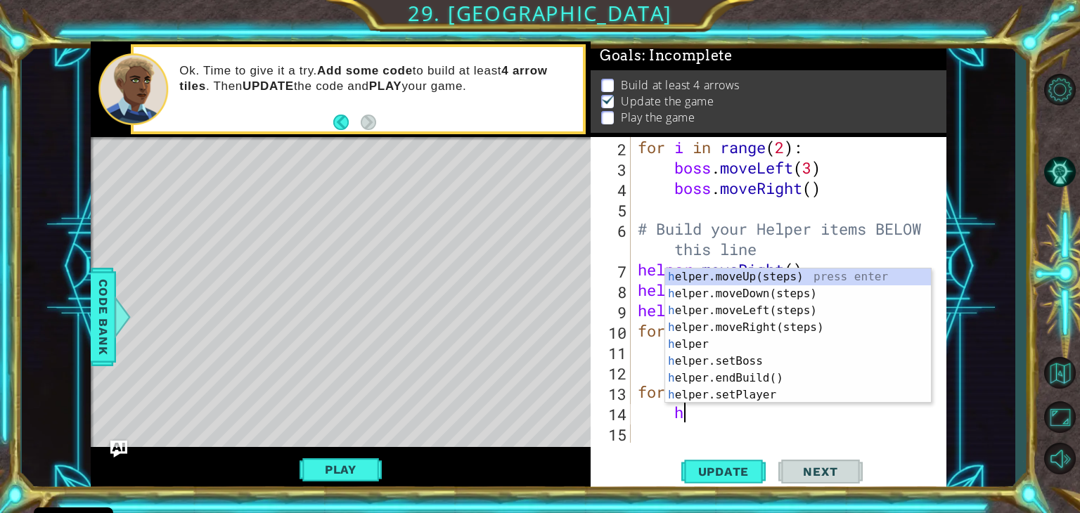
scroll to position [0, 1]
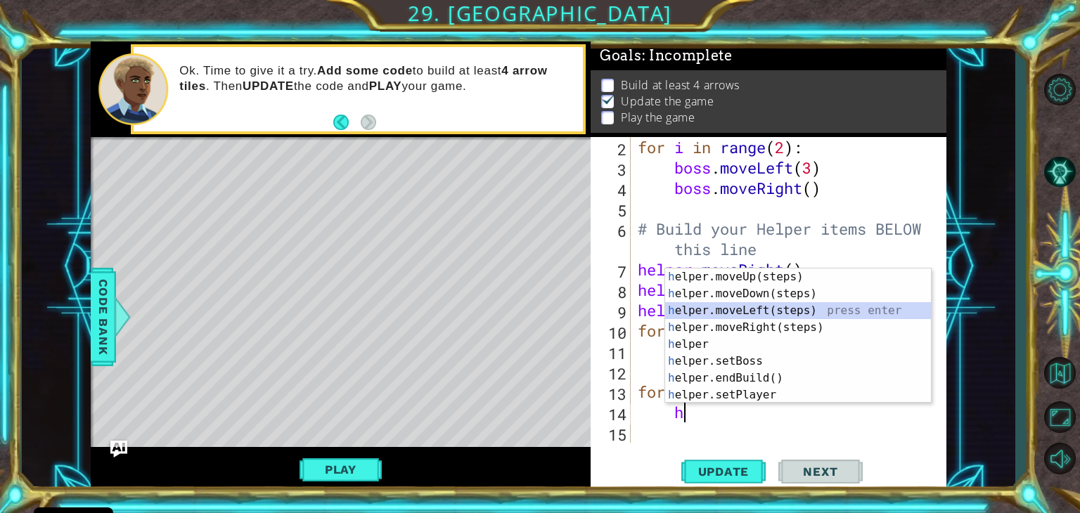
click at [759, 305] on div "h elper.moveUp(steps) press enter h elper.moveDown(steps) press enter h elper.m…" at bounding box center [798, 353] width 266 height 169
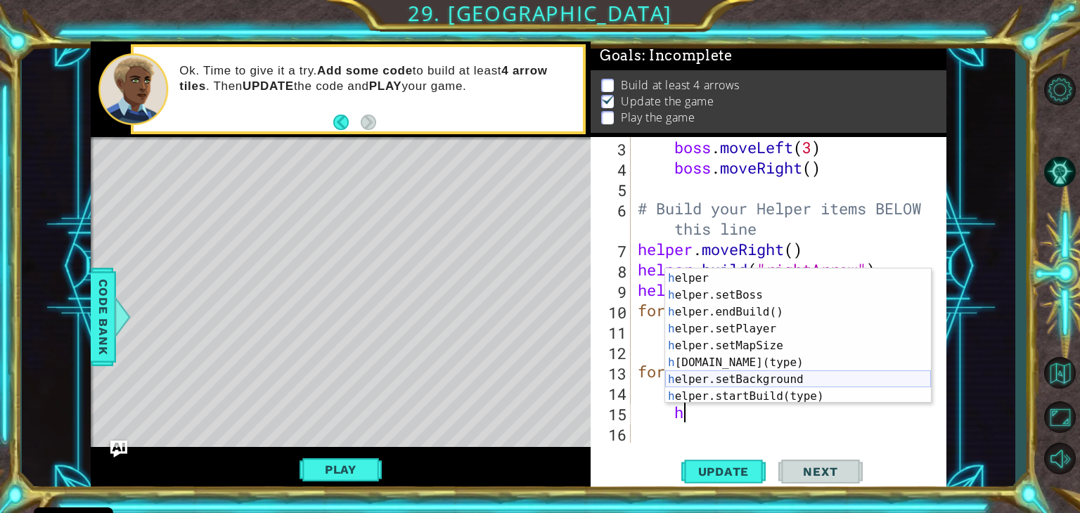
scroll to position [67, 0]
click at [768, 364] on div "h elper.moveRight(steps) press enter h elper press enter h elper.setBoss press …" at bounding box center [798, 336] width 266 height 169
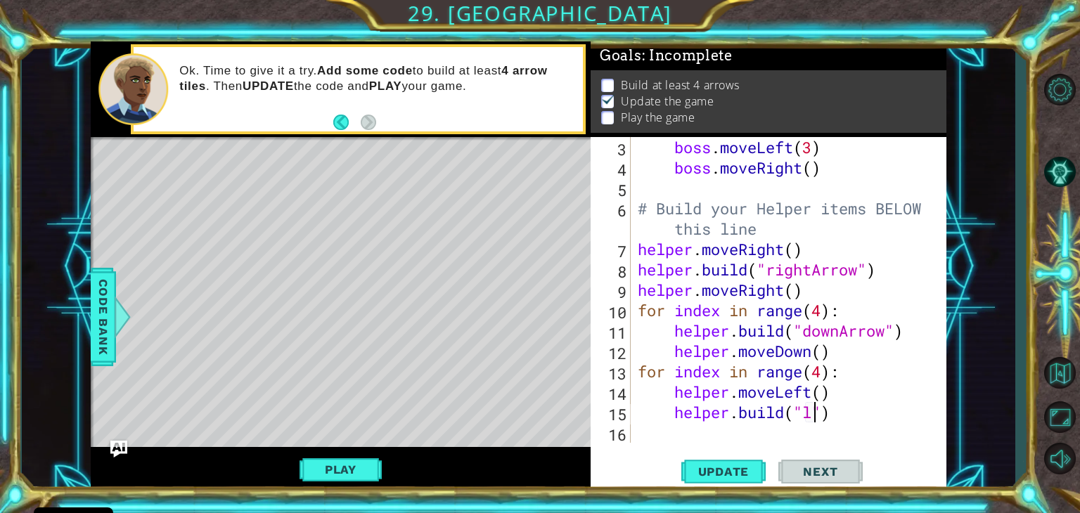
scroll to position [0, 7]
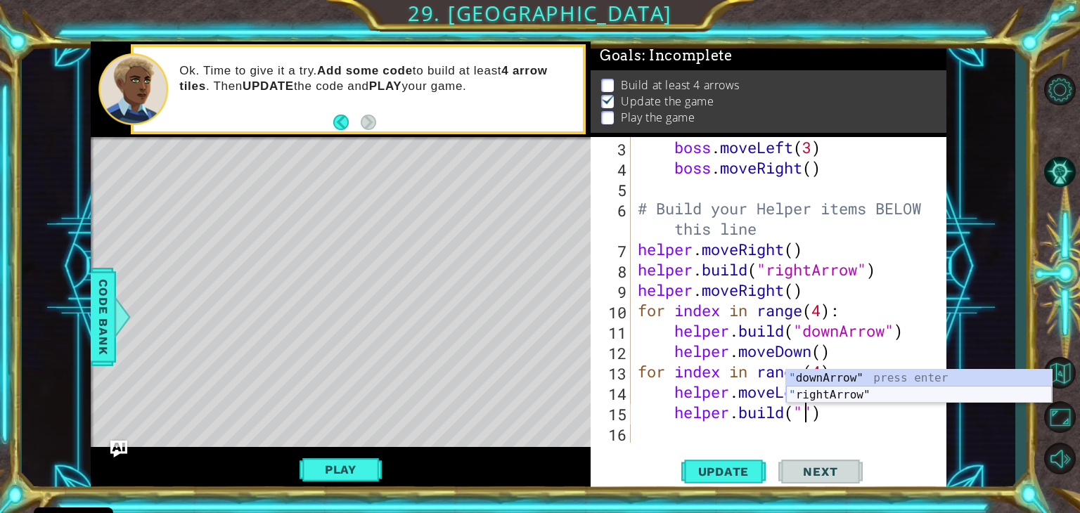
click at [854, 393] on div "" downArrow" press enter " rightArrow" press enter" at bounding box center [919, 404] width 266 height 68
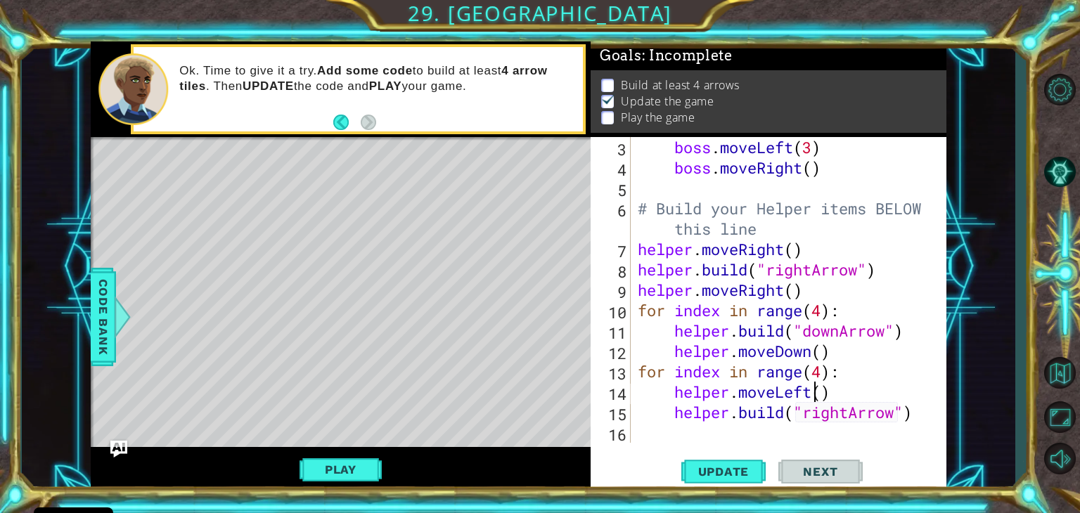
click at [811, 394] on div "boss . moveLeft ( 3 ) boss . moveRight ( ) # Build your Helper items BELOW this…" at bounding box center [792, 310] width 315 height 347
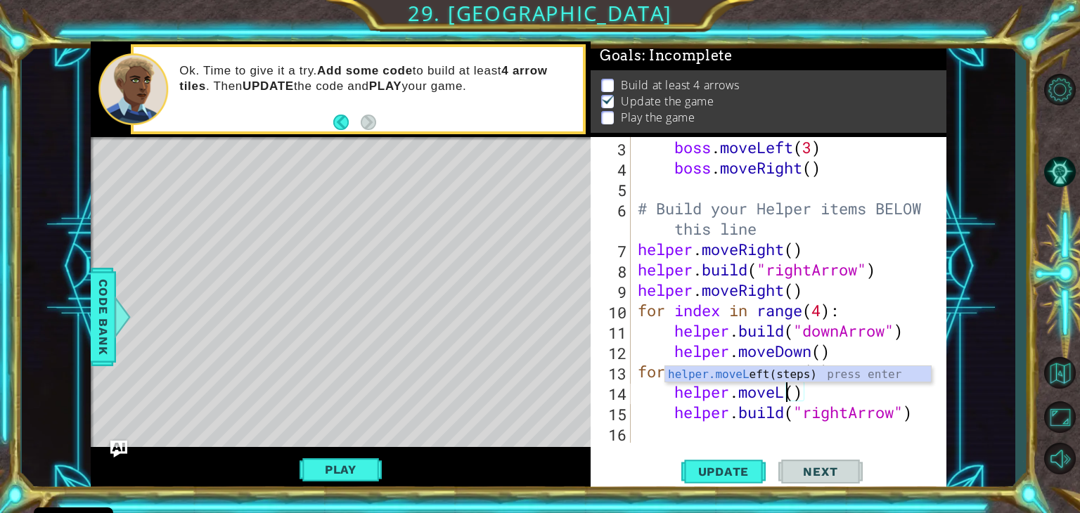
scroll to position [0, 6]
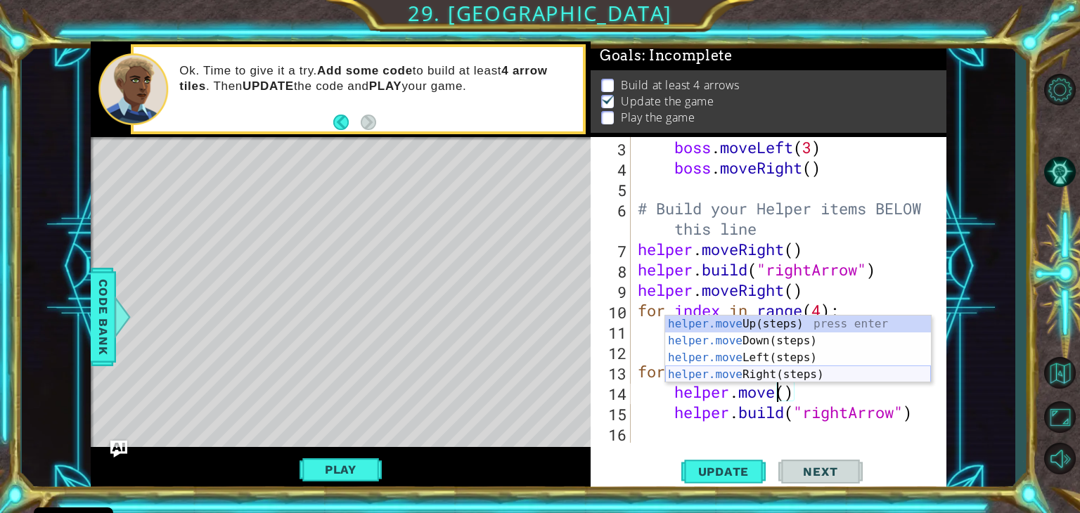
click at [769, 373] on div "helper.move Up(steps) press enter helper.move Down(steps) press enter helper.mo…" at bounding box center [798, 366] width 266 height 101
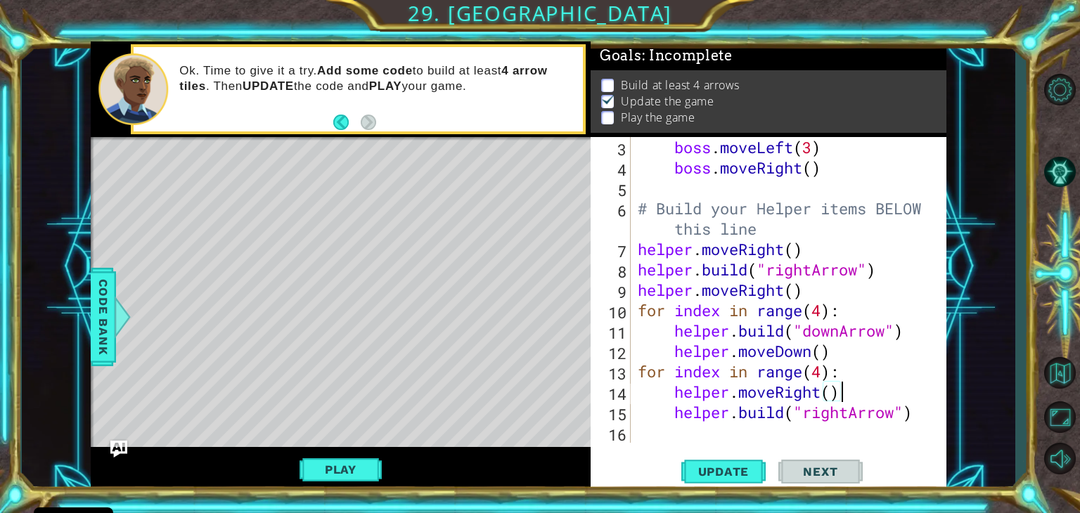
scroll to position [0, 8]
click at [709, 466] on span "Update" at bounding box center [723, 472] width 79 height 14
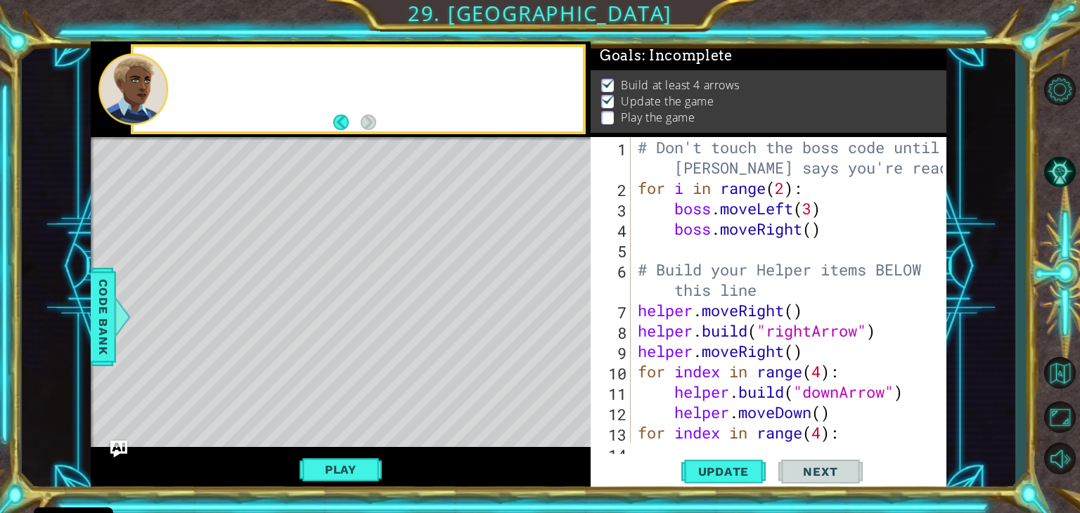
scroll to position [0, 0]
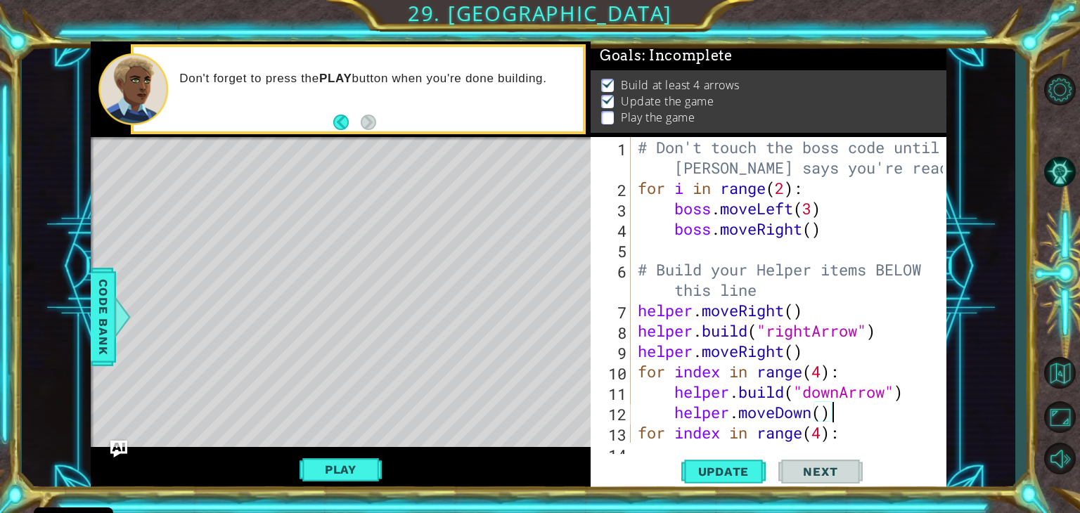
click at [837, 411] on div "# Don't touch the boss code until [PERSON_NAME] says you're ready! for i in ran…" at bounding box center [792, 320] width 315 height 367
type textarea "helper.moveDown()"
click at [636, 436] on div "# Don't touch the boss code until [PERSON_NAME] says you're ready! for i in ran…" at bounding box center [792, 320] width 315 height 367
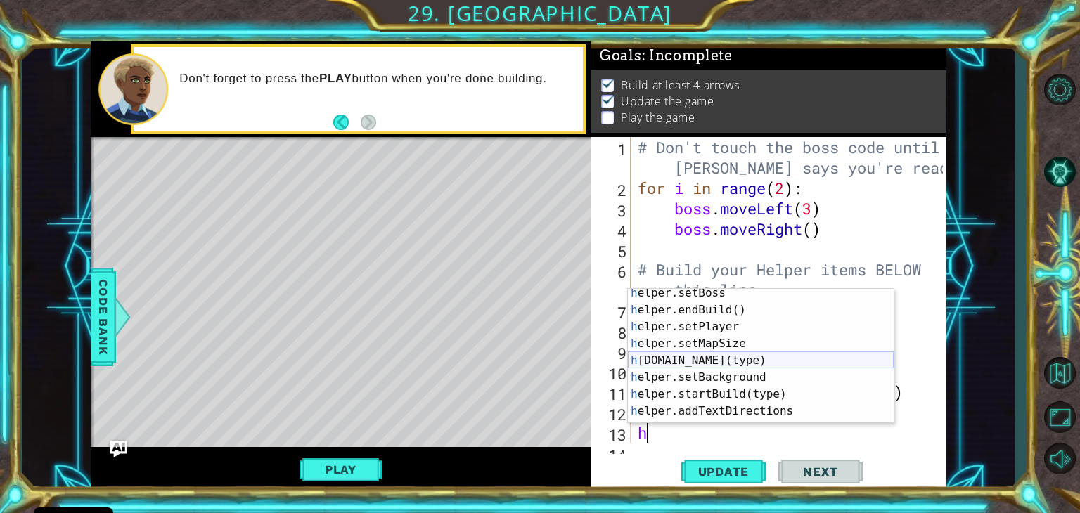
scroll to position [89, 0]
click at [737, 358] on div "h elper.setBoss press enter h elper.endBuild() press enter h elper.setPlayer pr…" at bounding box center [761, 369] width 266 height 169
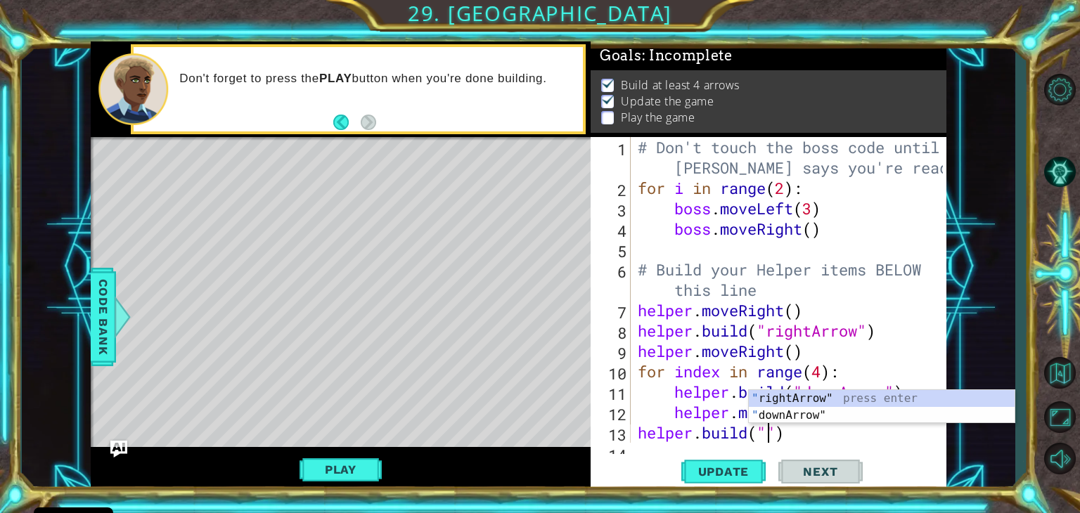
scroll to position [0, 6]
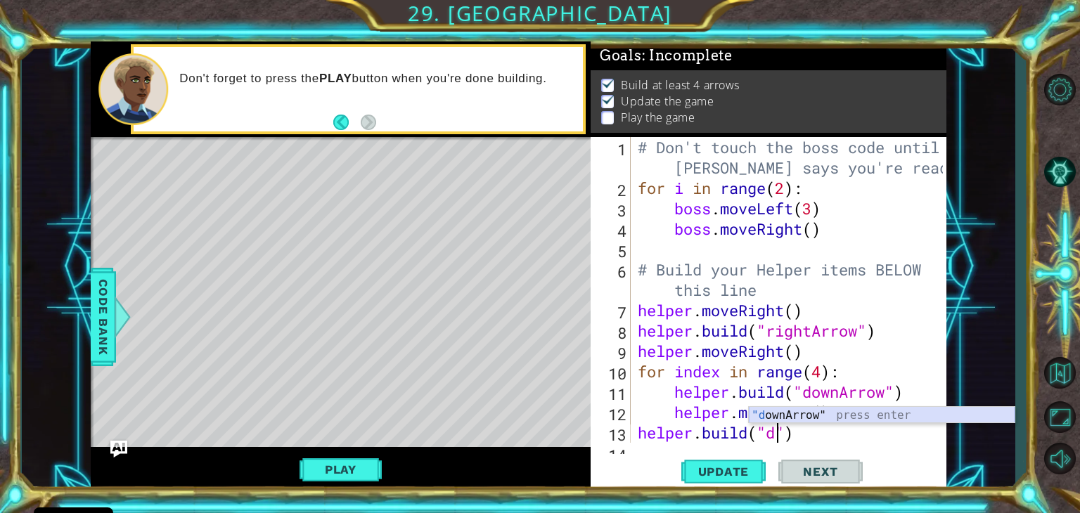
click at [775, 413] on div ""d ownArrow" press enter" at bounding box center [882, 432] width 266 height 51
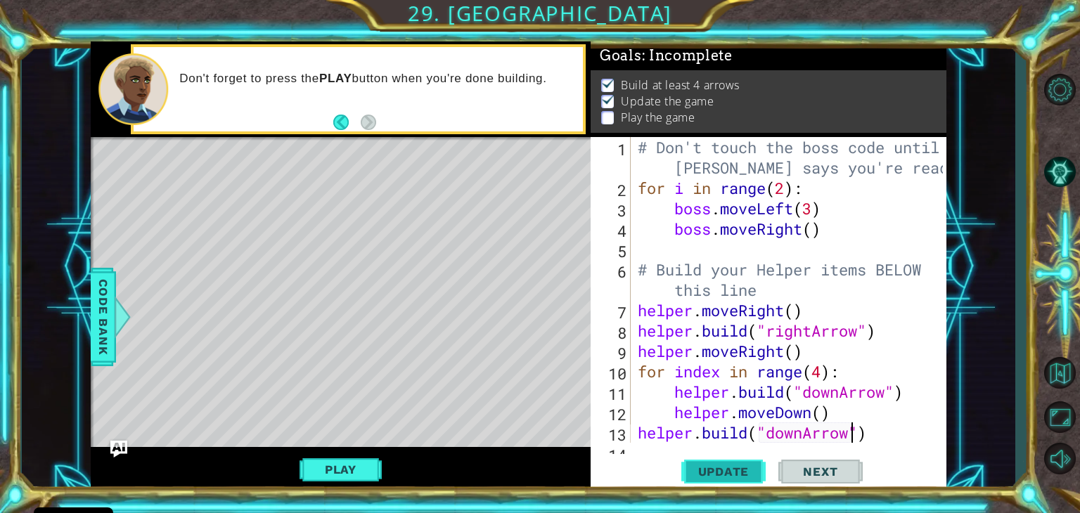
click at [715, 470] on span "Update" at bounding box center [723, 472] width 79 height 14
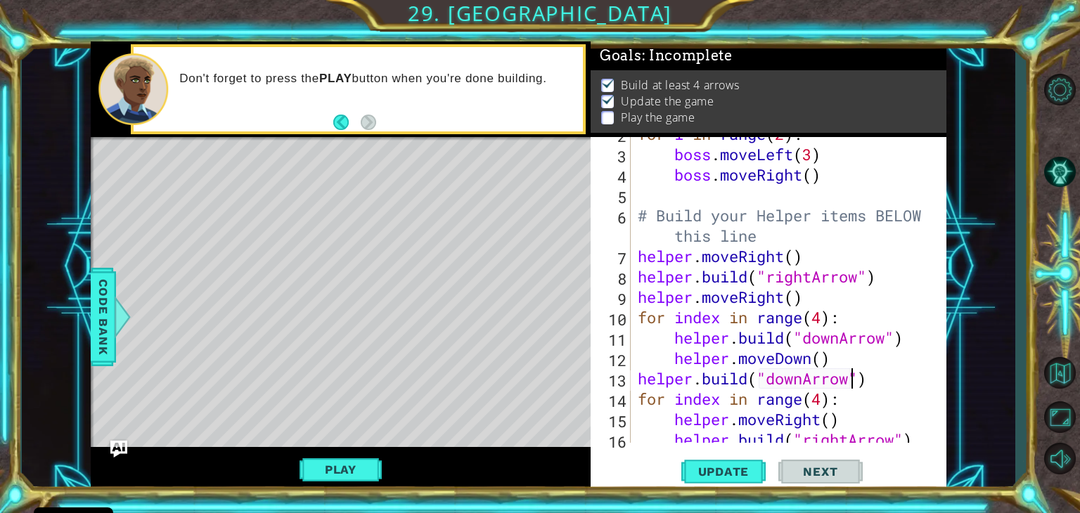
scroll to position [53, 0]
click at [751, 468] on span "Update" at bounding box center [723, 472] width 79 height 14
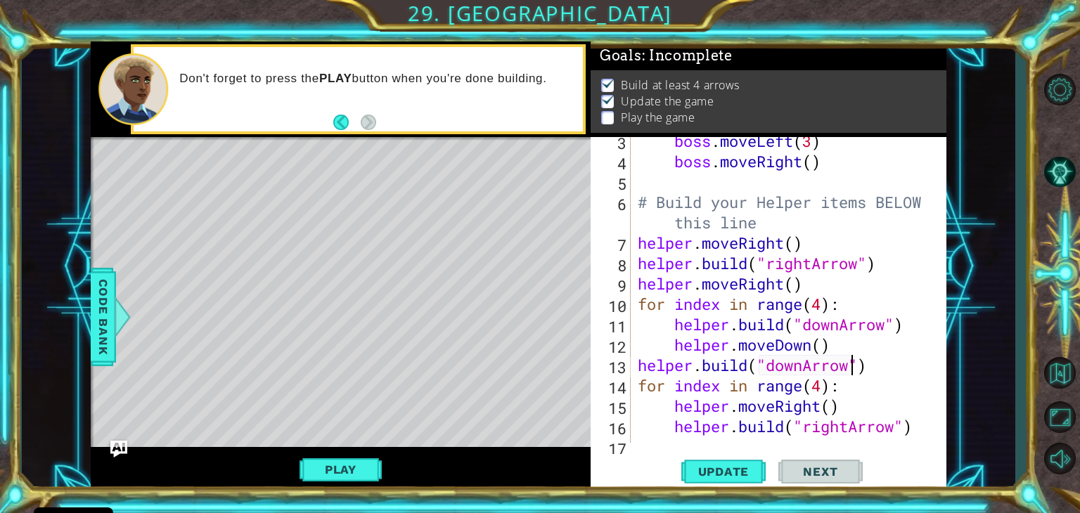
scroll to position [82, 0]
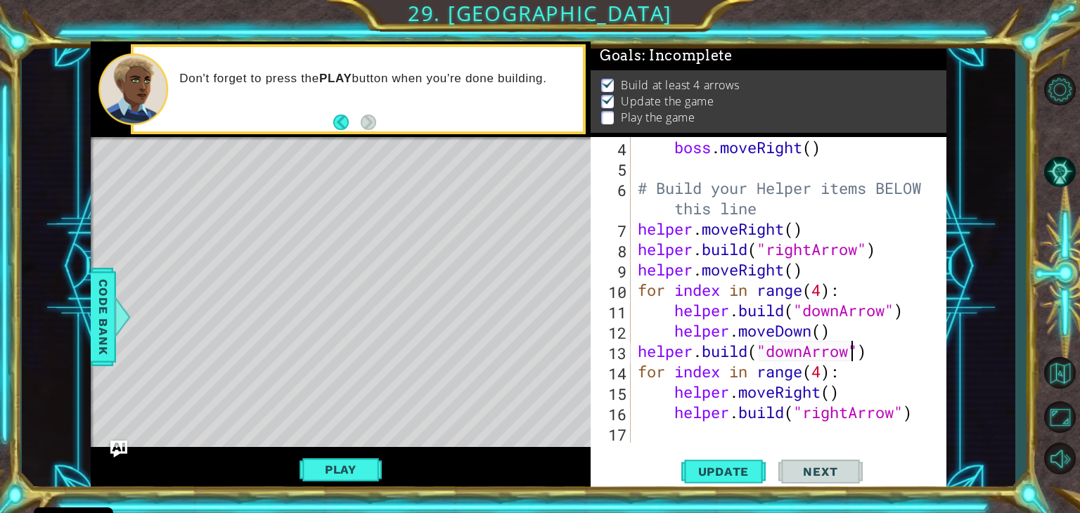
click at [866, 375] on div "boss . moveRight ( ) # Build your Helper items BELOW this line helper . moveRig…" at bounding box center [792, 310] width 315 height 347
click at [932, 418] on div at bounding box center [936, 249] width 14 height 387
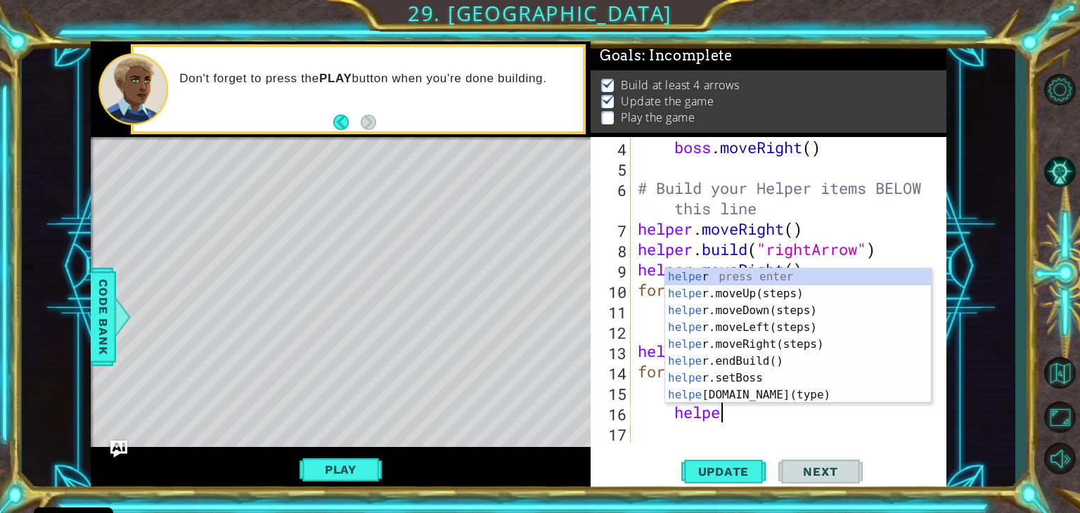
scroll to position [0, 1]
type textarea "h"
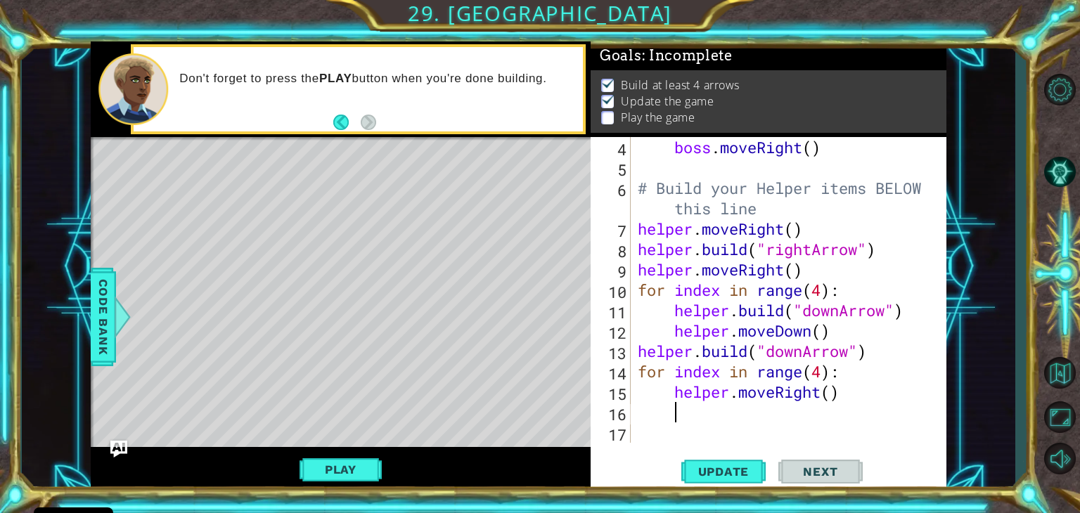
scroll to position [61, 0]
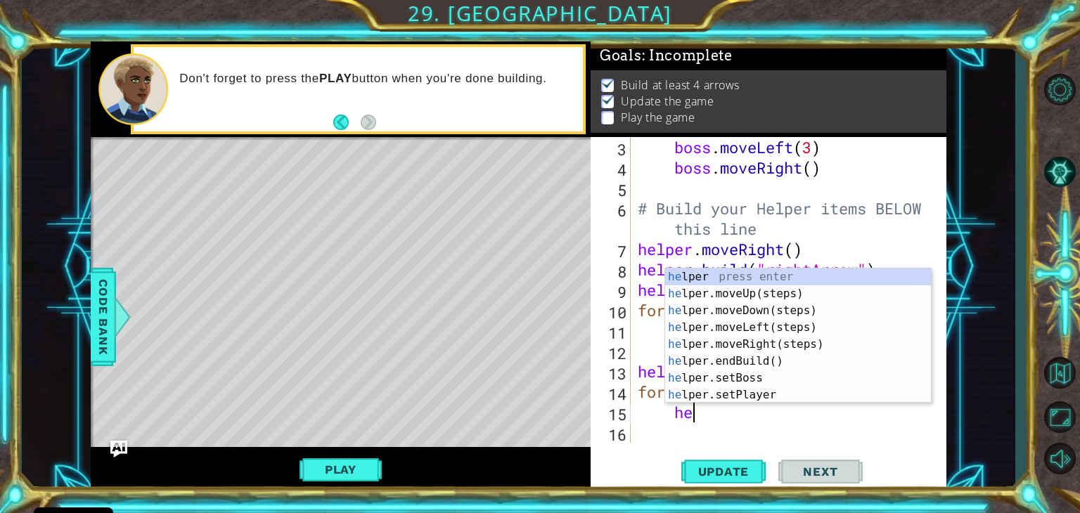
type textarea "h"
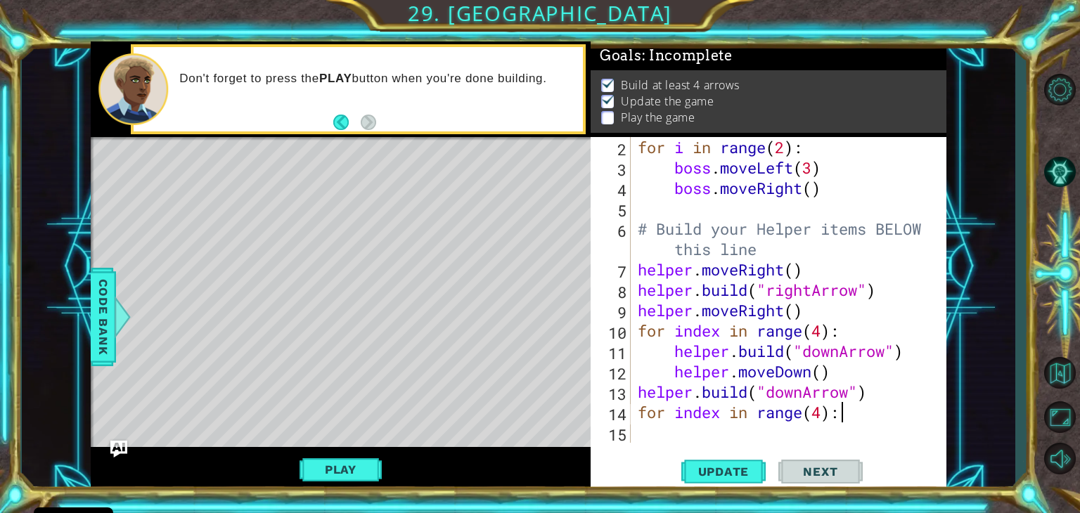
scroll to position [40, 0]
type textarea "f"
type textarea "[DOMAIN_NAME]("downArrow")"
click at [744, 468] on span "Update" at bounding box center [723, 472] width 79 height 14
click at [825, 334] on div "for i in range ( 2 ) : boss . moveLeft ( 3 ) boss . moveRight ( ) # Build your …" at bounding box center [792, 310] width 315 height 347
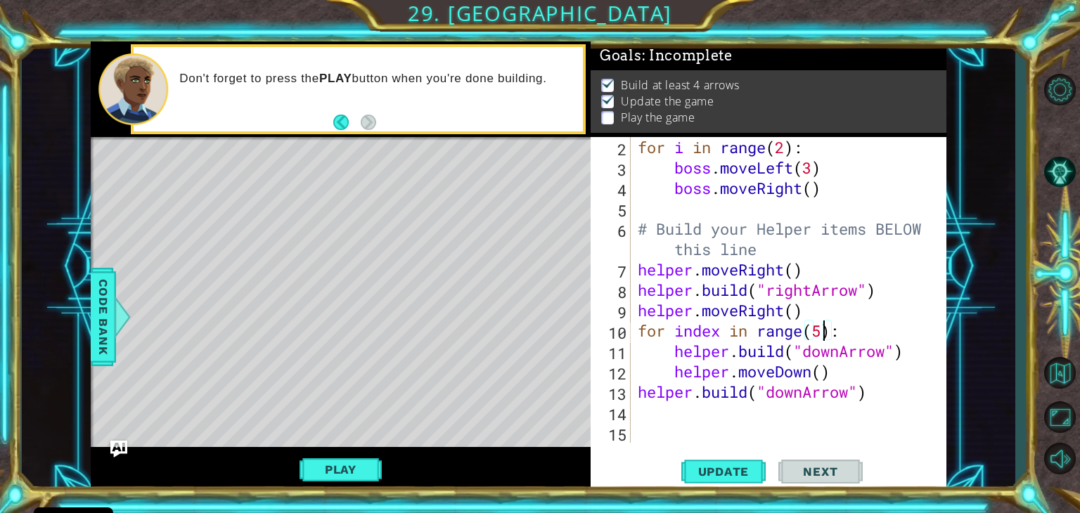
scroll to position [0, 8]
click at [889, 393] on div "for i in range ( 2 ) : boss . moveLeft ( 3 ) boss . moveRight ( ) # Build your …" at bounding box center [792, 310] width 315 height 347
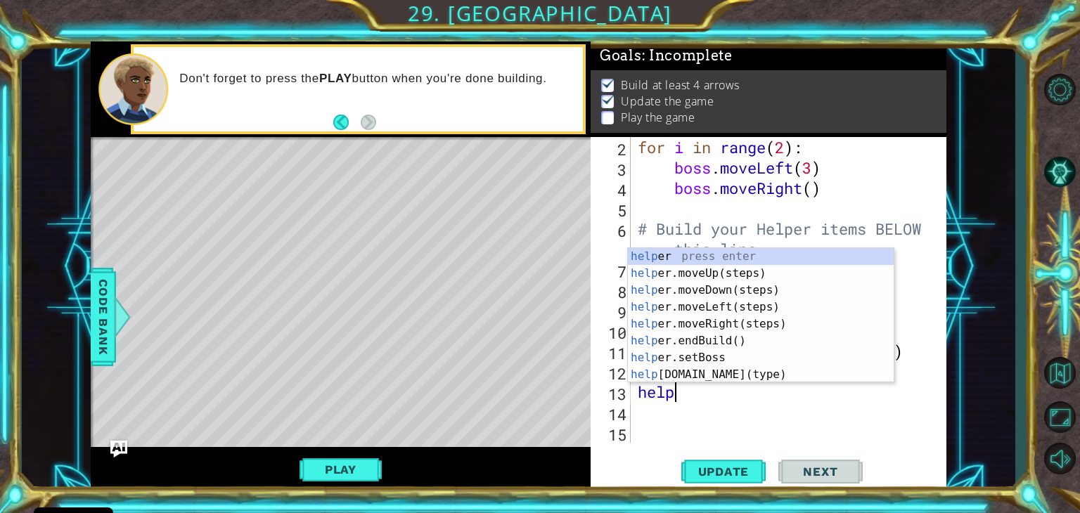
scroll to position [0, 1]
type textarea "h"
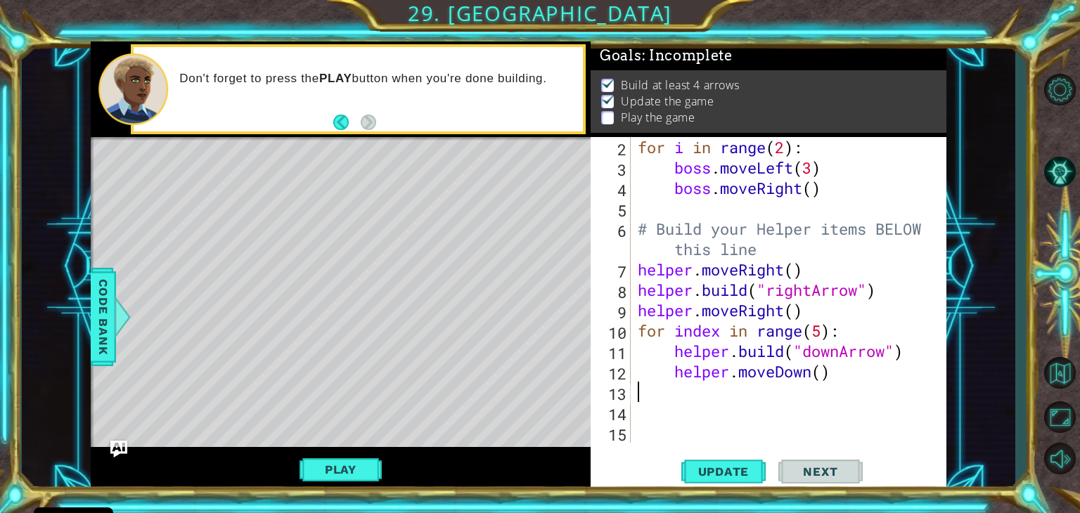
scroll to position [0, 0]
click at [715, 474] on span "Update" at bounding box center [723, 472] width 79 height 14
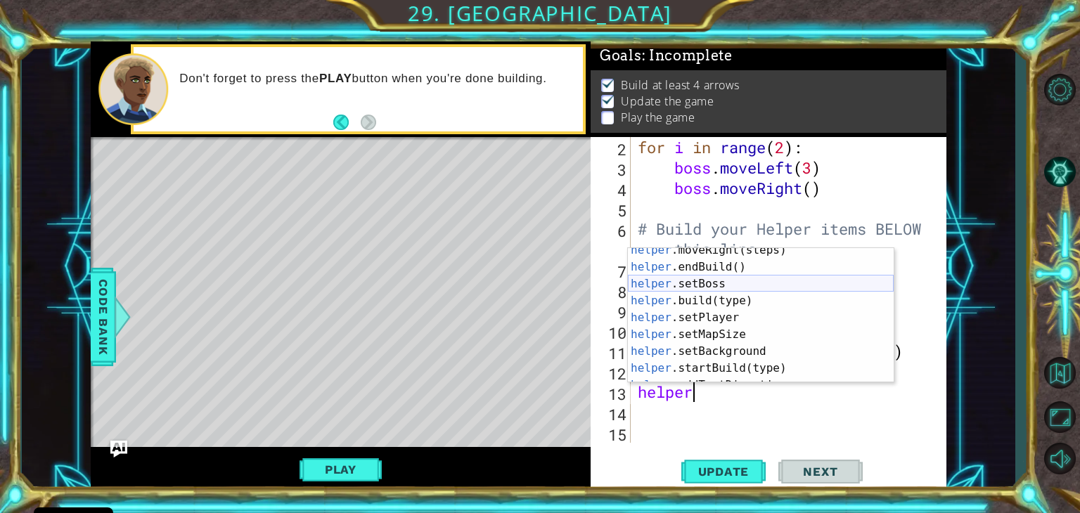
scroll to position [84, 0]
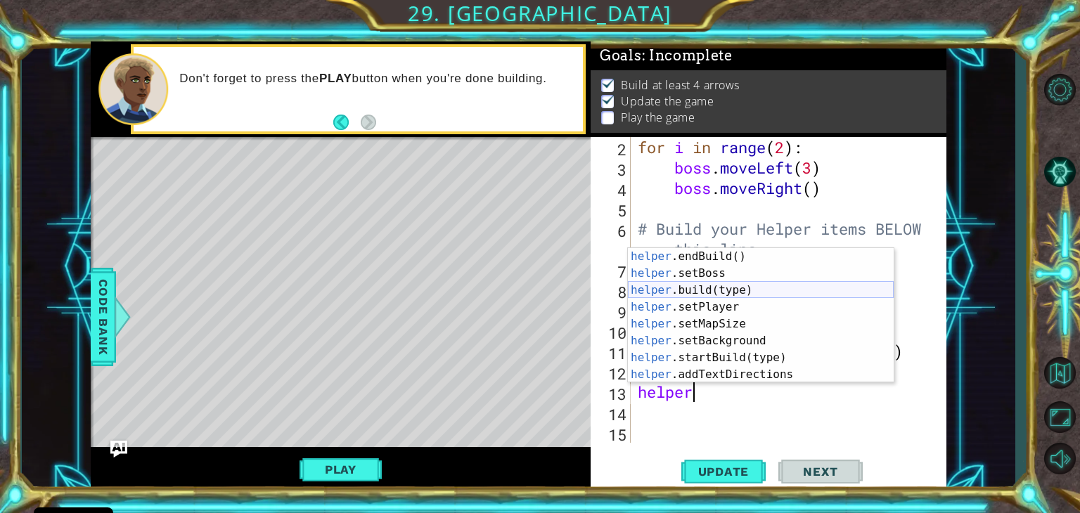
click at [723, 288] on div "helper .endBuild() press enter helper .setBoss press enter helper .build(type) …" at bounding box center [761, 332] width 266 height 169
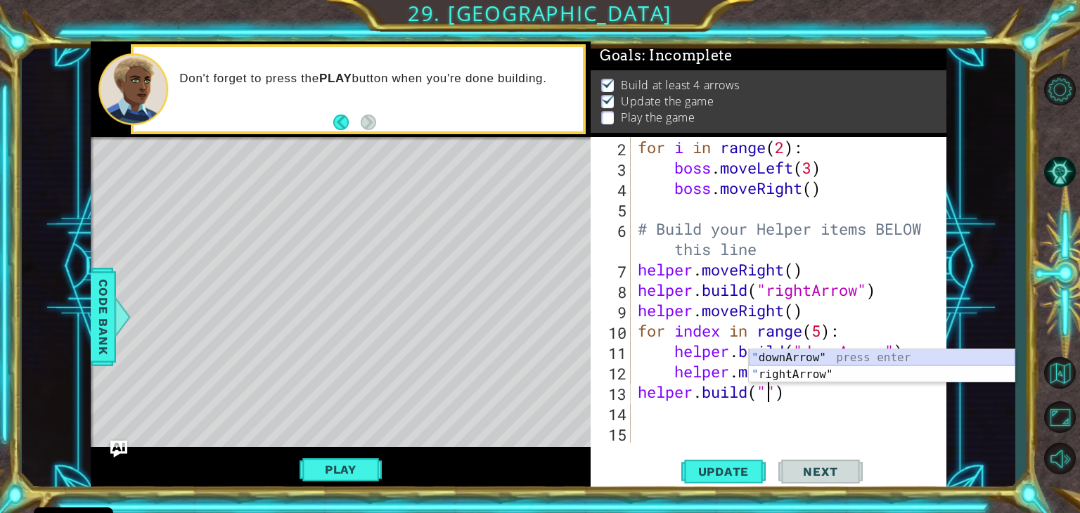
click at [778, 357] on div "" downArrow" press enter " rightArrow" press enter" at bounding box center [882, 383] width 266 height 68
click at [812, 373] on div "" downArrow" press enter " rightArrow" press enter" at bounding box center [882, 383] width 266 height 68
type textarea "[DOMAIN_NAME]("rightArrow")"
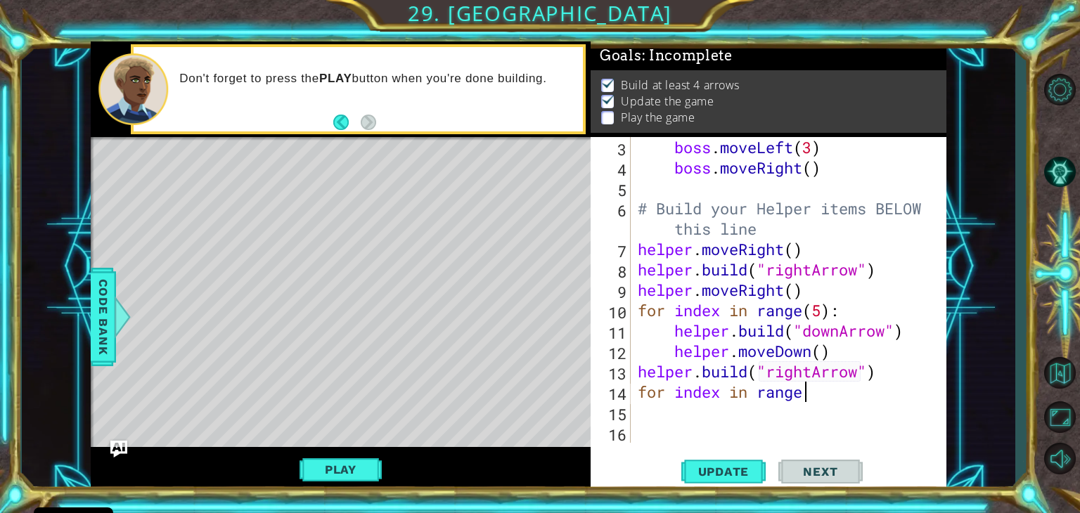
scroll to position [0, 7]
type textarea "for index in range(3)"
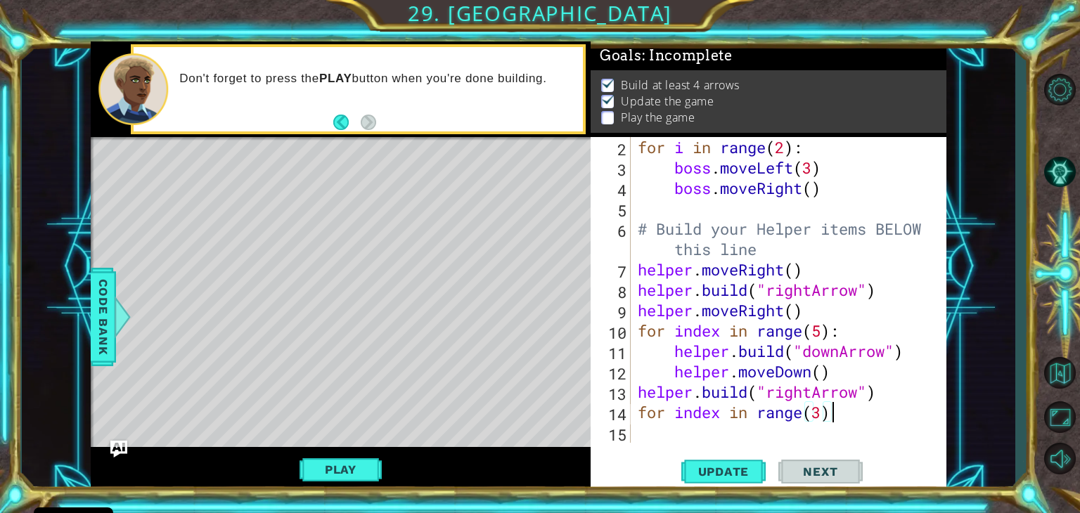
scroll to position [40, 0]
type textarea "for index in range(3):"
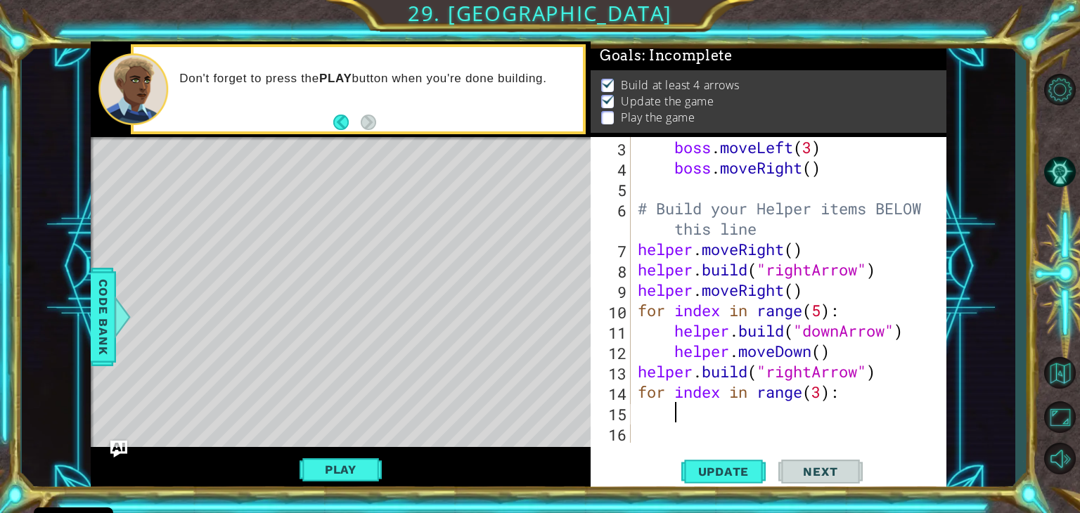
scroll to position [61, 0]
click at [881, 376] on div "boss . moveLeft ( 3 ) boss . moveRight ( ) # Build your Helper items BELOW this…" at bounding box center [792, 310] width 315 height 347
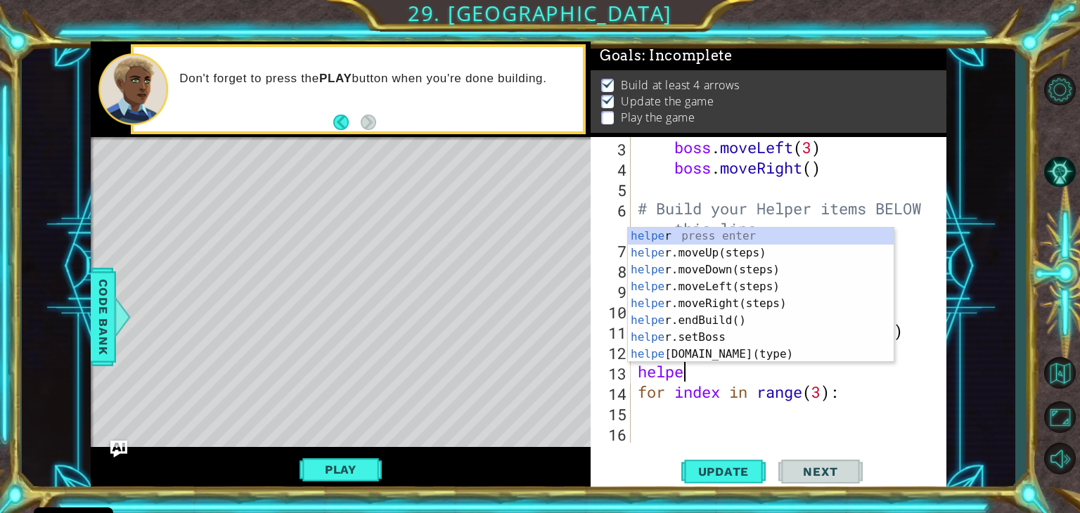
type textarea "h"
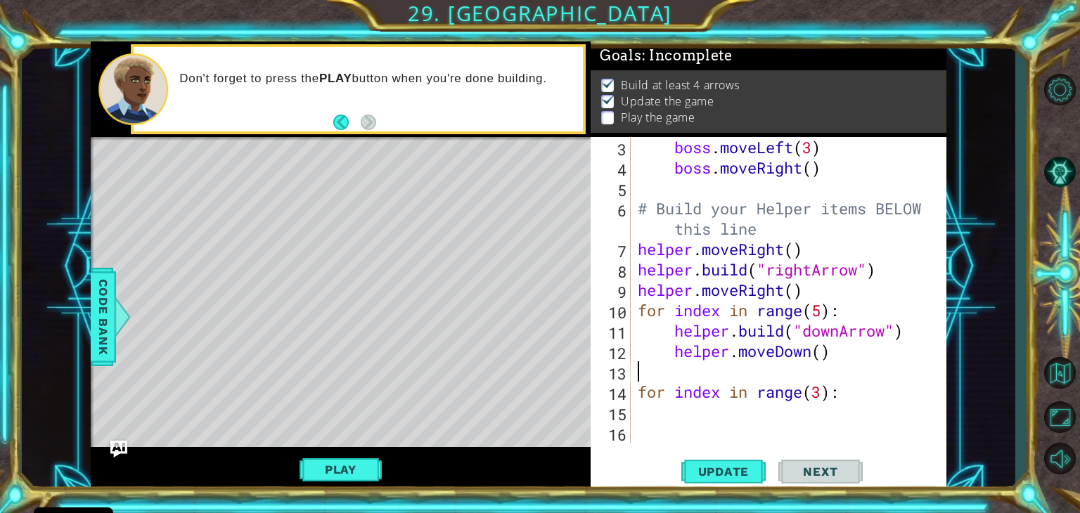
scroll to position [40, 0]
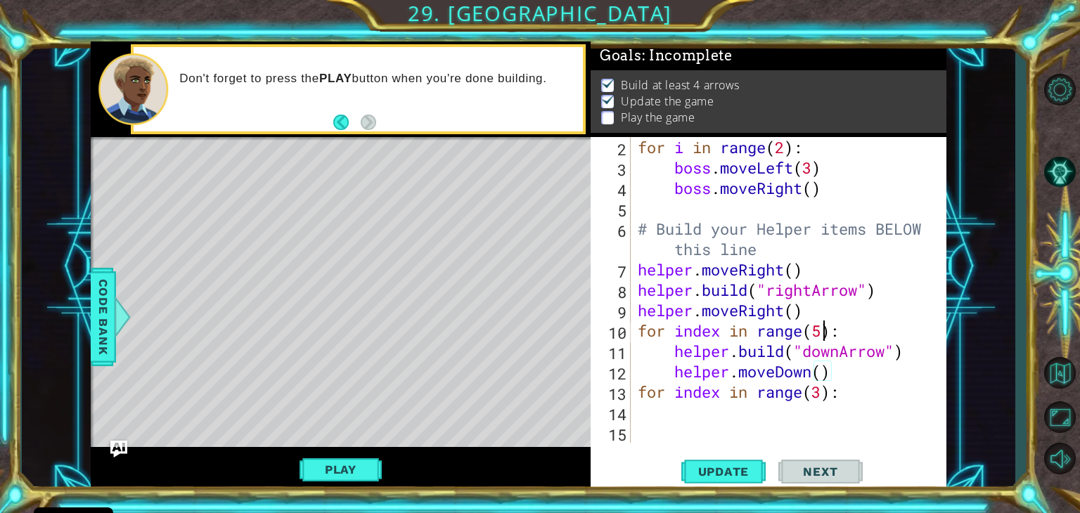
click at [825, 330] on div "for i in range ( 2 ) : boss . moveLeft ( 3 ) boss . moveRight ( ) # Build your …" at bounding box center [792, 310] width 315 height 347
click at [720, 461] on button "Update" at bounding box center [723, 472] width 84 height 36
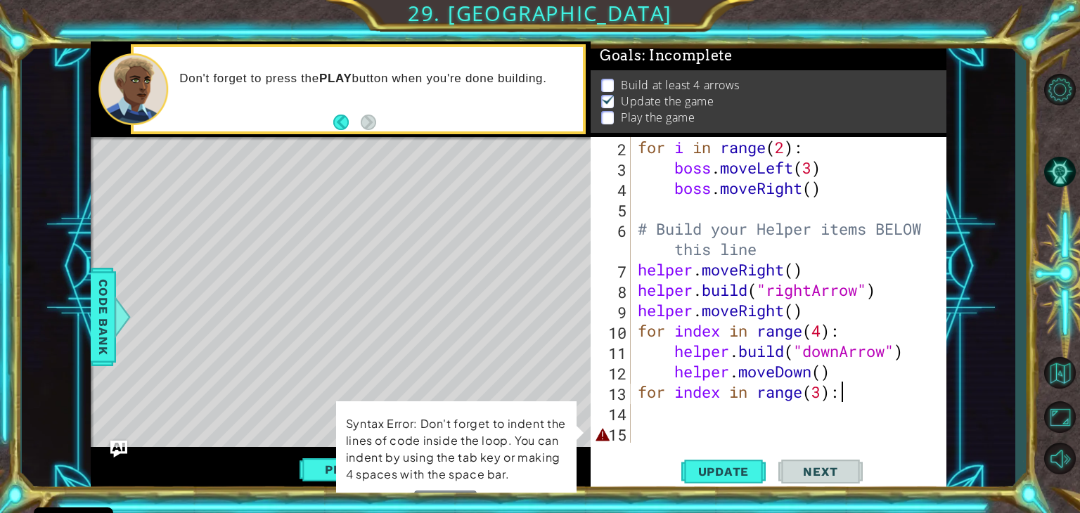
click at [865, 397] on div "for i in range ( 2 ) : boss . moveLeft ( 3 ) boss . moveRight ( ) # Build your …" at bounding box center [792, 310] width 315 height 347
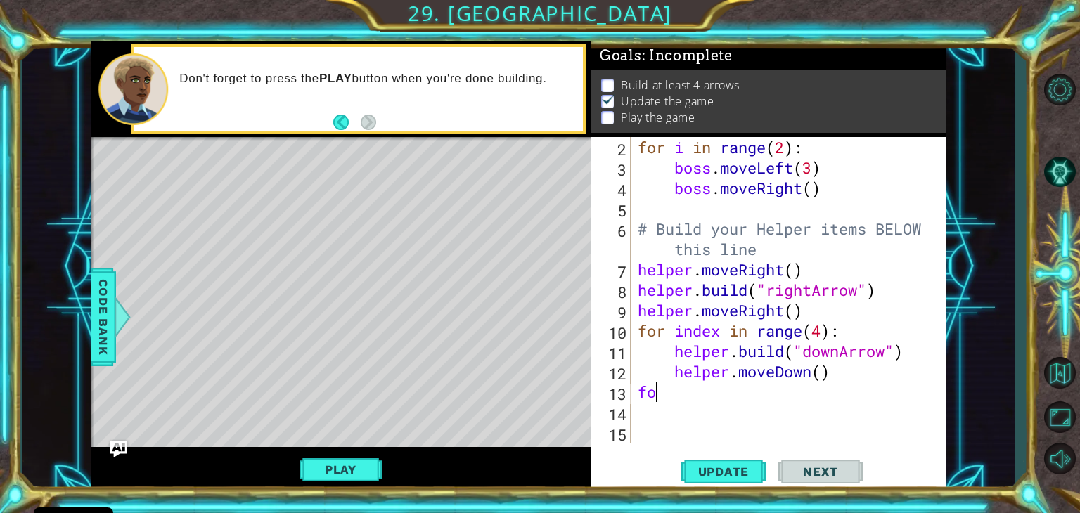
scroll to position [0, 0]
type textarea "f"
click at [750, 474] on span "Update" at bounding box center [723, 472] width 79 height 14
click at [827, 333] on div "for i in range ( 2 ) : boss . moveLeft ( 3 ) boss . moveRight ( ) # Build your …" at bounding box center [792, 310] width 315 height 347
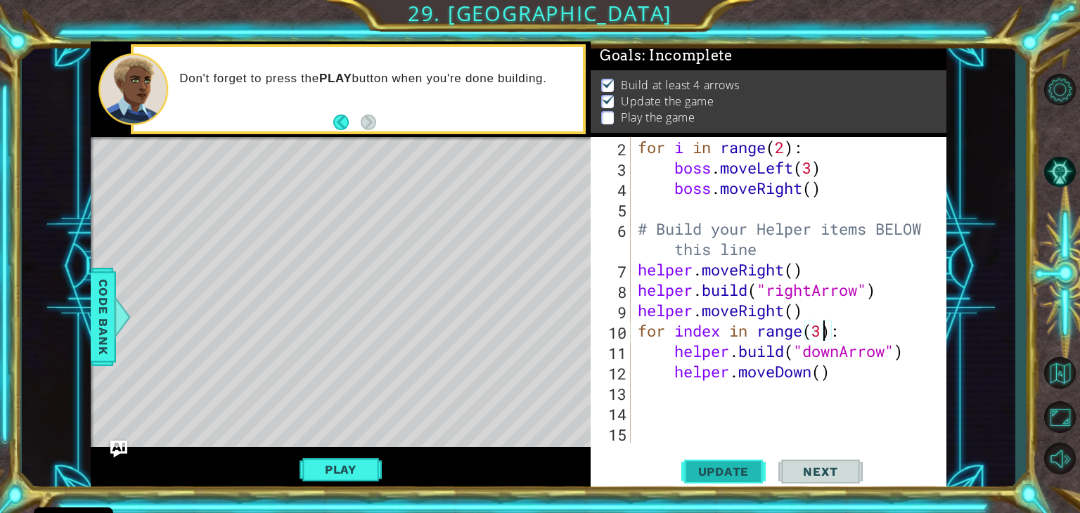
type textarea "for index in range(3):"
click at [745, 465] on span "Update" at bounding box center [723, 472] width 79 height 14
click at [732, 404] on div "for i in range ( 2 ) : boss . moveLeft ( 3 ) boss . moveRight ( ) # Build your …" at bounding box center [792, 310] width 315 height 347
click at [700, 387] on div "for i in range ( 2 ) : boss . moveLeft ( 3 ) boss . moveRight ( ) # Build your …" at bounding box center [792, 310] width 315 height 347
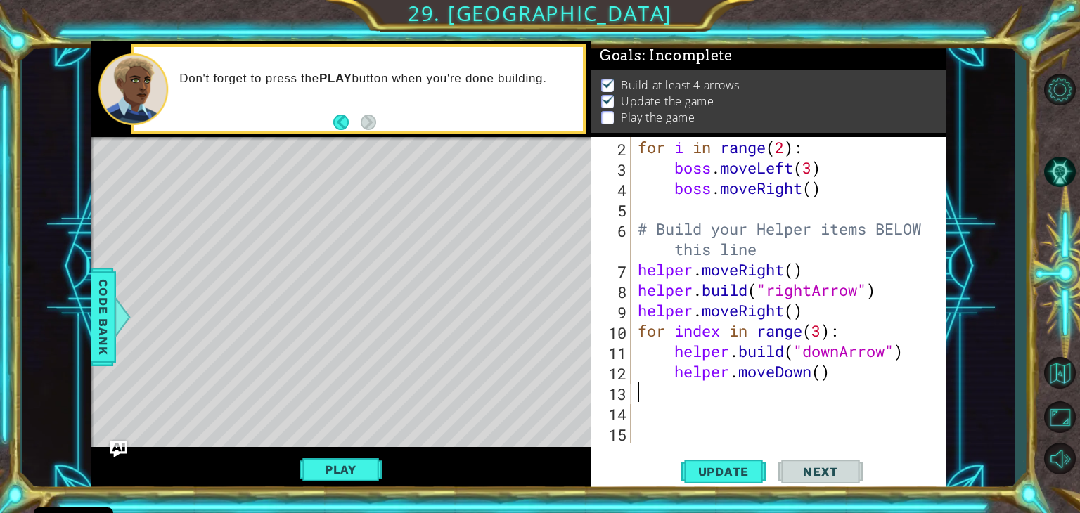
type textarea "g"
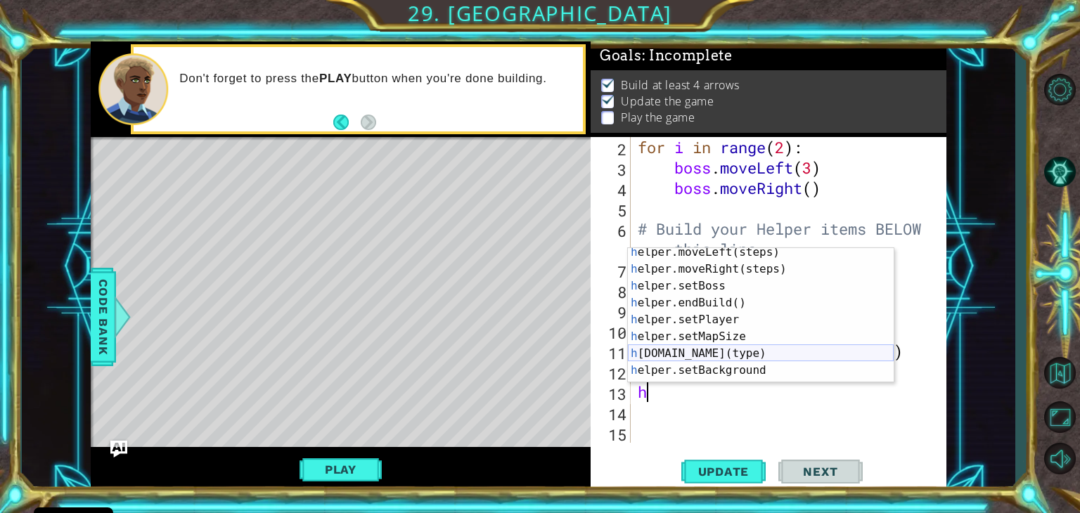
scroll to position [61, 0]
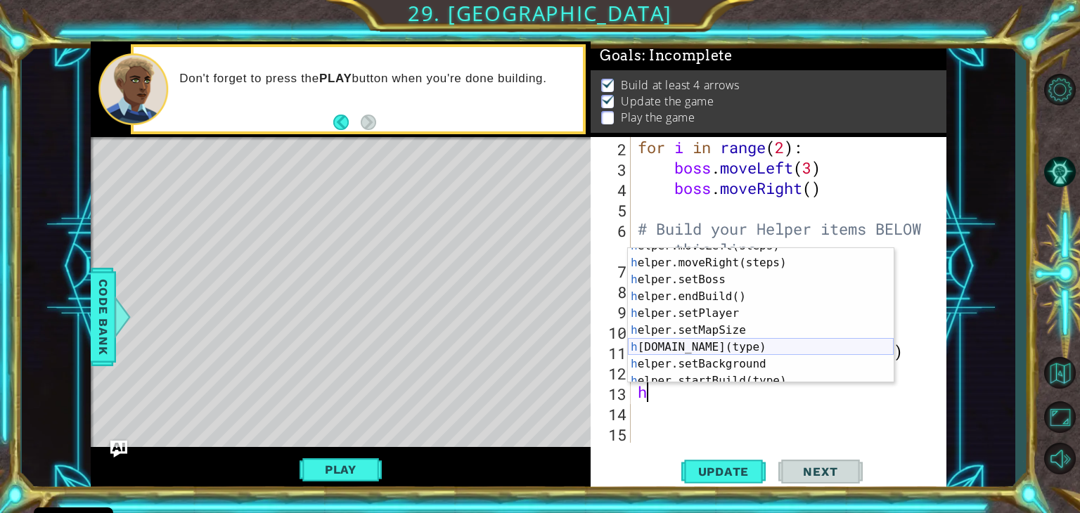
click at [697, 345] on div "h elper.moveLeft(steps) press enter h elper.moveRight(steps) press enter h elpe…" at bounding box center [761, 322] width 266 height 169
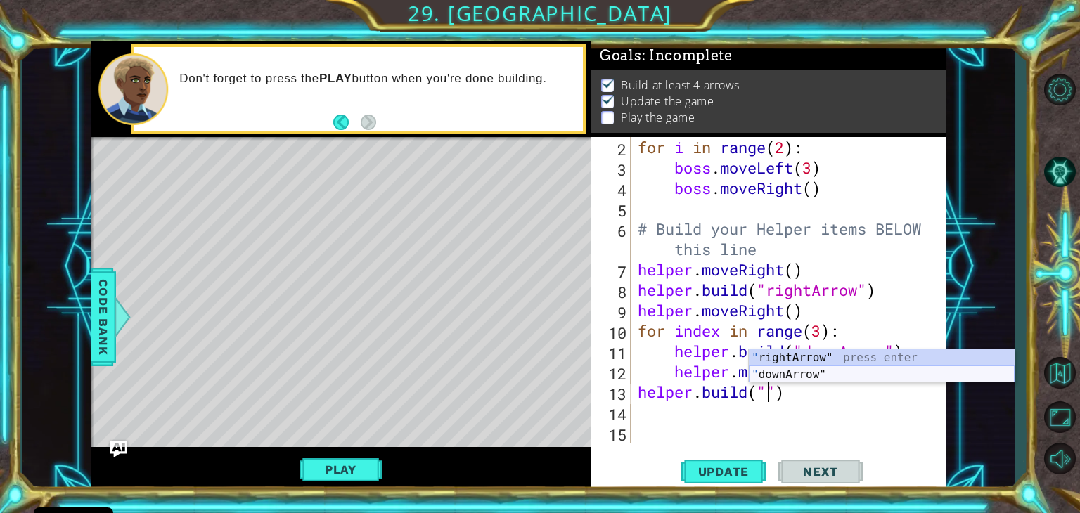
type textarea "[DOMAIN_NAME]("rightArrow")"
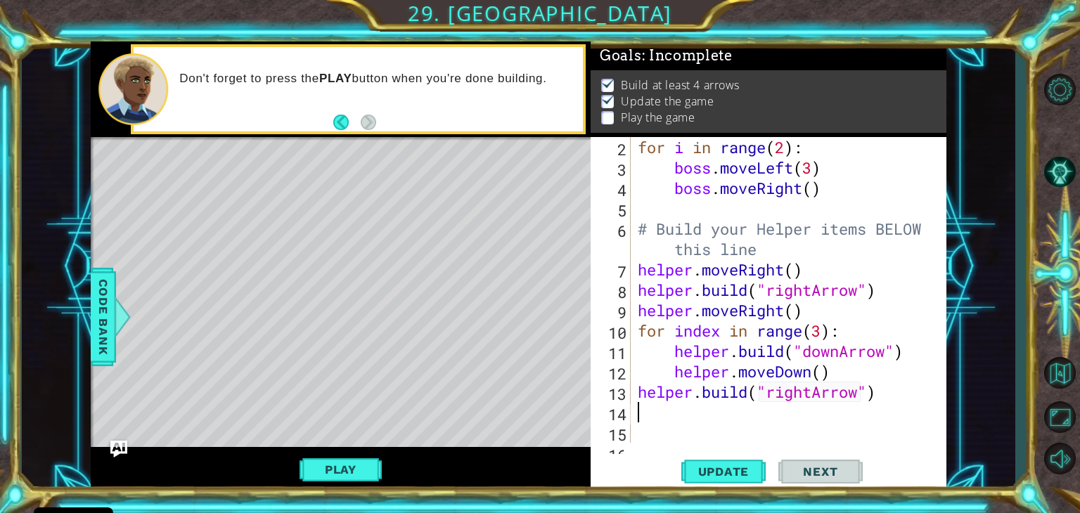
type textarea "[DOMAIN_NAME]("rightArrow")"
click at [641, 409] on div "for i in range ( 2 ) : boss . moveLeft ( 3 ) boss . moveRight ( ) # Build your …" at bounding box center [792, 310] width 315 height 347
type textarea "for index in range(3)"
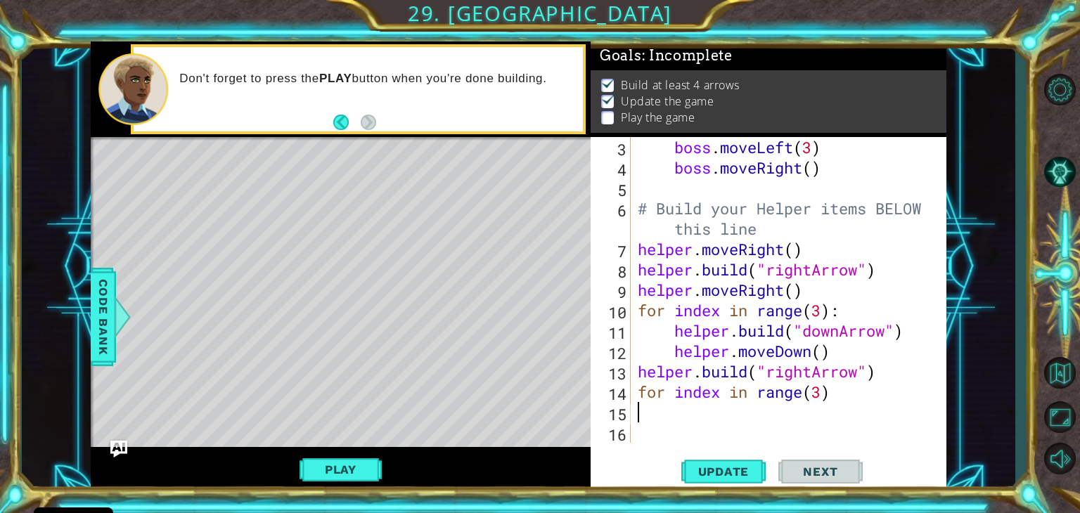
scroll to position [61, 0]
click at [676, 406] on div "boss . moveLeft ( 3 ) boss . moveRight ( ) # Build your Helper items BELOW this…" at bounding box center [792, 310] width 315 height 347
click at [685, 411] on div "boss . moveLeft ( 3 ) boss . moveRight ( ) # Build your Helper items BELOW this…" at bounding box center [792, 310] width 315 height 347
click at [854, 399] on div "boss . moveLeft ( 3 ) boss . moveRight ( ) # Build your Helper items BELOW this…" at bounding box center [792, 310] width 315 height 347
type textarea "for index in range(3):"
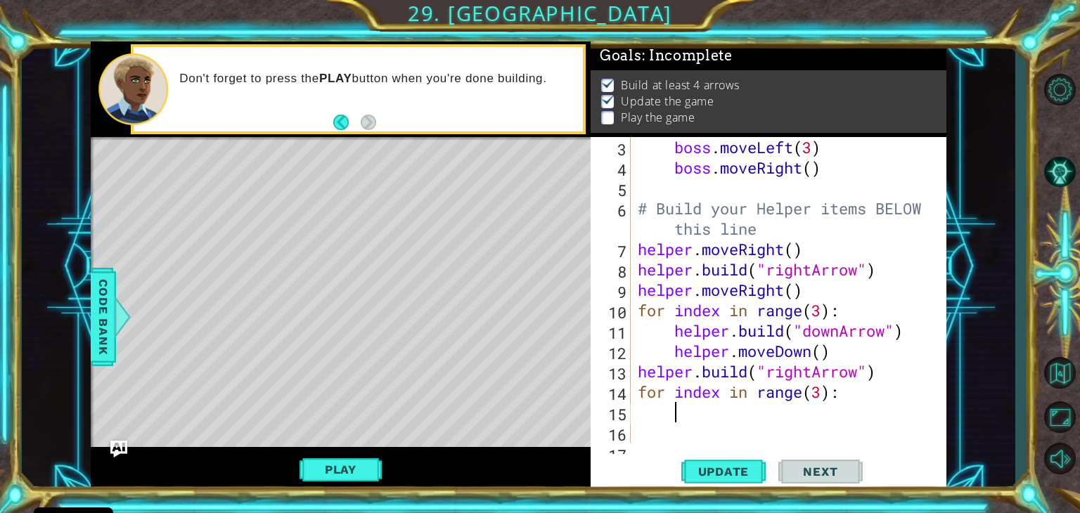
scroll to position [0, 0]
click at [738, 447] on div "3 4 5 6 7 8 9 10 11 12 13 14 15 16 17 boss . moveLeft ( 3 ) boss . moveRight ( …" at bounding box center [769, 314] width 356 height 355
click at [647, 430] on div "boss . moveLeft ( 3 ) boss . moveRight ( ) # Build your Helper items BELOW this…" at bounding box center [792, 310] width 315 height 347
type textarea "h"
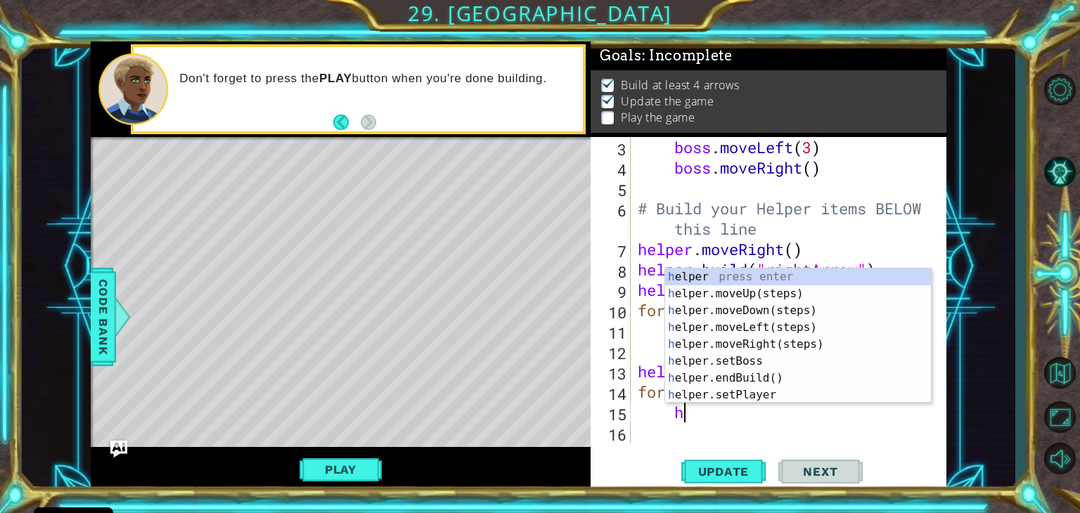
scroll to position [0, 1]
click at [770, 342] on div "h elper press enter h elper.moveUp(steps) press enter h elper.moveDown(steps) p…" at bounding box center [798, 353] width 266 height 169
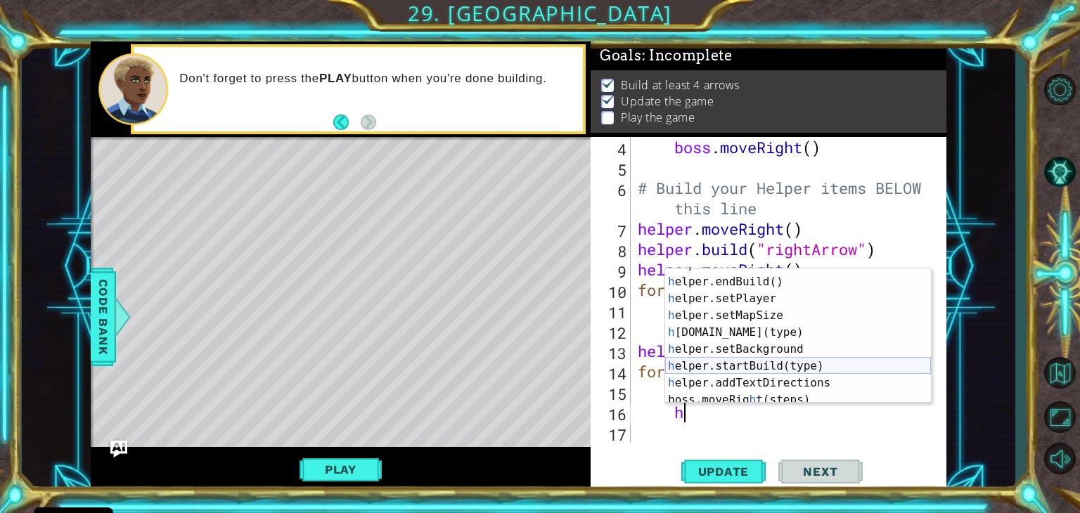
scroll to position [91, 0]
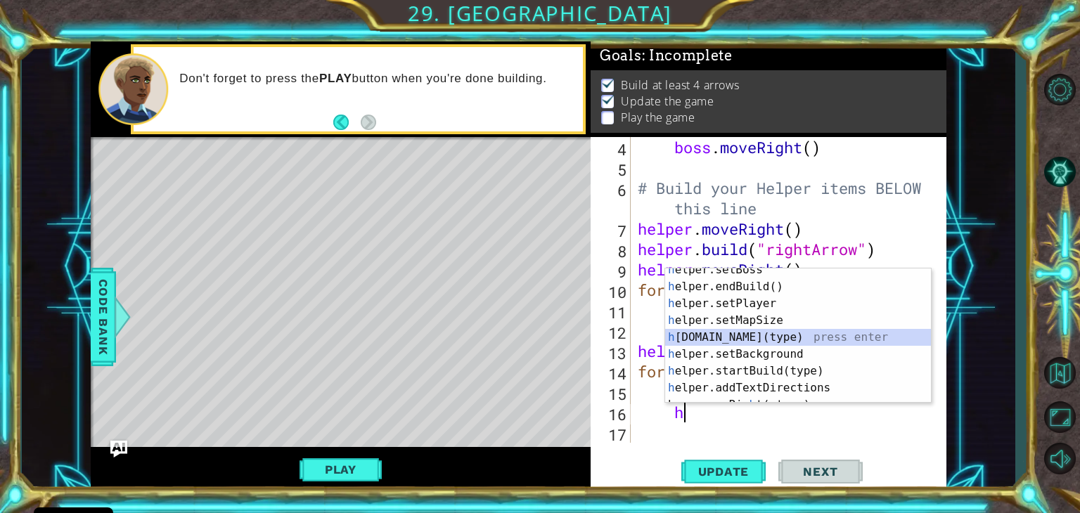
click at [739, 335] on div "h elper.setBoss press enter h elper.endBuild() press enter h elper.setPlayer pr…" at bounding box center [798, 346] width 266 height 169
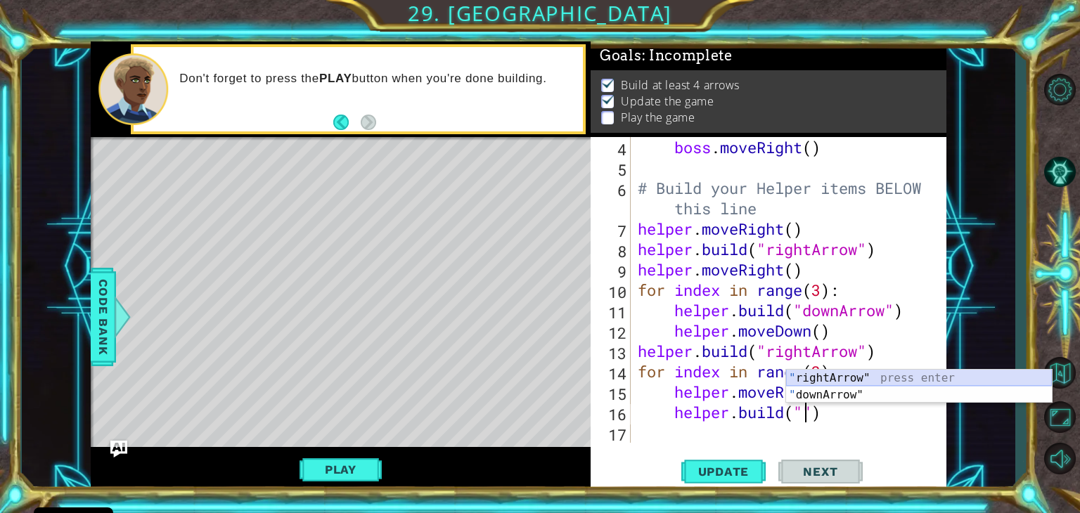
click at [836, 378] on div "" rightArrow" press enter " downArrow" press enter" at bounding box center [919, 404] width 266 height 68
type textarea "[DOMAIN_NAME]("rightArrow")"
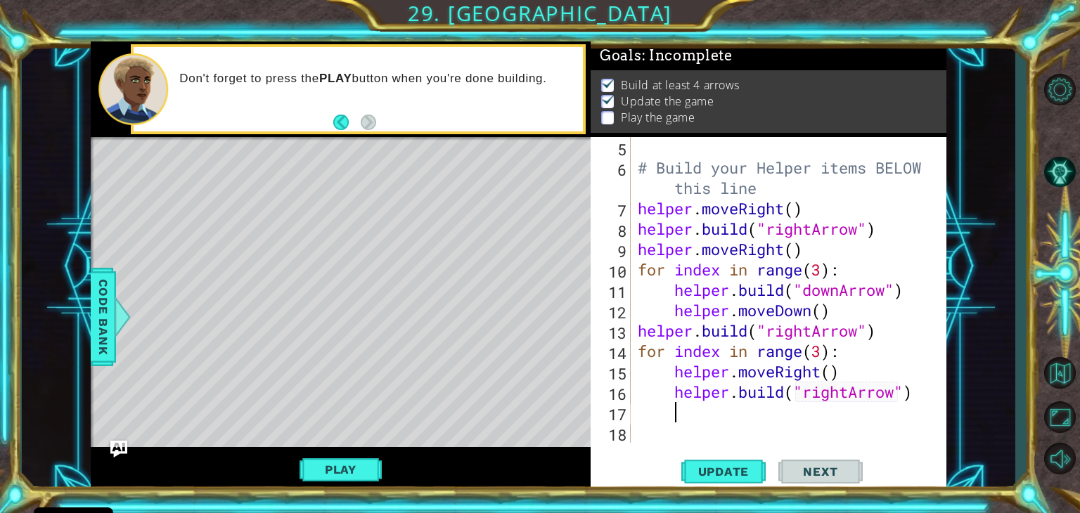
scroll to position [101, 0]
click at [641, 418] on div "# Build your Helper items BELOW this line helper . moveRight ( ) helper . build…" at bounding box center [792, 310] width 315 height 347
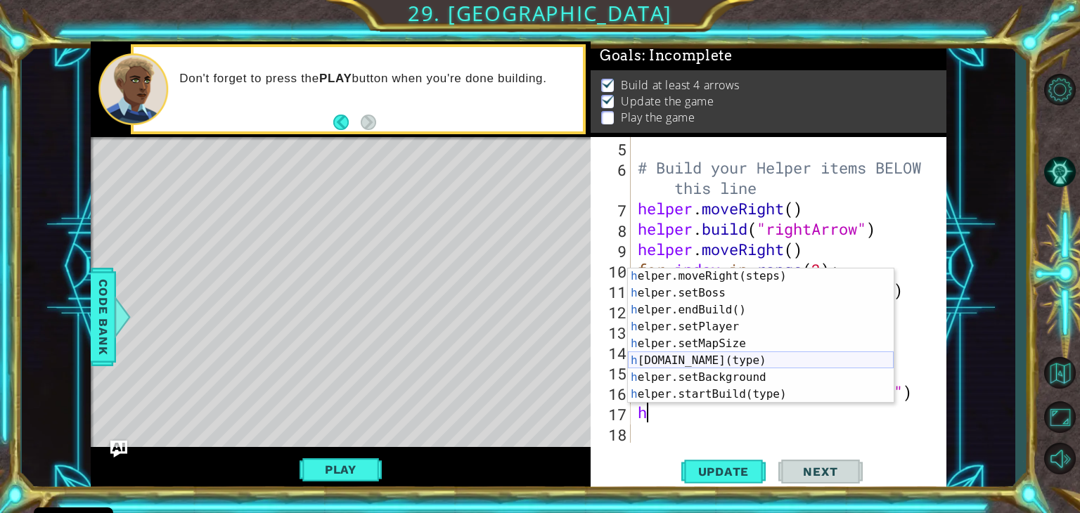
scroll to position [83, 0]
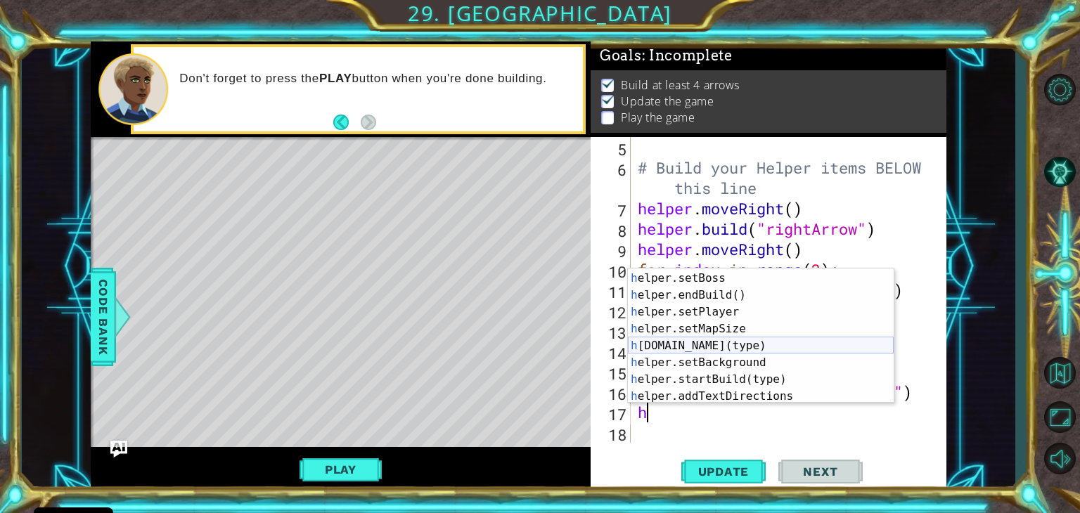
click at [700, 342] on div "h elper.moveRight(steps) press enter h elper.setBoss press enter h elper.endBui…" at bounding box center [761, 337] width 266 height 169
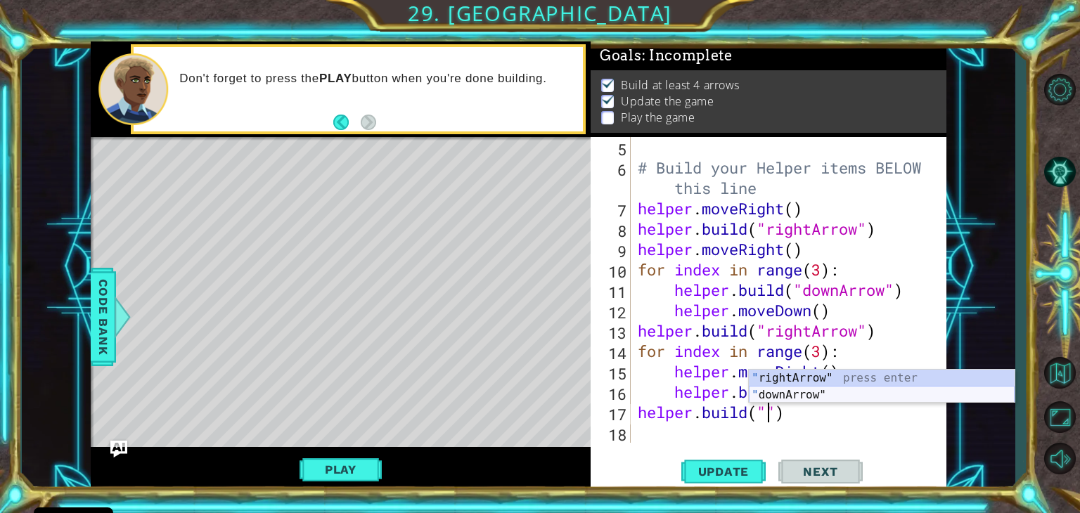
click at [784, 393] on div "" rightArrow" press enter " downArrow" press enter" at bounding box center [882, 404] width 266 height 68
type textarea "[DOMAIN_NAME]("downArrow")"
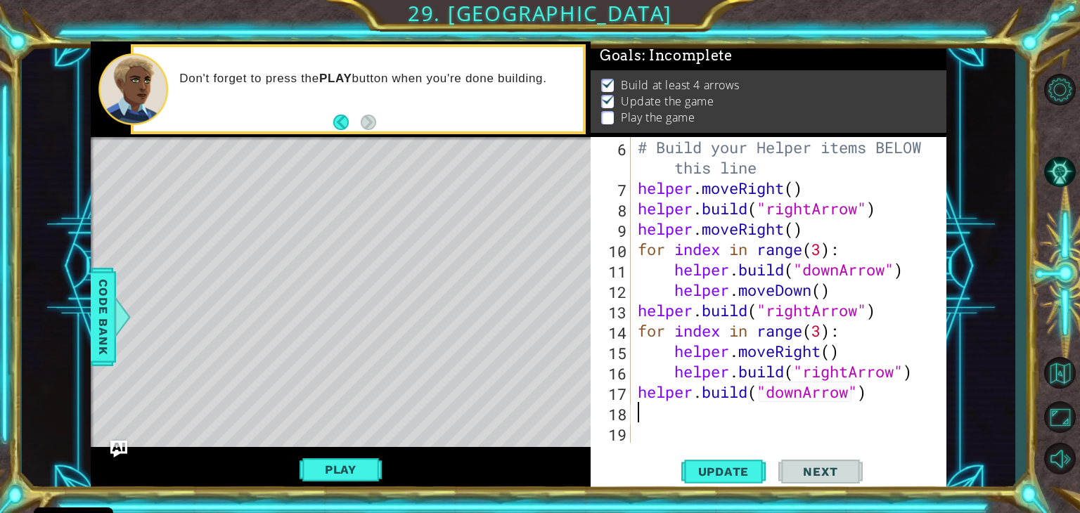
scroll to position [122, 0]
type textarea "h"
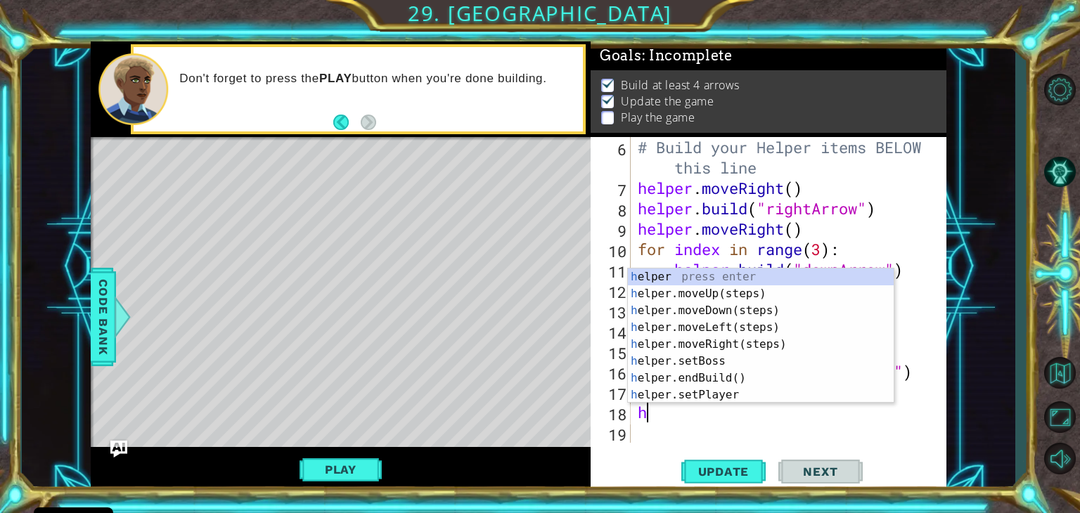
scroll to position [0, 0]
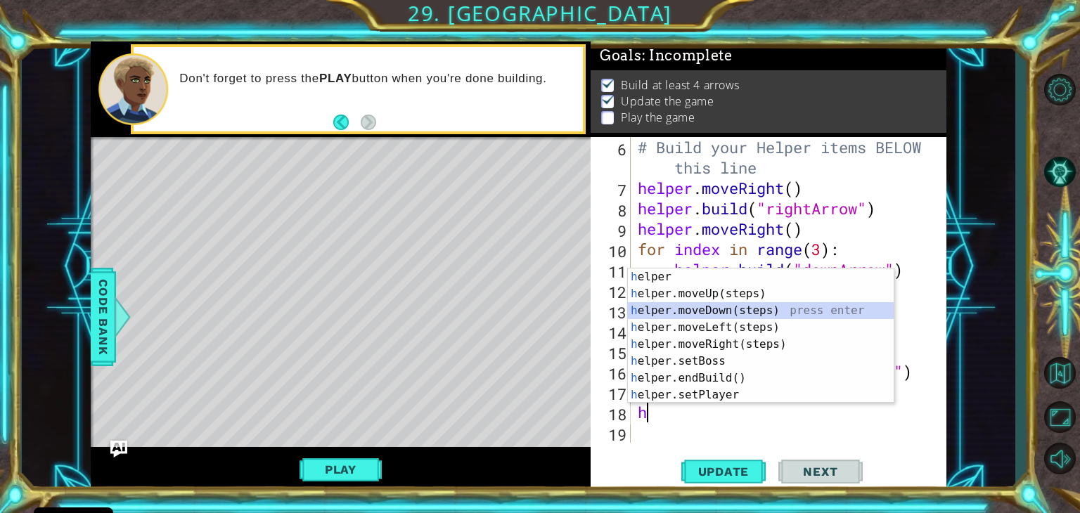
click at [705, 314] on div "h elper press enter h elper.moveUp(steps) press enter h elper.moveDown(steps) p…" at bounding box center [761, 353] width 266 height 169
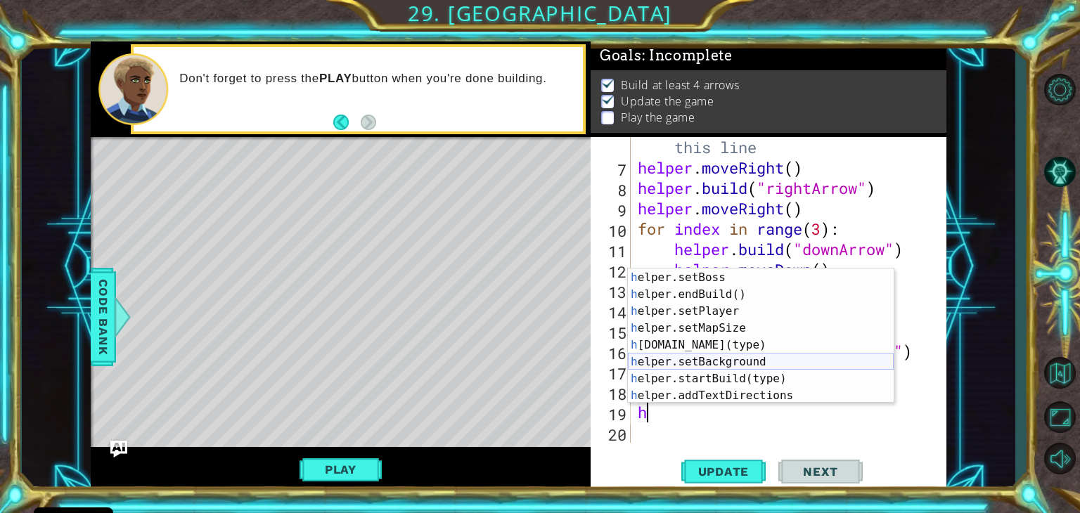
scroll to position [84, 0]
click at [712, 347] on div "h elper.moveRight(steps) press enter h elper.setBoss press enter h elper.endBui…" at bounding box center [761, 336] width 266 height 169
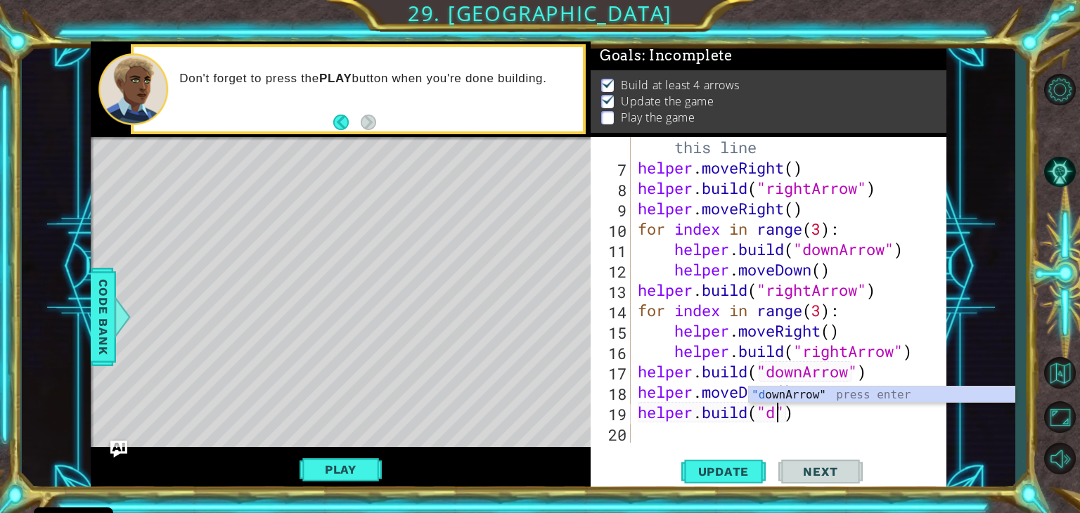
scroll to position [0, 6]
click at [801, 392] on div ""d ownArrow" press enter" at bounding box center [882, 412] width 266 height 51
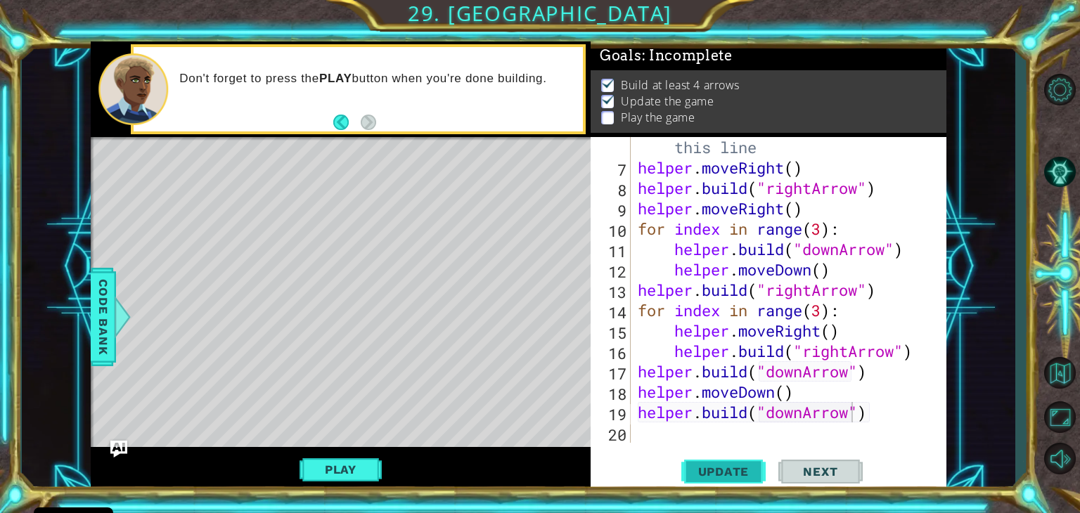
click at [713, 466] on span "Update" at bounding box center [723, 472] width 79 height 14
click at [923, 418] on div "# Build your Helper items BELOW this line helper . moveRight ( ) helper . build…" at bounding box center [792, 300] width 315 height 367
click at [822, 314] on div "# Build your Helper items BELOW this line helper . moveRight ( ) helper . build…" at bounding box center [792, 300] width 315 height 367
type textarea "for index in range(4):"
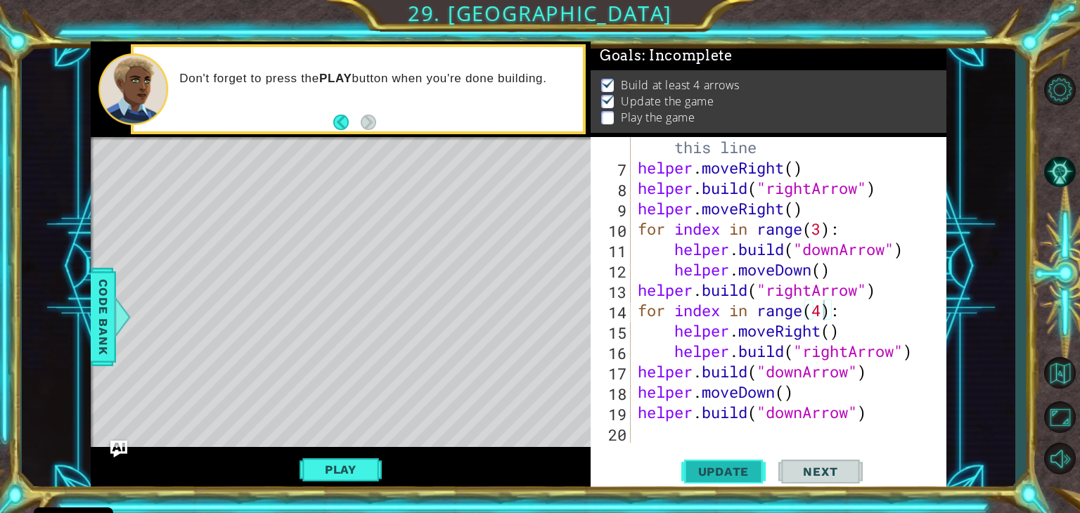
click at [738, 467] on span "Update" at bounding box center [723, 472] width 79 height 14
click at [683, 439] on div "# Build your Helper items BELOW this line helper . moveRight ( ) helper . build…" at bounding box center [792, 300] width 315 height 367
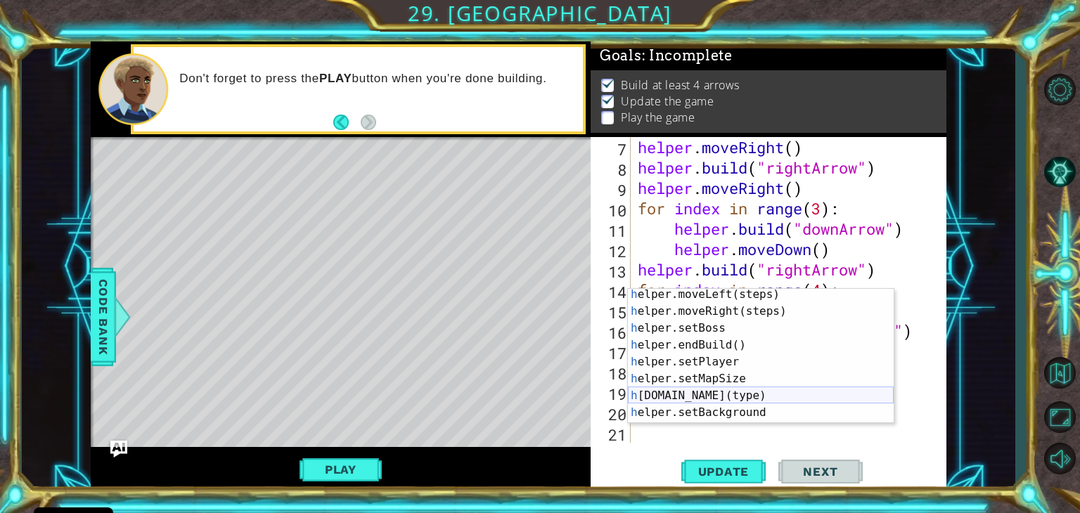
scroll to position [86, 0]
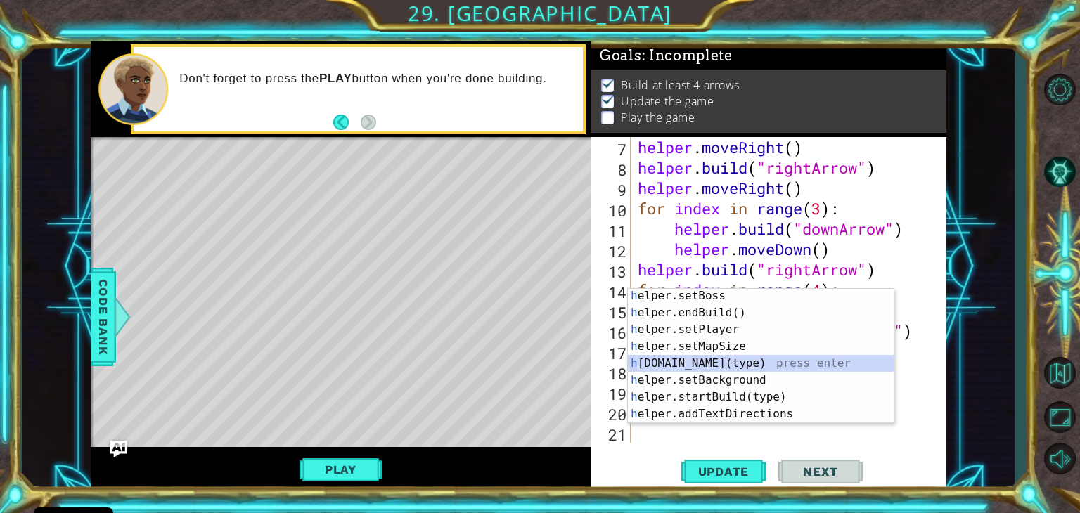
click at [691, 356] on div "h elper.setBoss press enter h elper.endBuild() press enter h elper.setPlayer pr…" at bounding box center [761, 372] width 266 height 169
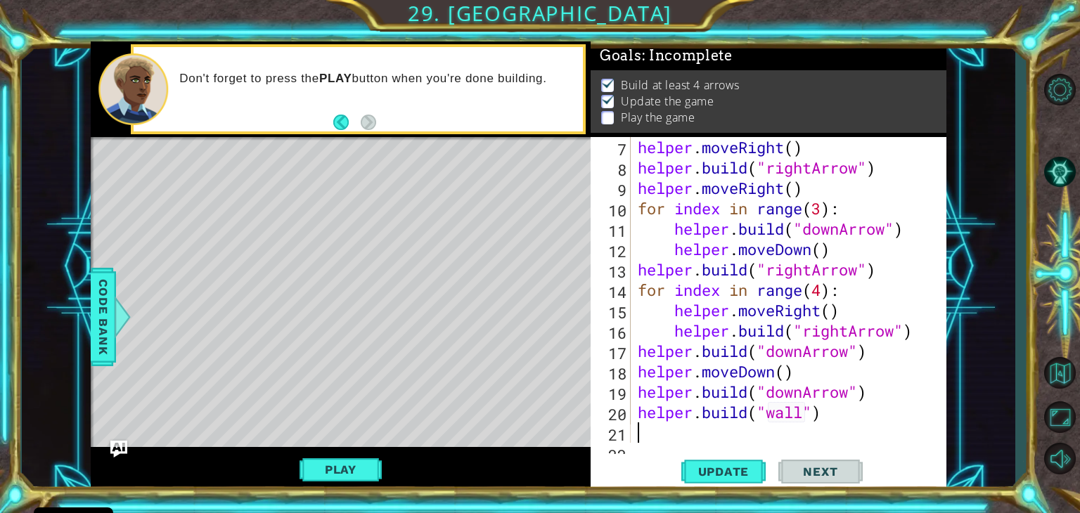
scroll to position [183, 0]
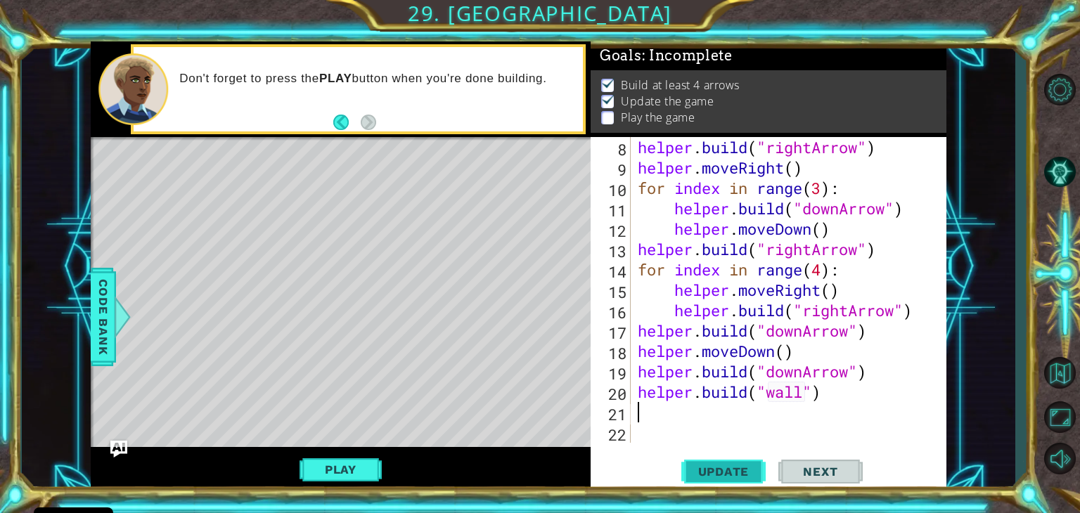
type textarea "[DOMAIN_NAME]("wall")"
click at [706, 477] on span "Update" at bounding box center [723, 472] width 79 height 14
click at [828, 392] on div "helper . build ( "rightArrow" ) helper . moveRight ( ) for index in range ( 3 )…" at bounding box center [792, 310] width 315 height 347
click at [892, 369] on div "helper . build ( "rightArrow" ) helper . moveRight ( ) for index in range ( 3 )…" at bounding box center [792, 310] width 315 height 347
type textarea "[DOMAIN_NAME]("downArrow")"
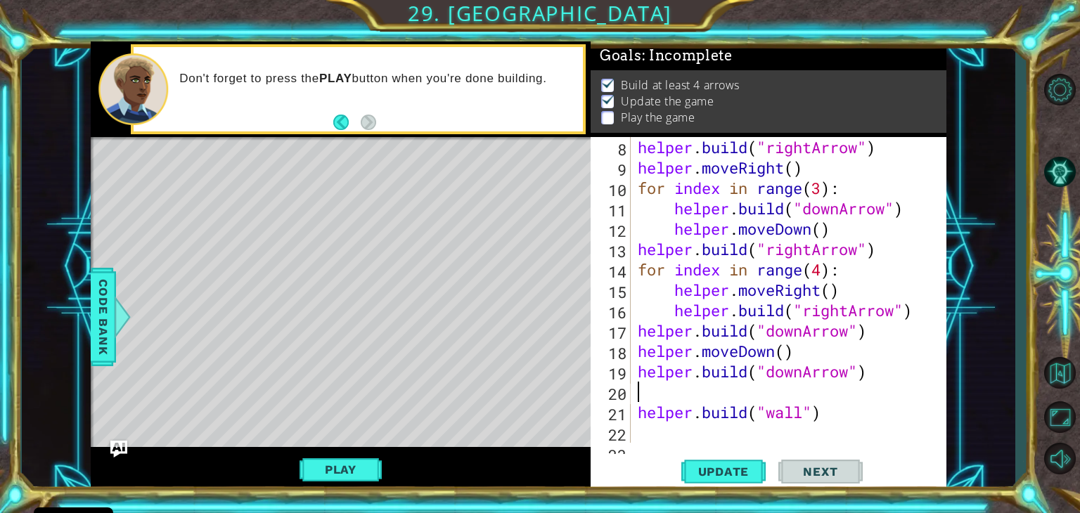
type textarea "h"
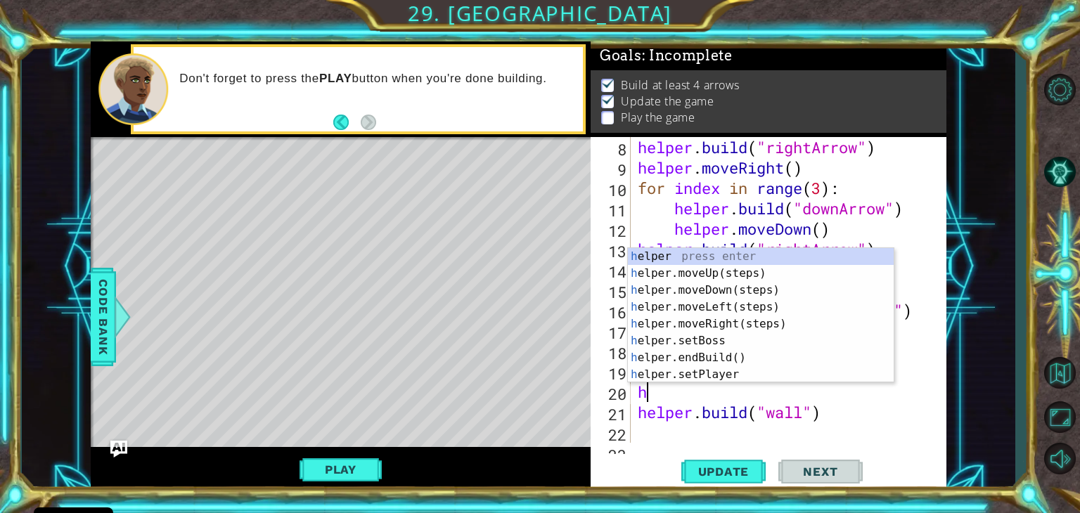
scroll to position [0, 0]
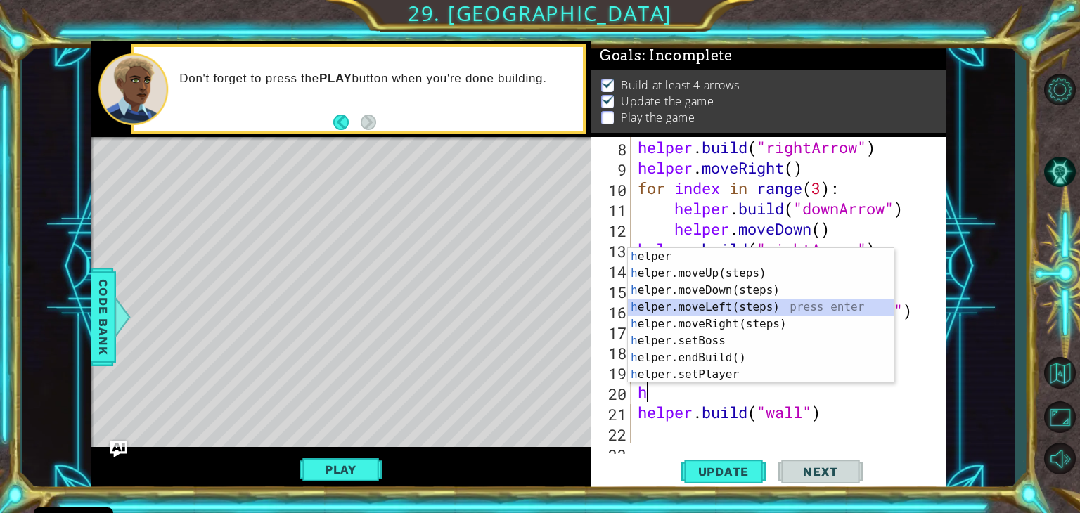
click at [681, 304] on div "h elper press enter h elper.moveUp(steps) press enter h elper.moveDown(steps) p…" at bounding box center [761, 332] width 266 height 169
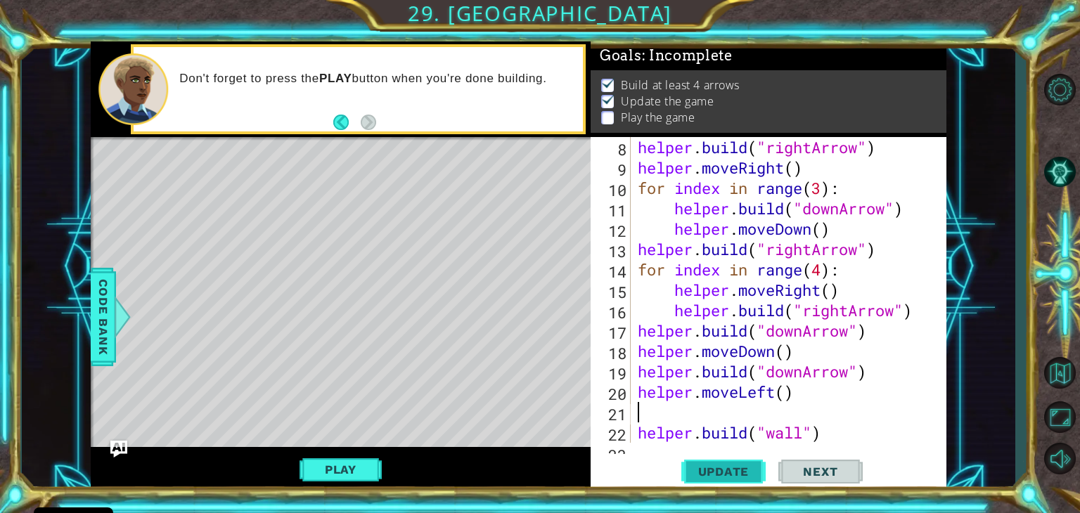
click at [743, 468] on span "Update" at bounding box center [723, 472] width 79 height 14
click at [815, 409] on div "helper . build ( "rightArrow" ) helper . moveRight ( ) for index in range ( 3 )…" at bounding box center [792, 310] width 315 height 347
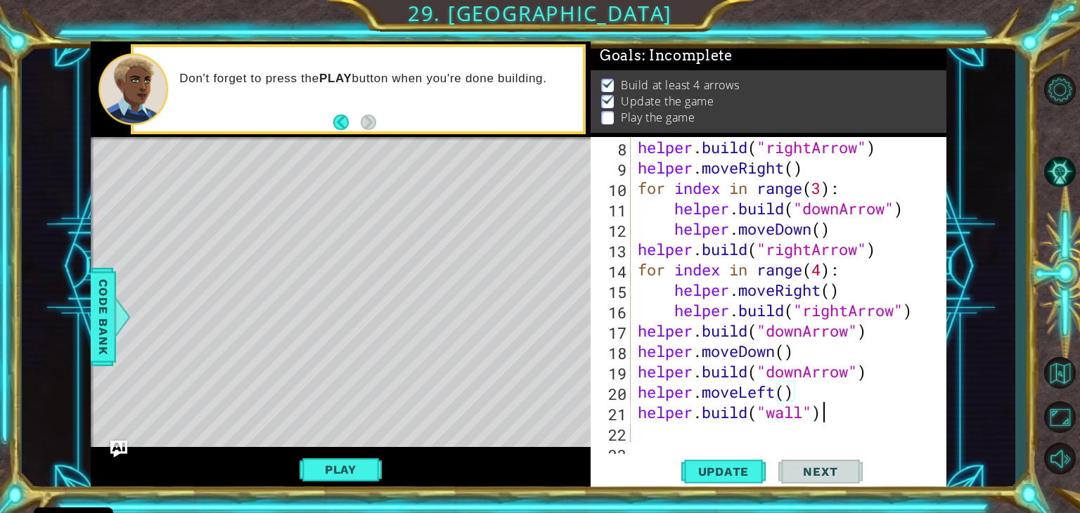
click at [844, 417] on div "helper . build ( "rightArrow" ) helper . moveRight ( ) for index in range ( 3 )…" at bounding box center [792, 310] width 315 height 347
type textarea "[DOMAIN_NAME]("wall")"
type textarea "h"
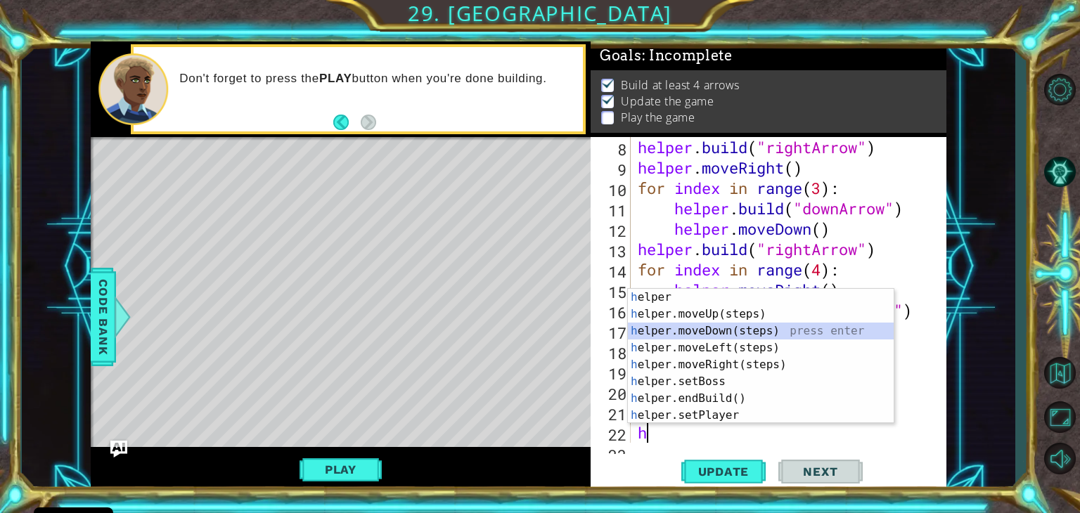
click at [705, 333] on div "h elper press enter h elper.moveUp(steps) press enter h elper.moveDown(steps) p…" at bounding box center [761, 373] width 266 height 169
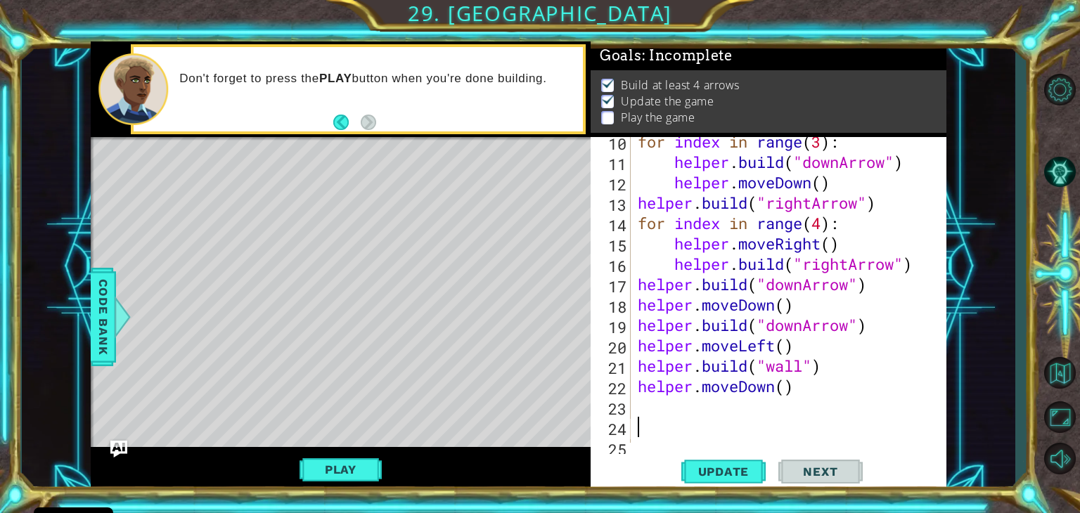
scroll to position [264, 0]
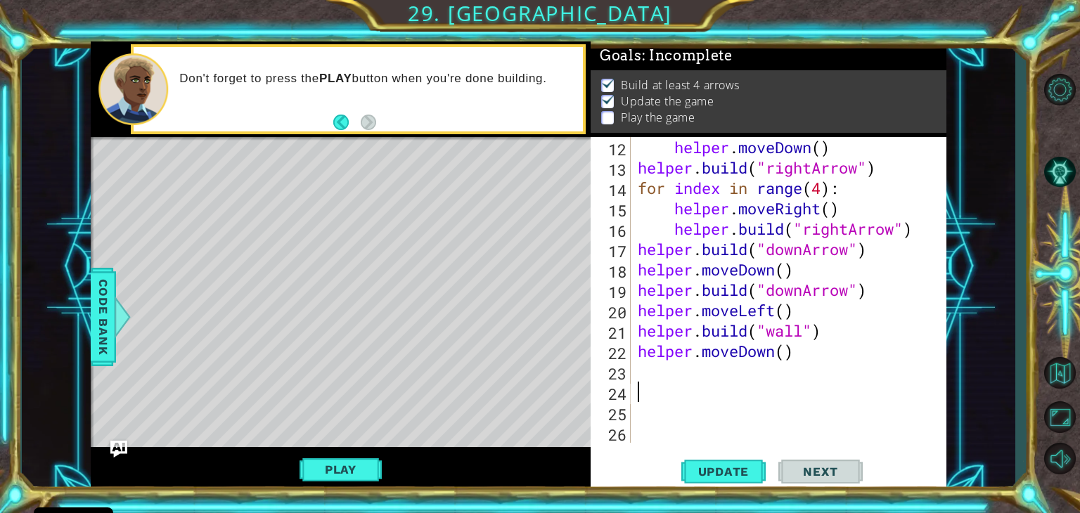
click at [657, 436] on div "helper . moveDown ( ) helper . build ( "rightArrow" ) for index in range ( 4 ) …" at bounding box center [792, 310] width 315 height 347
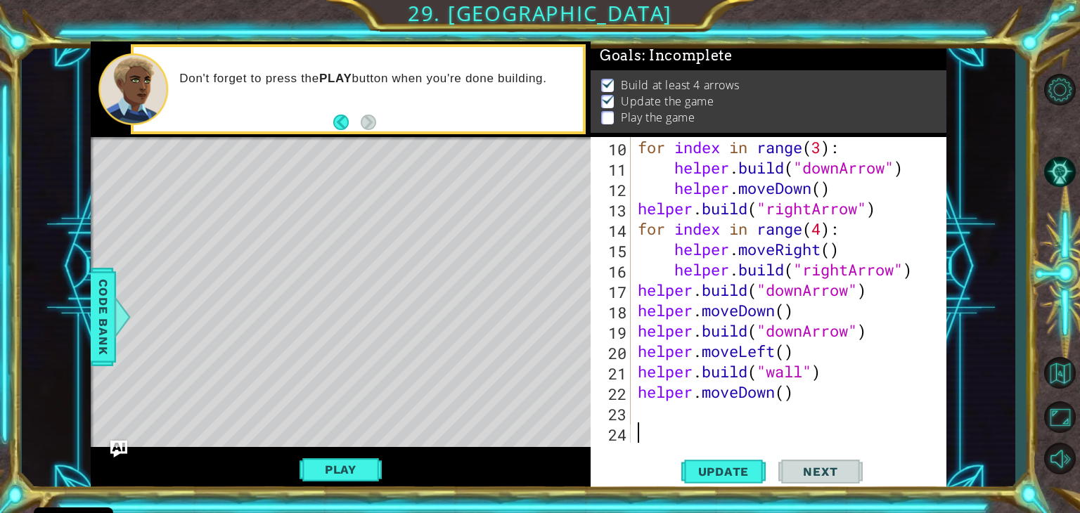
scroll to position [224, 0]
click at [636, 413] on div "for index in range ( 3 ) : helper . build ( "downArrow" ) helper . moveDown ( )…" at bounding box center [792, 310] width 315 height 347
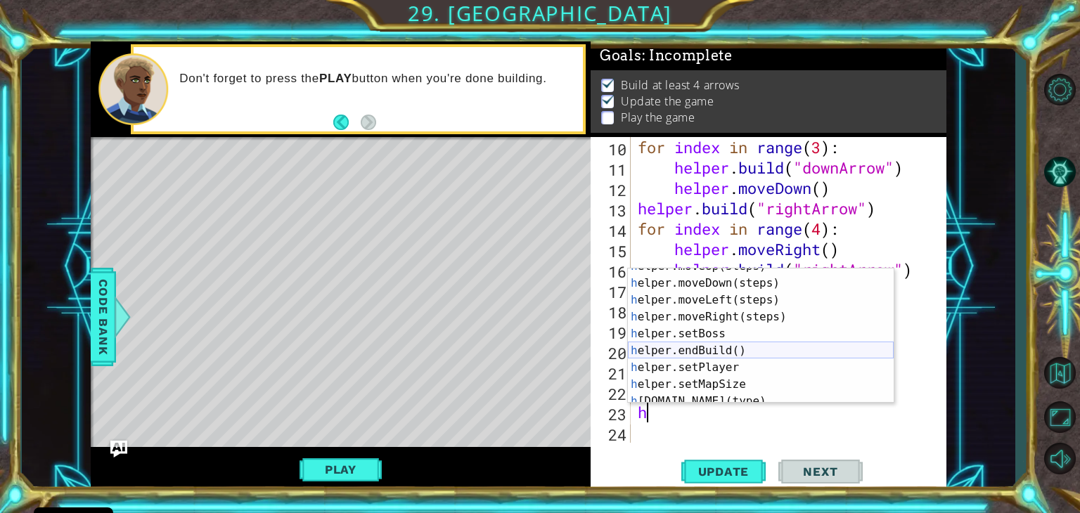
scroll to position [62, 0]
click at [743, 362] on div "h elper.moveLeft(steps) press enter h elper.moveRight(steps) press enter h elpe…" at bounding box center [761, 341] width 266 height 169
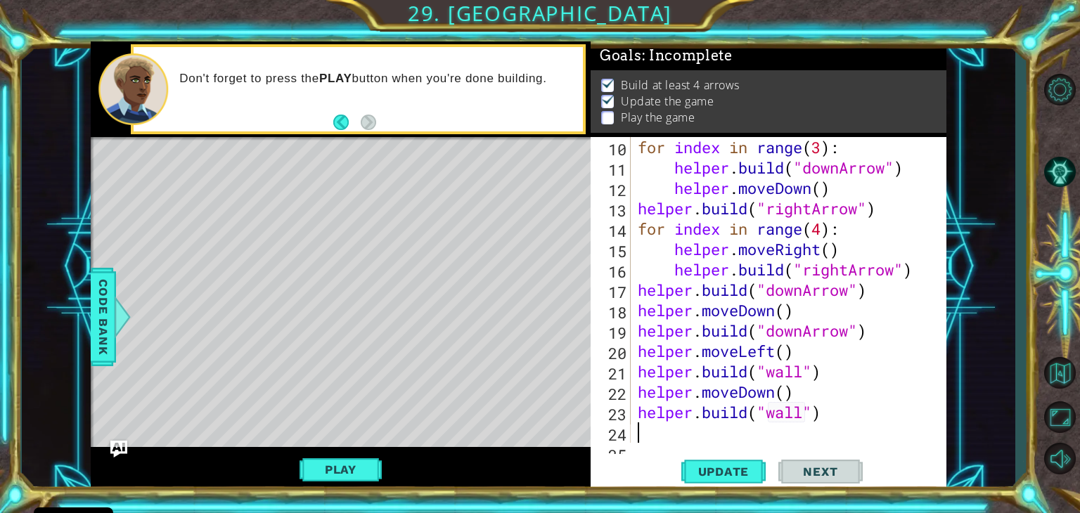
scroll to position [245, 0]
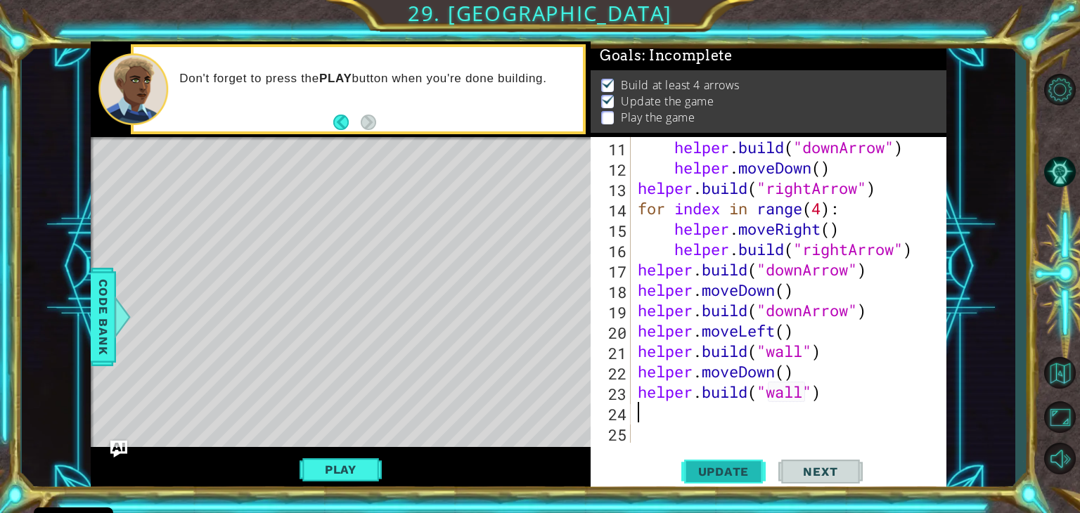
type textarea "[DOMAIN_NAME]("wall")"
click at [727, 461] on button "Update" at bounding box center [723, 472] width 84 height 36
click at [319, 463] on button "Play" at bounding box center [341, 469] width 82 height 27
click at [816, 482] on button "Next" at bounding box center [820, 474] width 84 height 36
click at [816, 470] on body "Cookie Policy CodeCombat uses a few essential and non-essential cookies. Privac…" at bounding box center [540, 256] width 1080 height 513
